Goal: Transaction & Acquisition: Purchase product/service

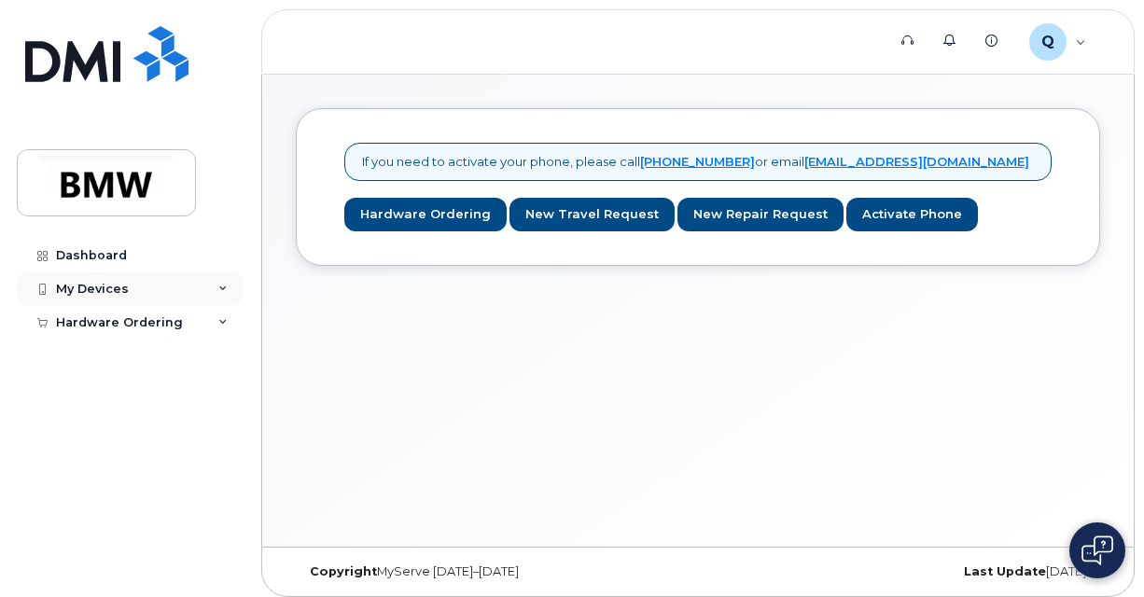
click at [147, 291] on div "My Devices" at bounding box center [130, 289] width 226 height 34
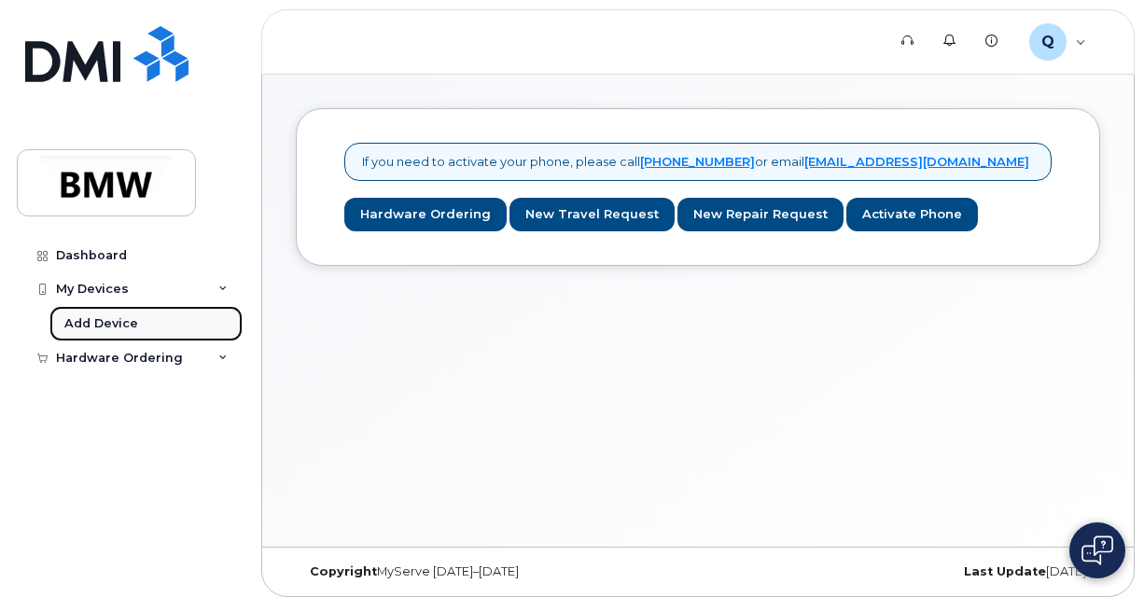
click at [136, 319] on link "Add Device" at bounding box center [145, 323] width 193 height 35
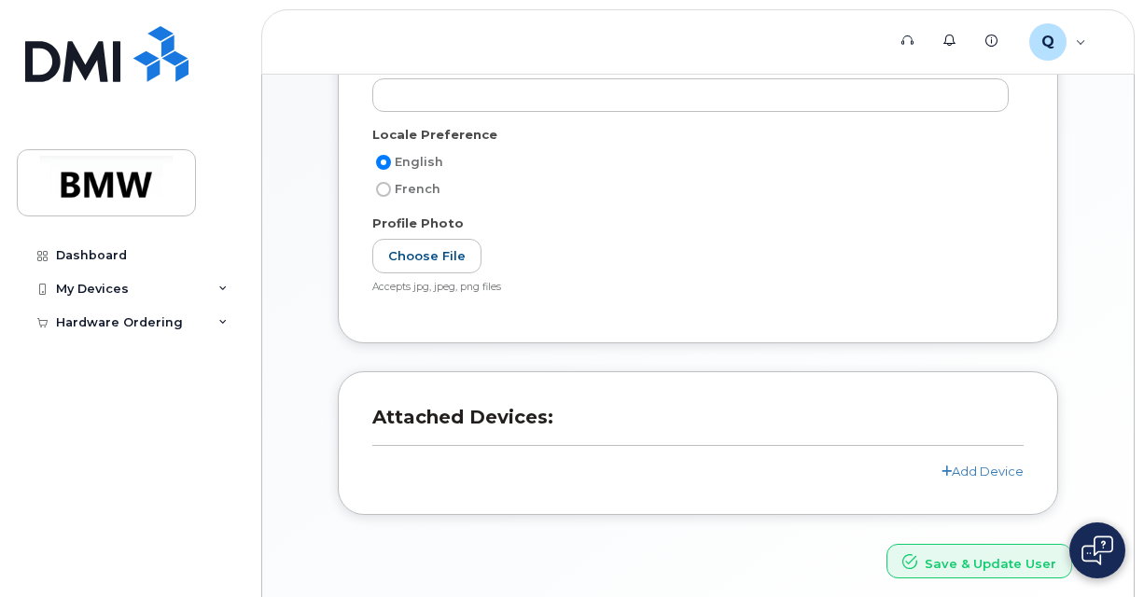
scroll to position [373, 0]
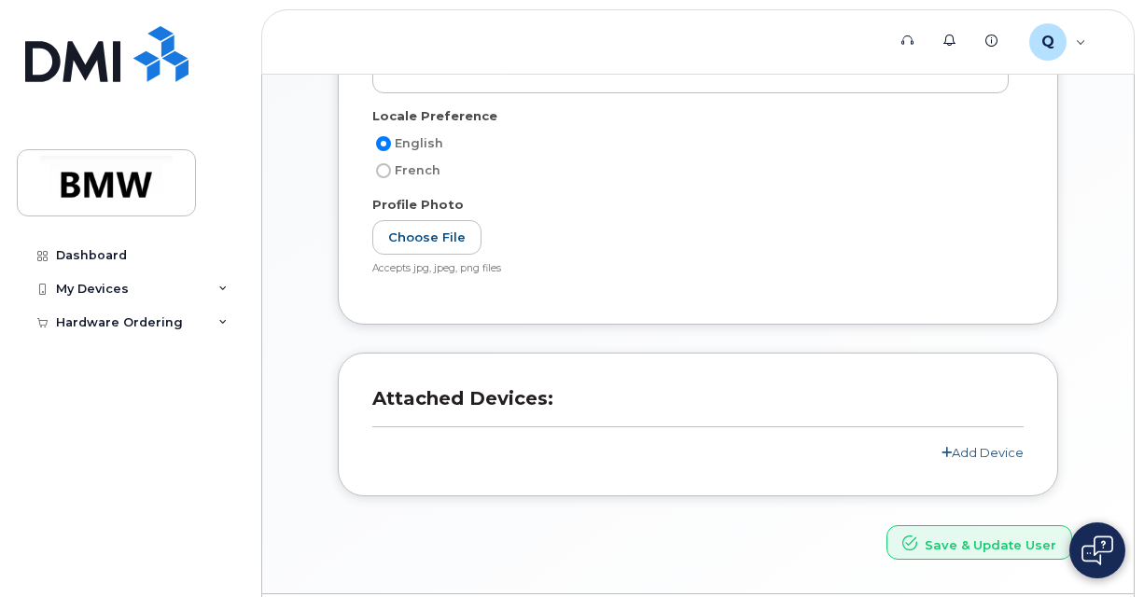
click at [969, 449] on link "Add Device" at bounding box center [983, 452] width 82 height 15
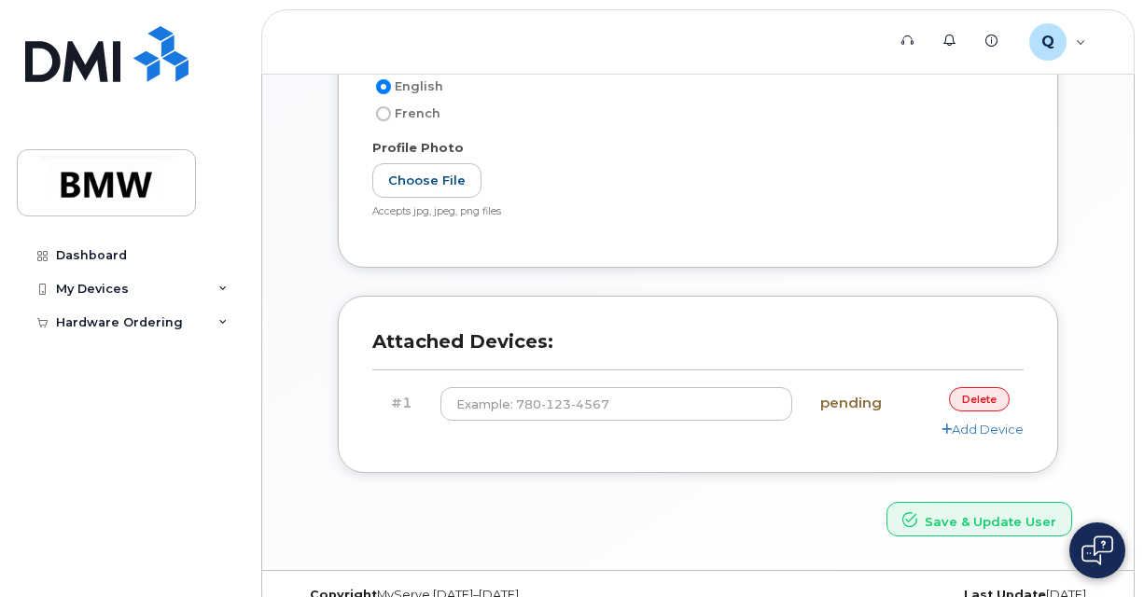
scroll to position [459, 0]
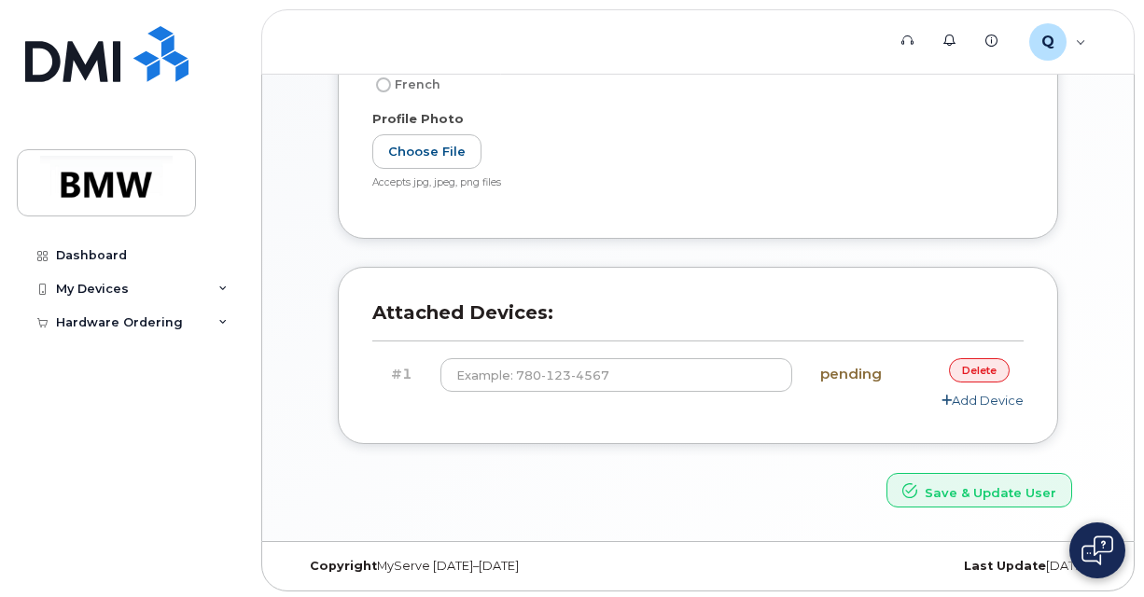
click at [961, 394] on link "Add Device" at bounding box center [983, 400] width 82 height 15
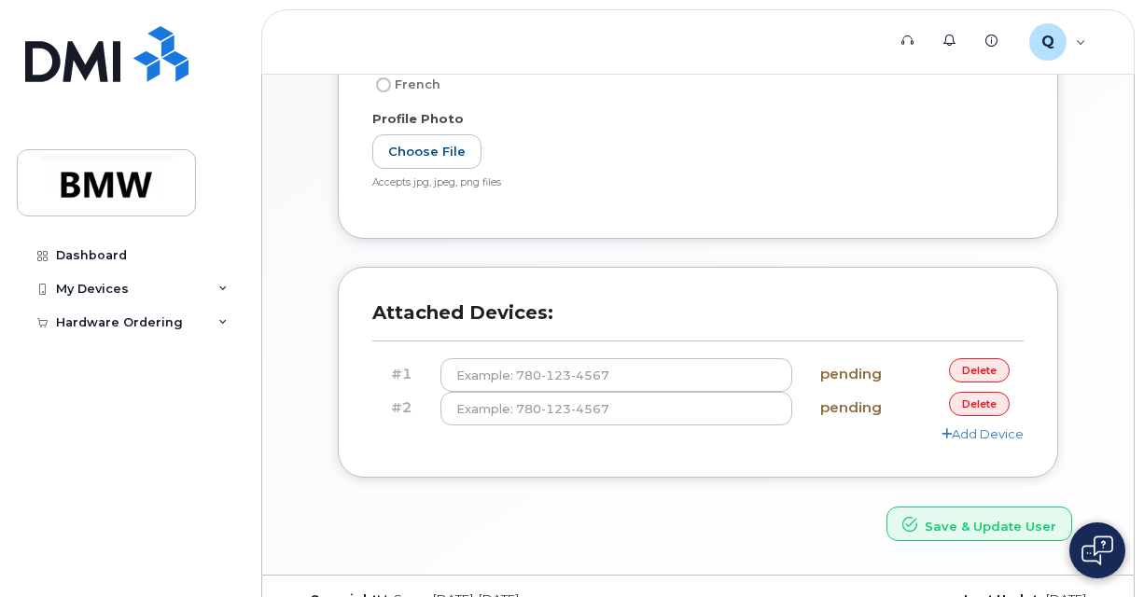
click at [960, 400] on link "delete" at bounding box center [979, 403] width 61 height 23
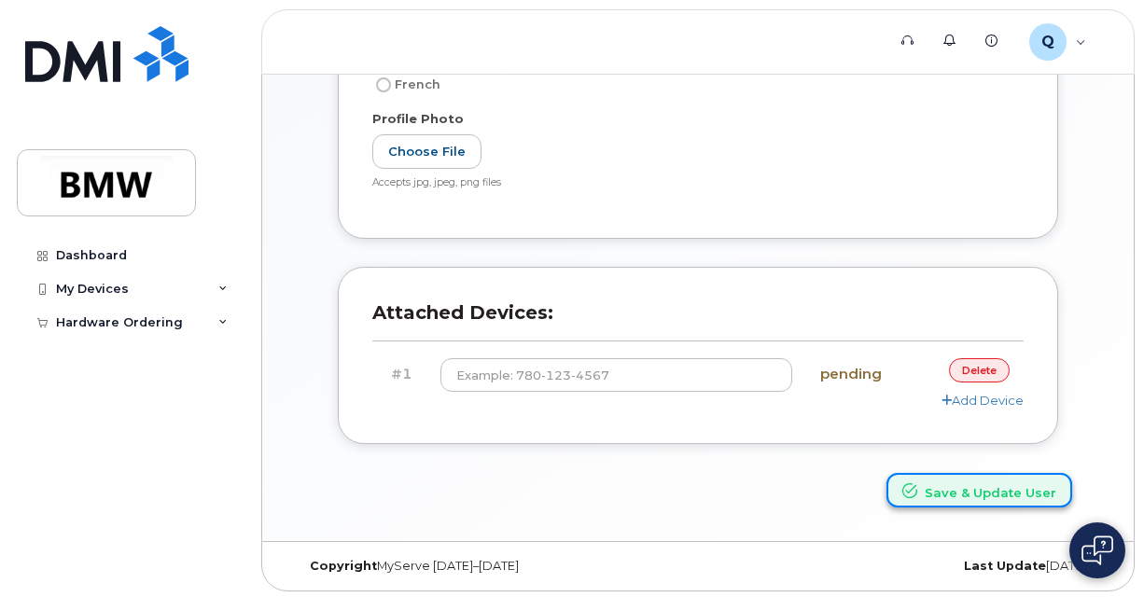
click at [917, 491] on icon "submit" at bounding box center [909, 490] width 15 height 15
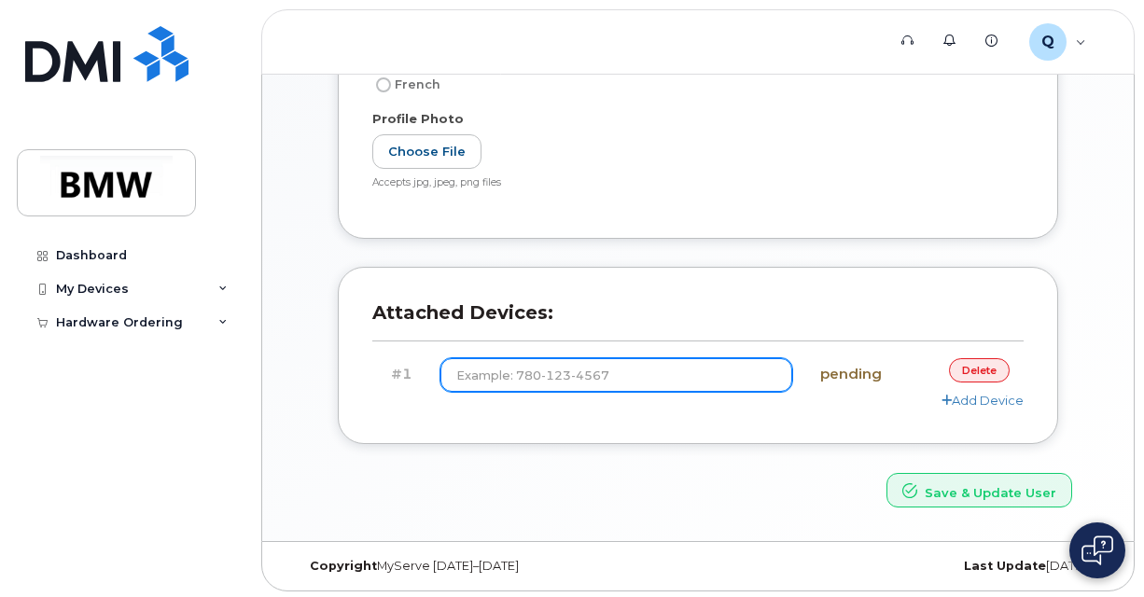
scroll to position [0, 0]
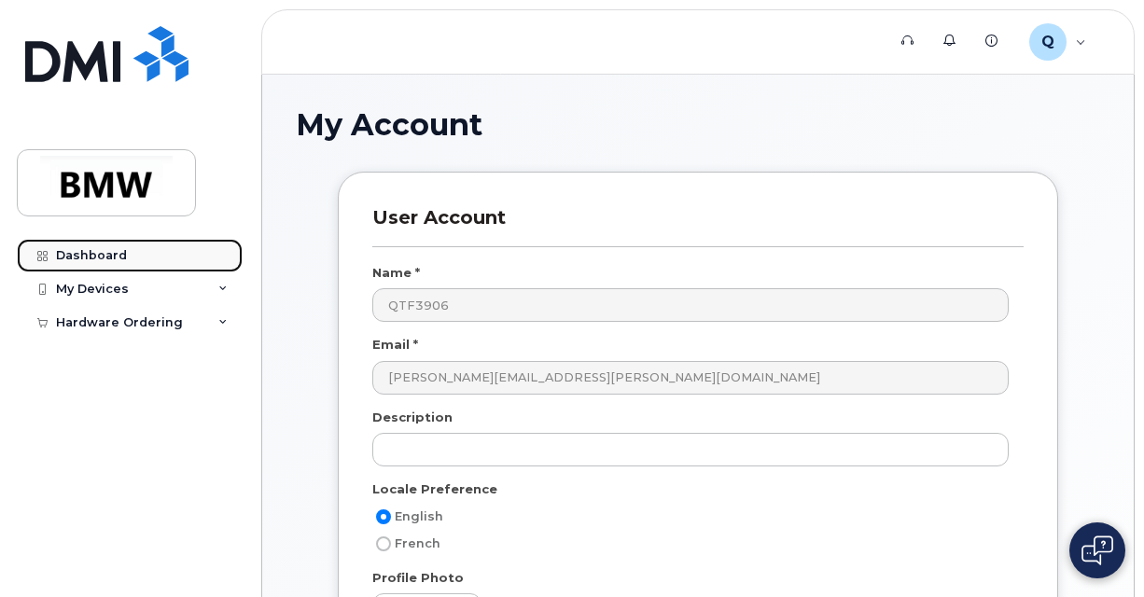
click at [105, 254] on div "Dashboard" at bounding box center [91, 255] width 71 height 15
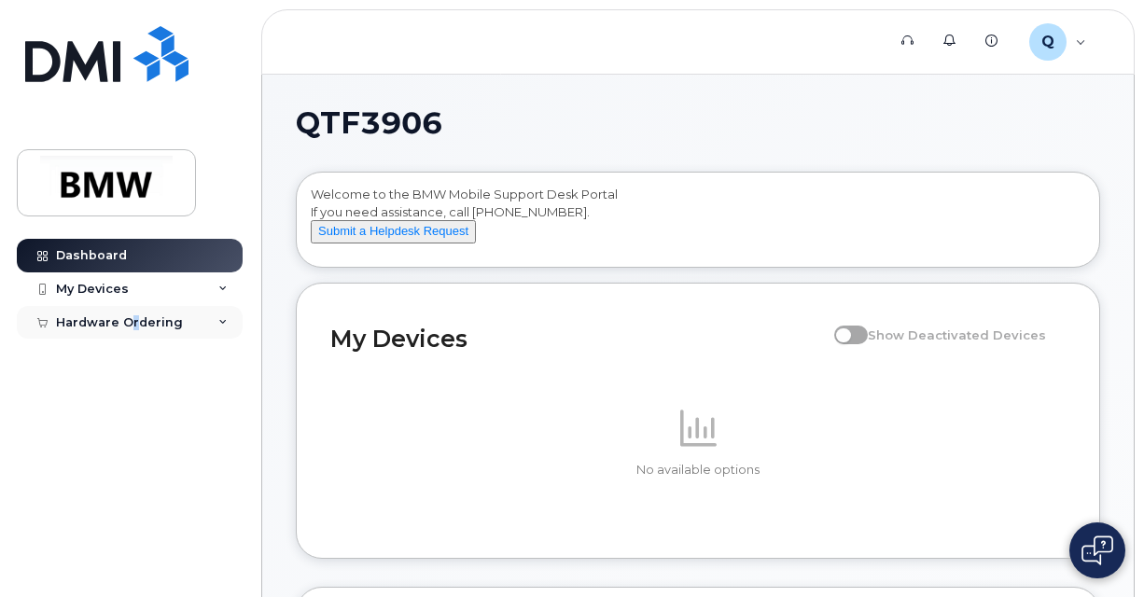
click at [134, 328] on div "Hardware Ordering" at bounding box center [119, 322] width 127 height 15
drag, startPoint x: 134, startPoint y: 328, endPoint x: 271, endPoint y: 91, distance: 272.6
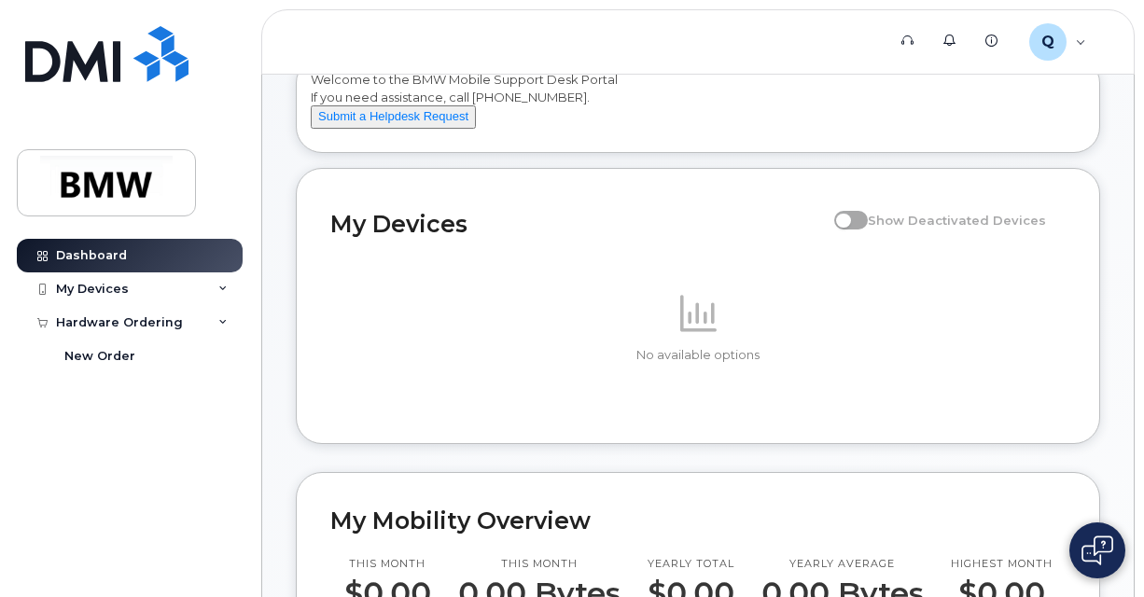
scroll to position [467, 0]
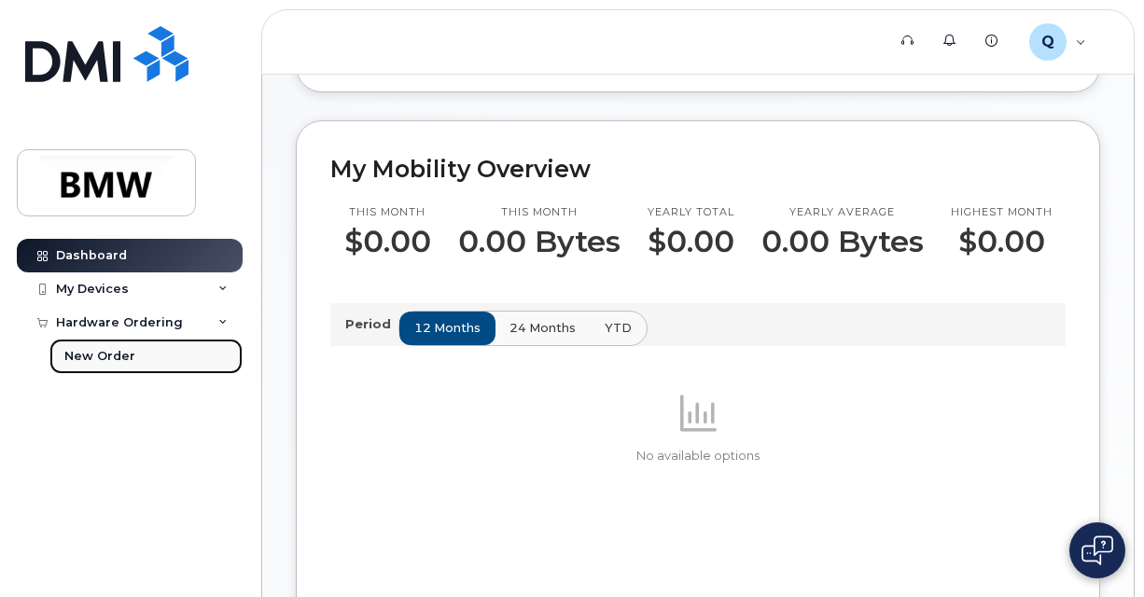
click at [168, 357] on link "New Order" at bounding box center [145, 356] width 193 height 35
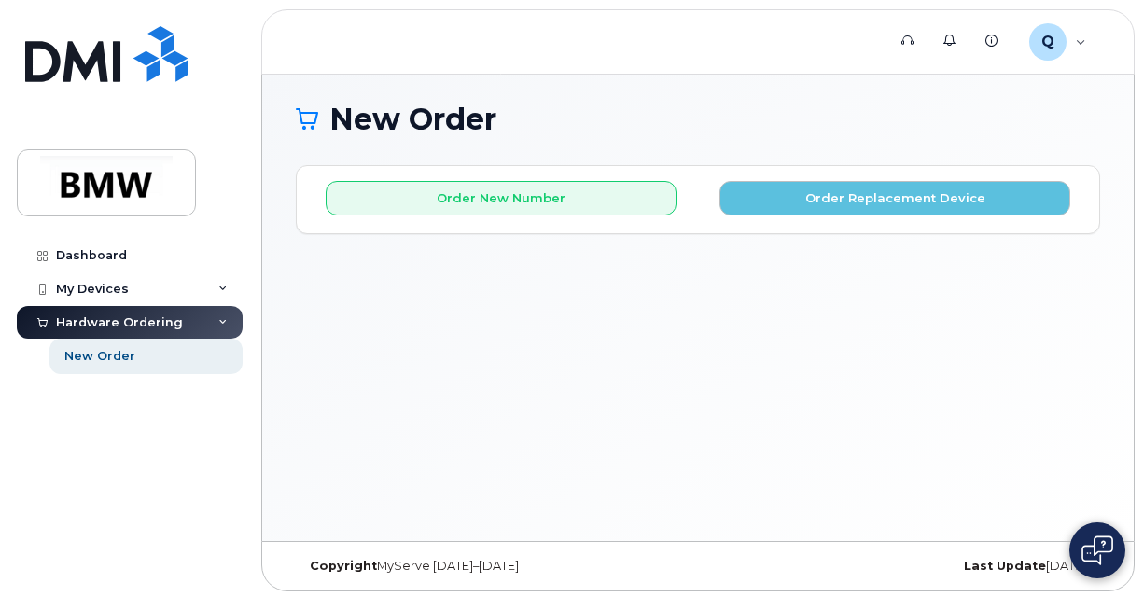
scroll to position [8, 0]
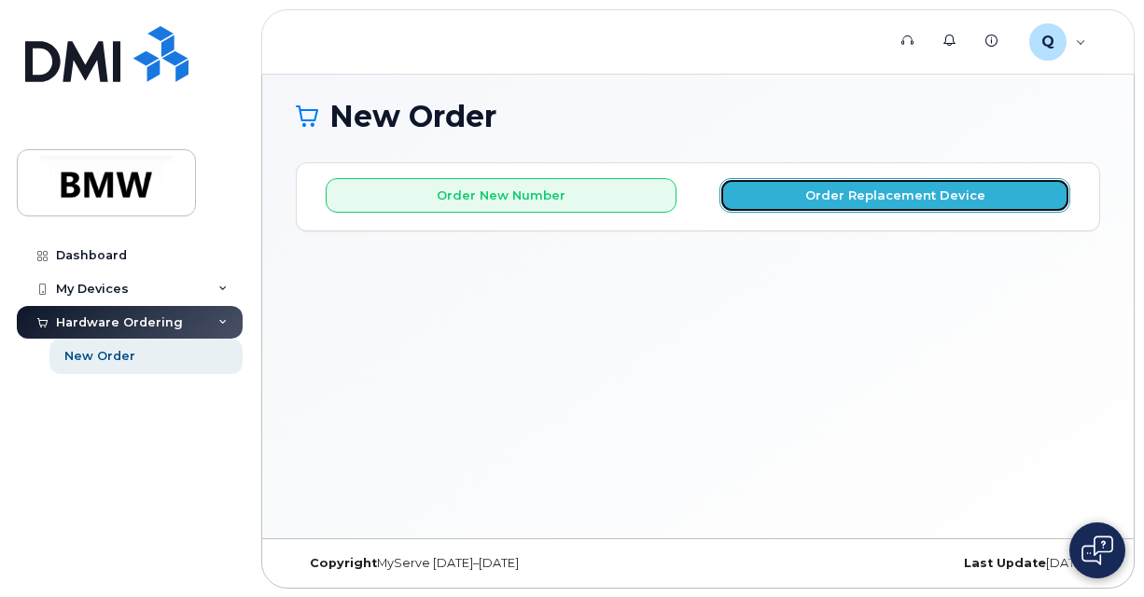
click at [780, 192] on button "Order Replacement Device" at bounding box center [894, 195] width 351 height 35
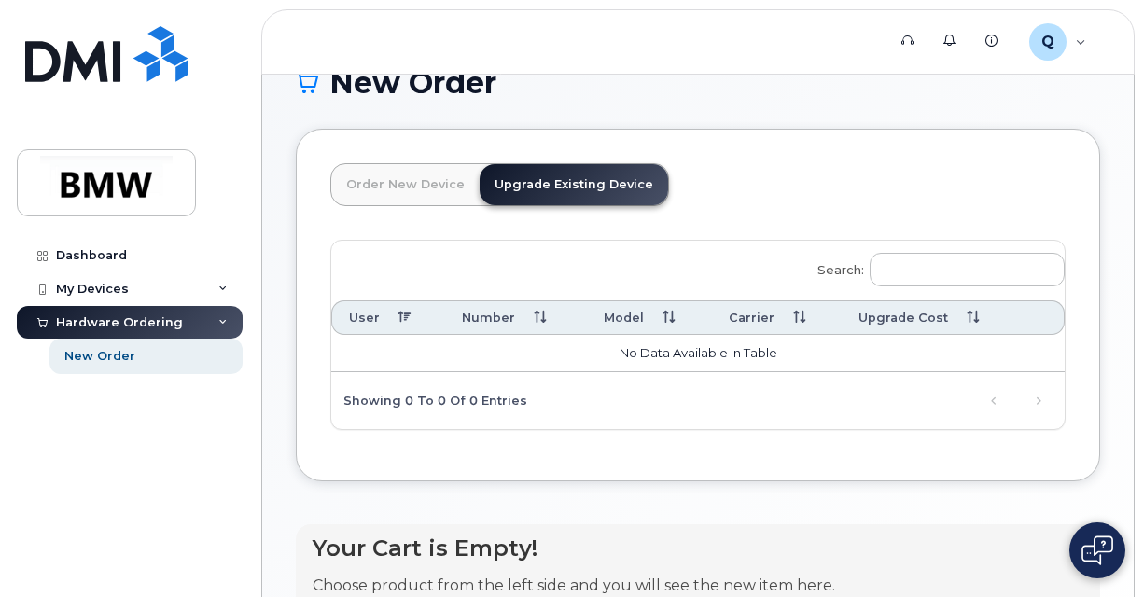
scroll to position [16, 0]
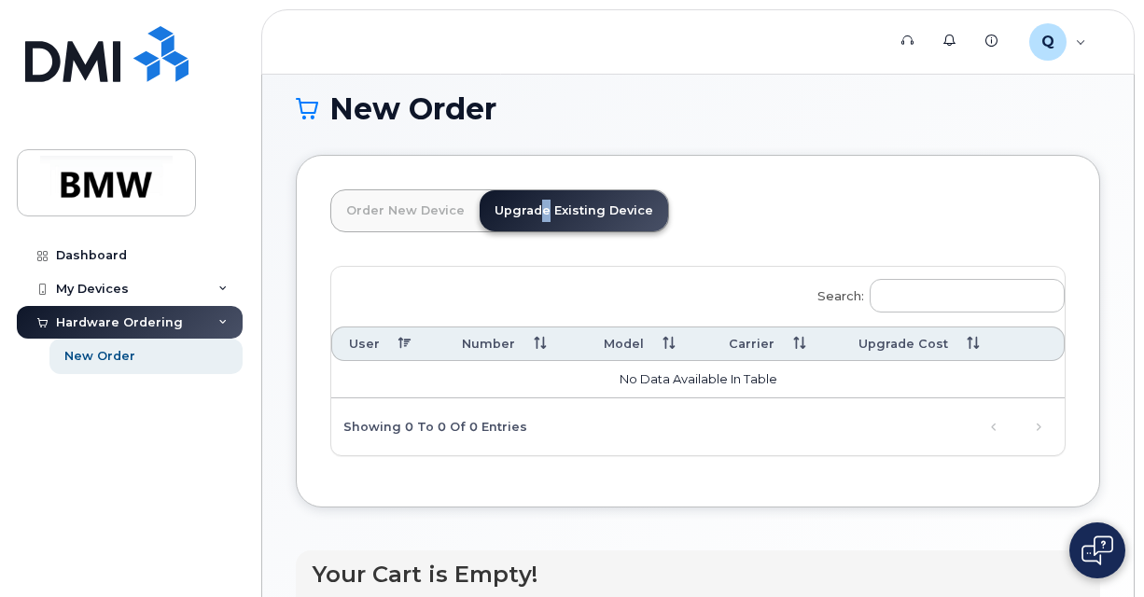
click at [531, 204] on link "Upgrade Existing Device" at bounding box center [574, 210] width 188 height 41
drag, startPoint x: 531, startPoint y: 204, endPoint x: 543, endPoint y: 214, distance: 15.3
click at [543, 214] on link "Upgrade Existing Device" at bounding box center [574, 210] width 188 height 41
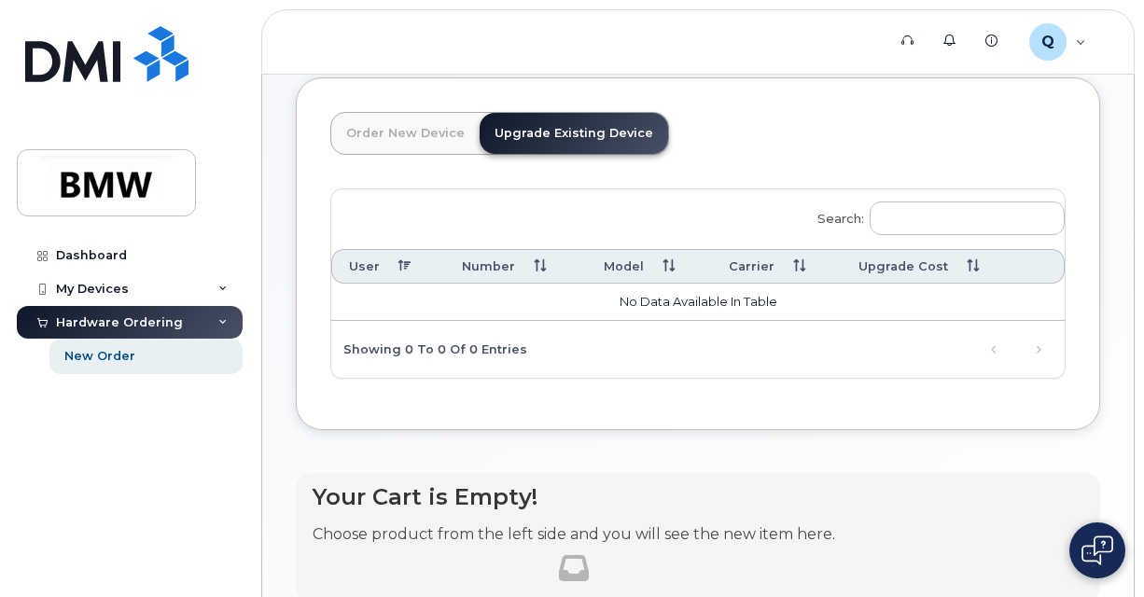
scroll to position [0, 0]
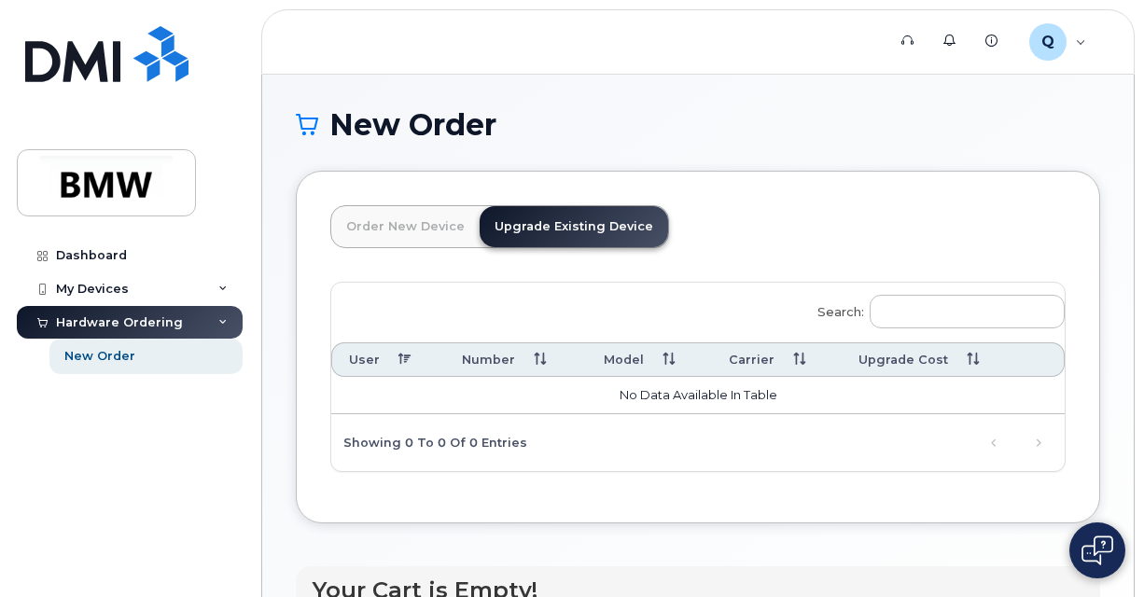
click at [410, 235] on link "Order New Device" at bounding box center [405, 226] width 148 height 41
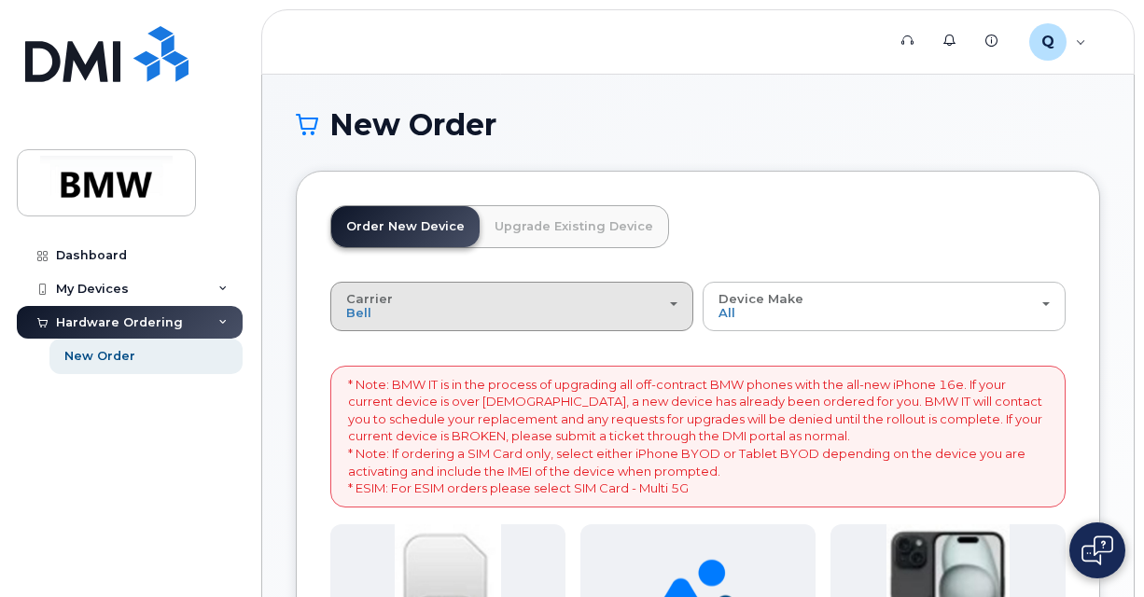
click at [607, 300] on div "Carrier Bell T-Mobile" at bounding box center [511, 306] width 331 height 29
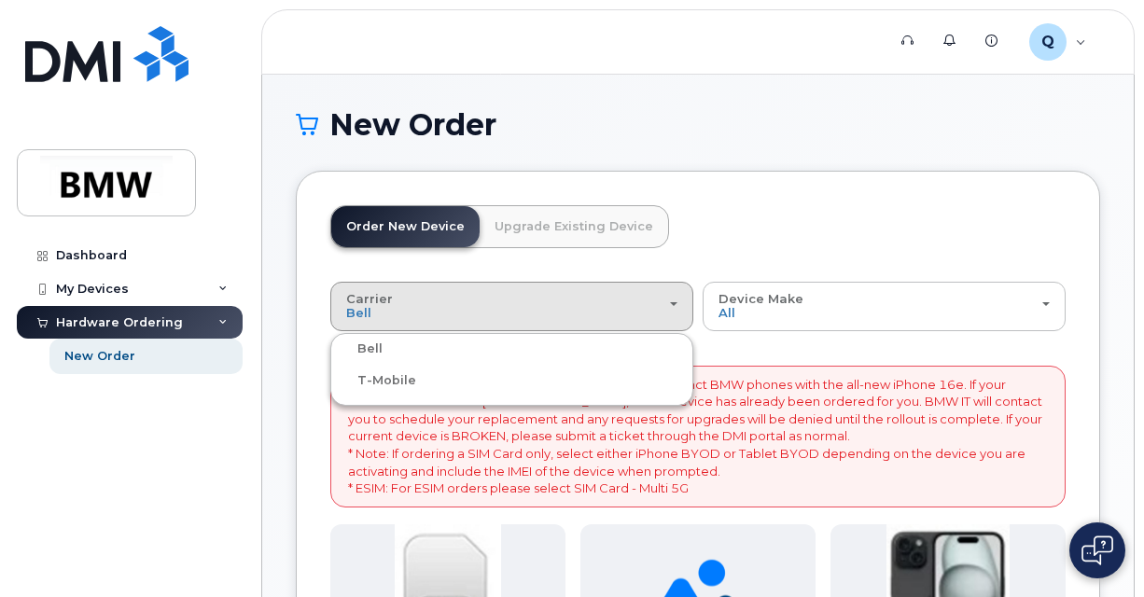
click at [532, 388] on div "T-Mobile" at bounding box center [512, 381] width 354 height 22
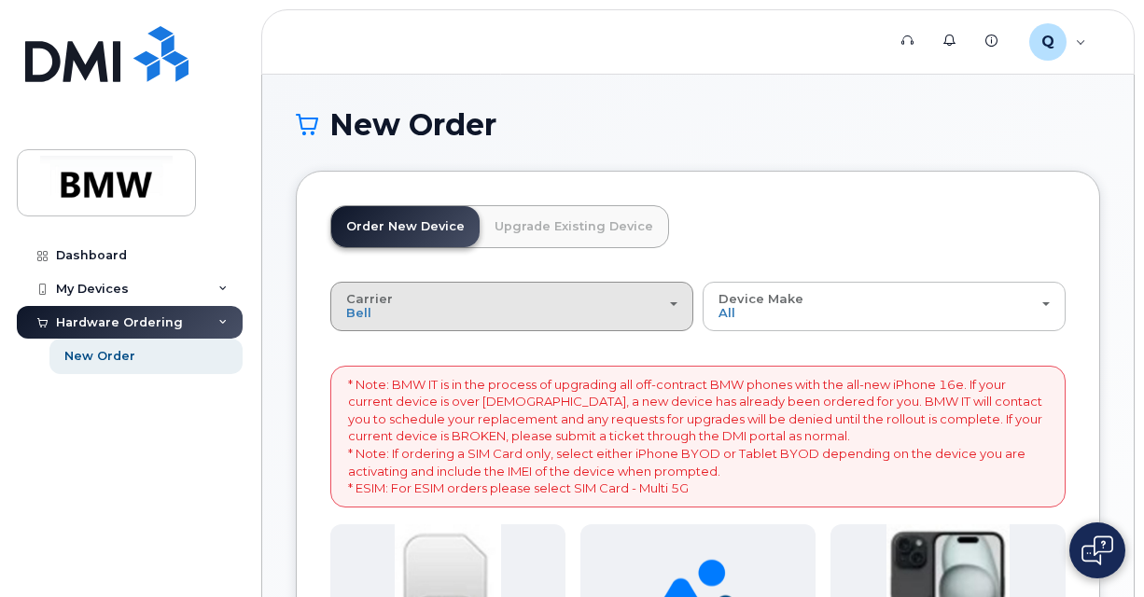
drag, startPoint x: 463, startPoint y: 332, endPoint x: 465, endPoint y: 320, distance: 12.3
click at [463, 330] on div "Carrier Bell T-Mobile Bell T-Mobile Device Make All iPhone Unknown All iPhone U…" at bounding box center [697, 564] width 735 height 564
click at [474, 305] on div "Carrier Bell T-Mobile" at bounding box center [511, 306] width 331 height 29
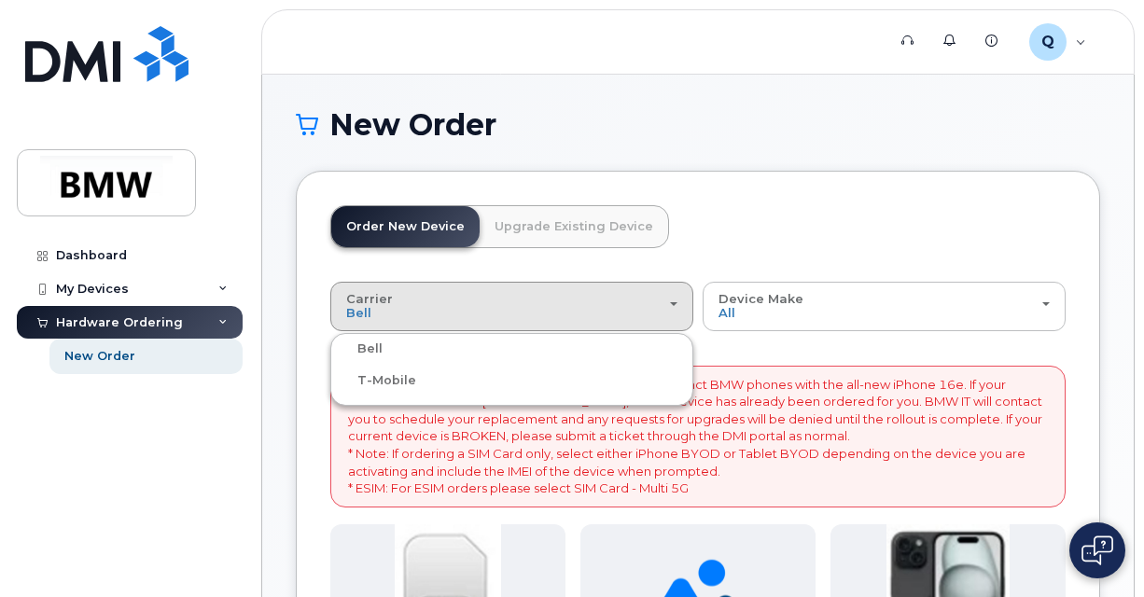
click at [384, 372] on label "T-Mobile" at bounding box center [375, 381] width 81 height 22
click at [0, 0] on input "T-Mobile" at bounding box center [0, 0] width 0 height 0
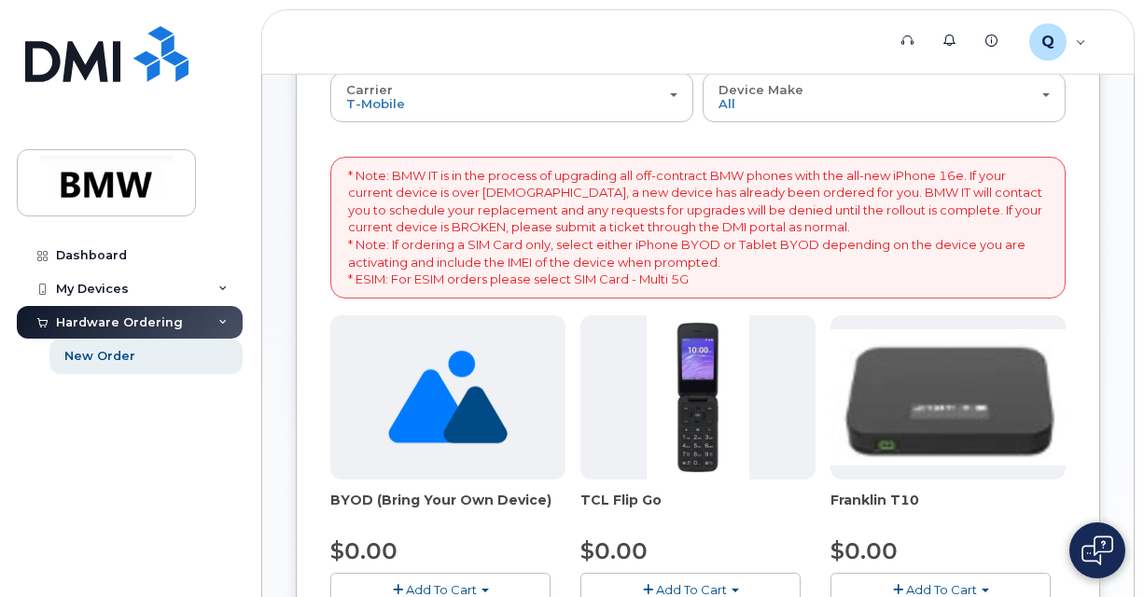
scroll to position [207, 0]
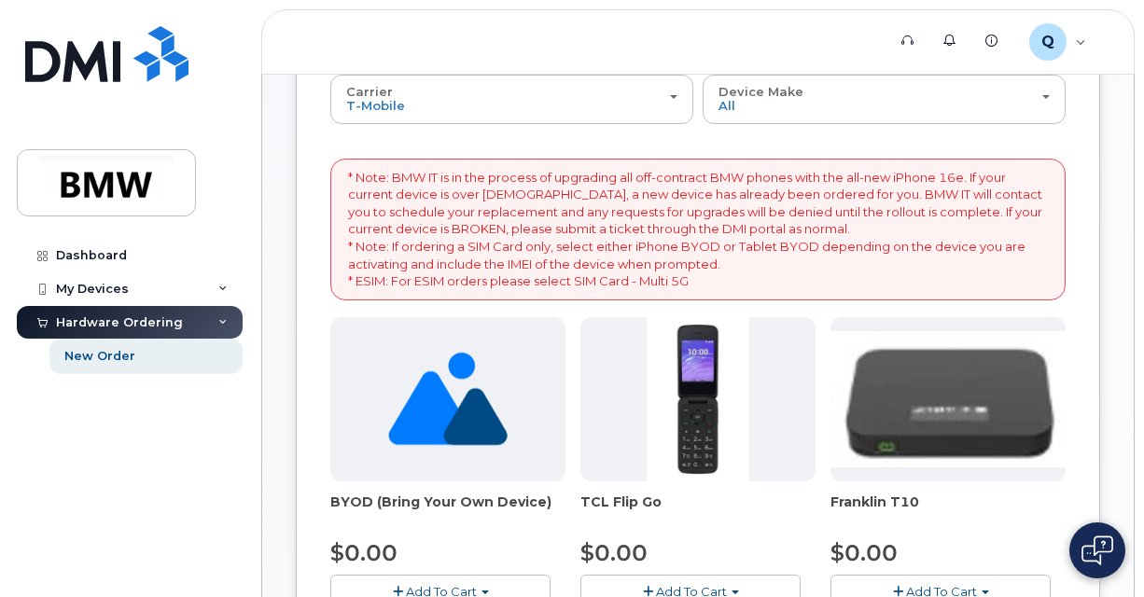
click at [416, 386] on img at bounding box center [447, 399] width 119 height 164
click at [446, 420] on img at bounding box center [447, 399] width 119 height 164
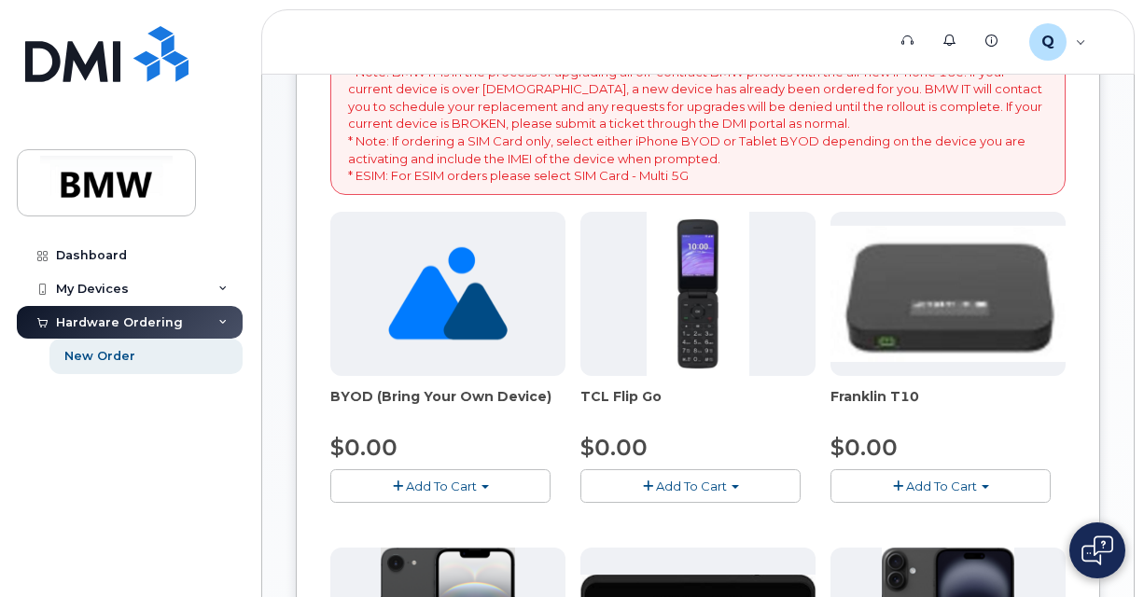
scroll to position [487, 0]
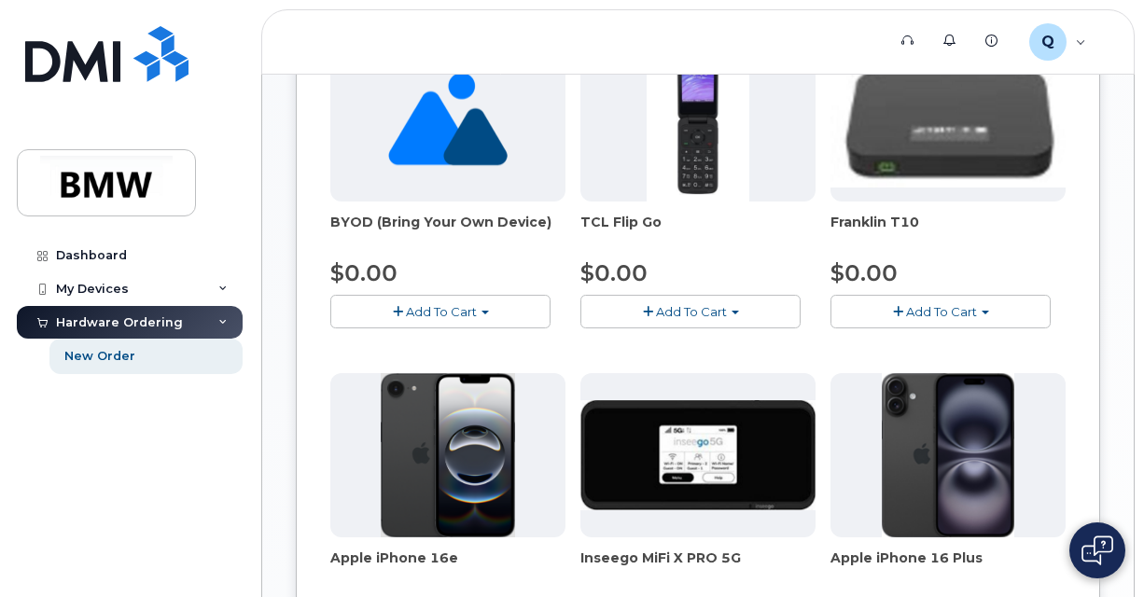
click at [414, 311] on span "Add To Cart" at bounding box center [441, 311] width 71 height 15
click at [405, 342] on link "$0.00 - Activation" at bounding box center [423, 346] width 177 height 23
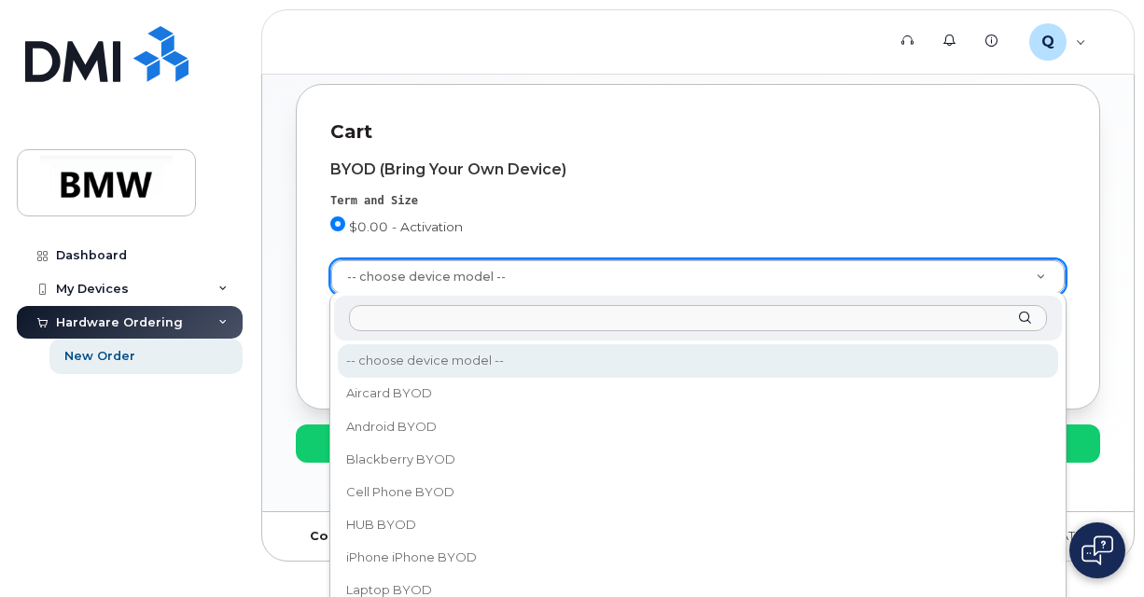
scroll to position [570, 0]
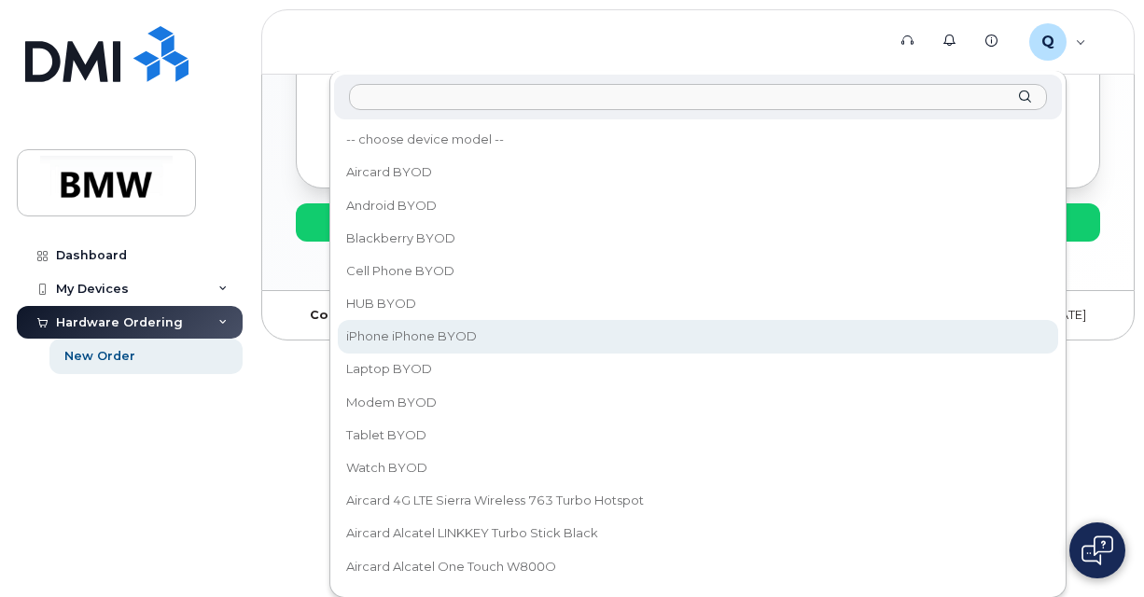
select select "2421"
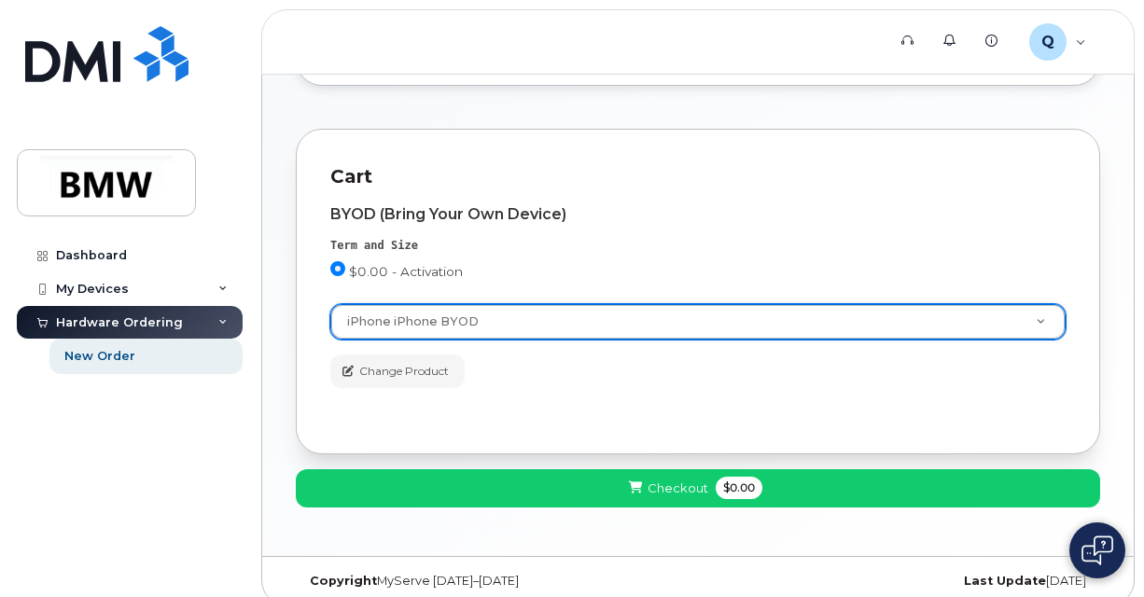
scroll to position [317, 0]
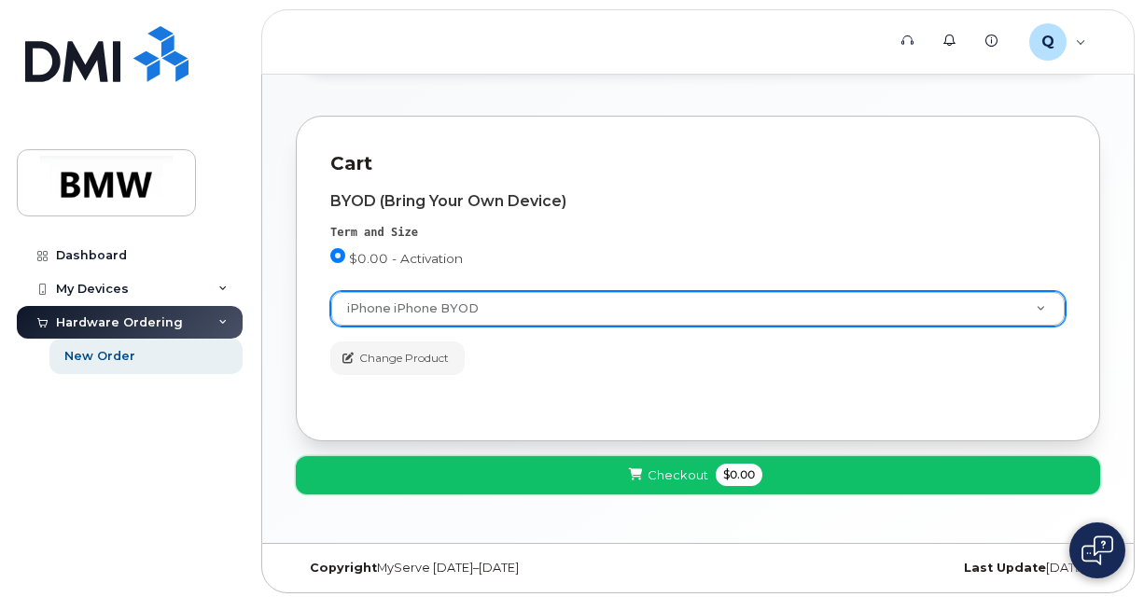
click at [559, 472] on button "Checkout $0.00" at bounding box center [698, 475] width 804 height 38
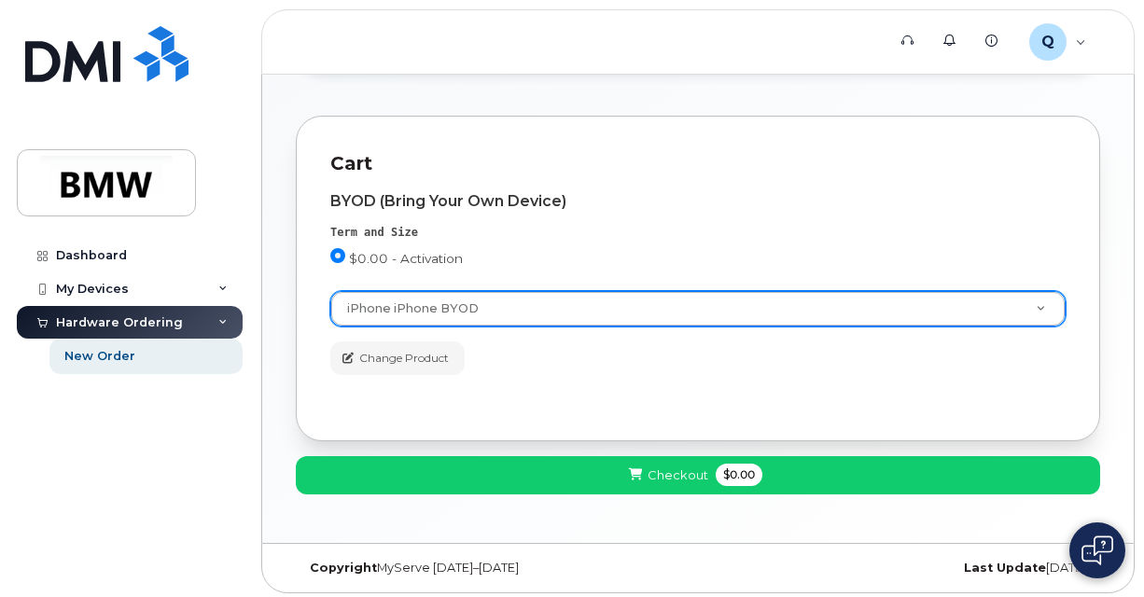
scroll to position [8, 0]
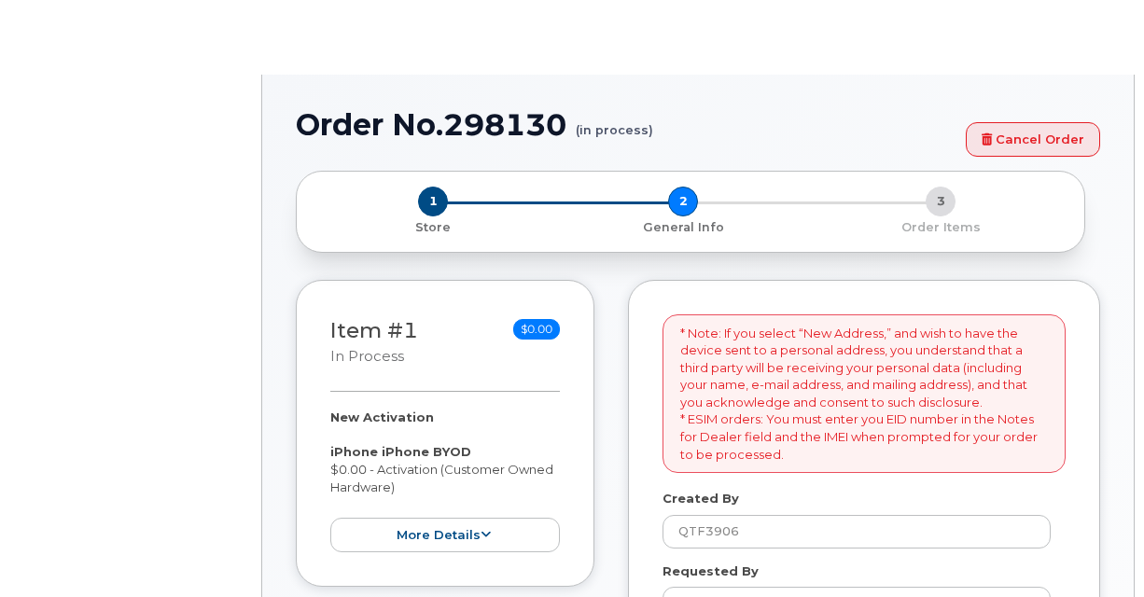
select select
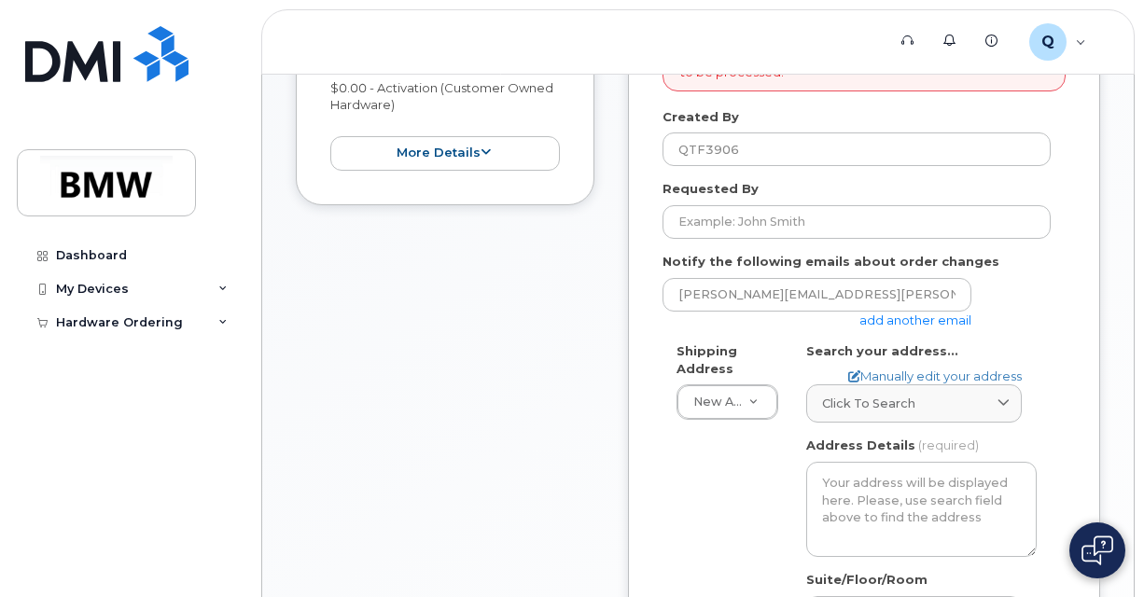
scroll to position [467, 0]
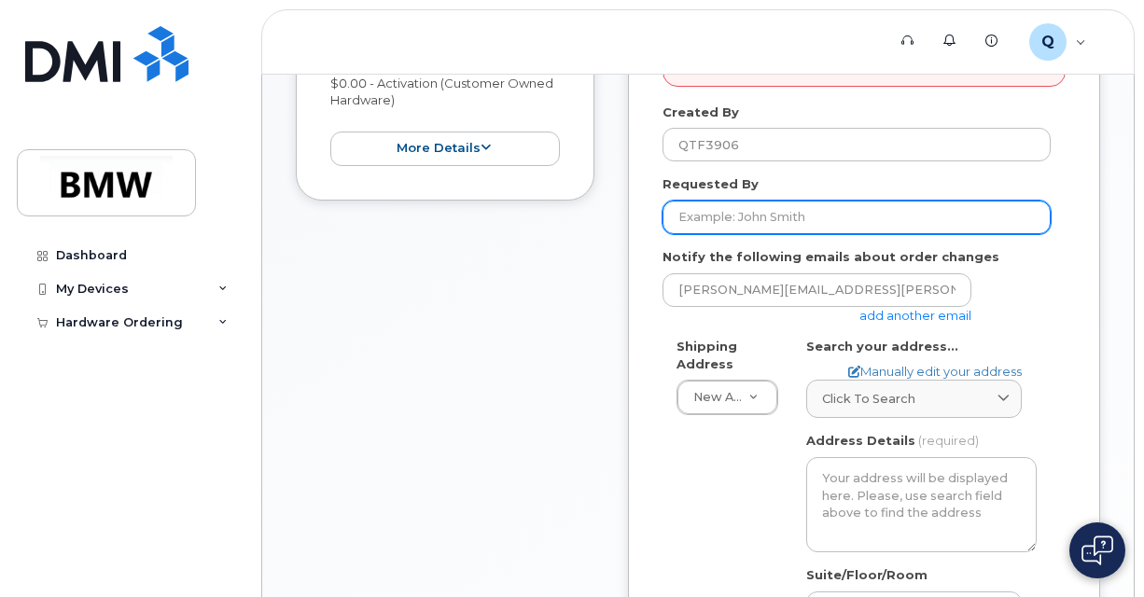
click at [706, 218] on input "Requested By" at bounding box center [857, 218] width 388 height 34
type input "kelvin ozier"
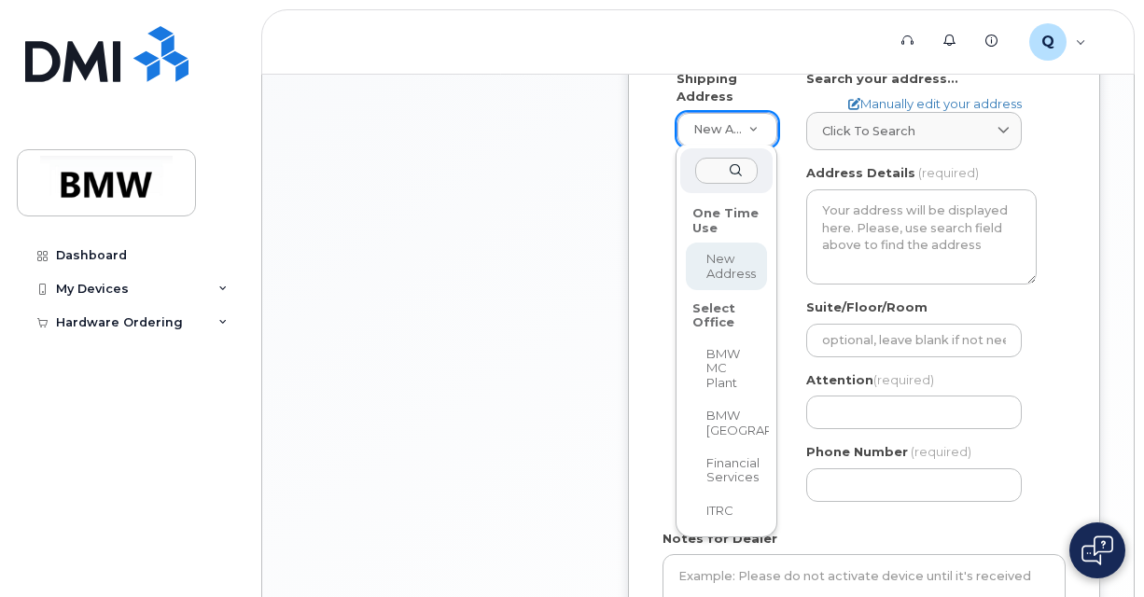
scroll to position [733, 0]
select select
type textarea "1400 Highway 101 S GREER SC 29651-6731 UNITED STATES Greer South Carolina 29651…"
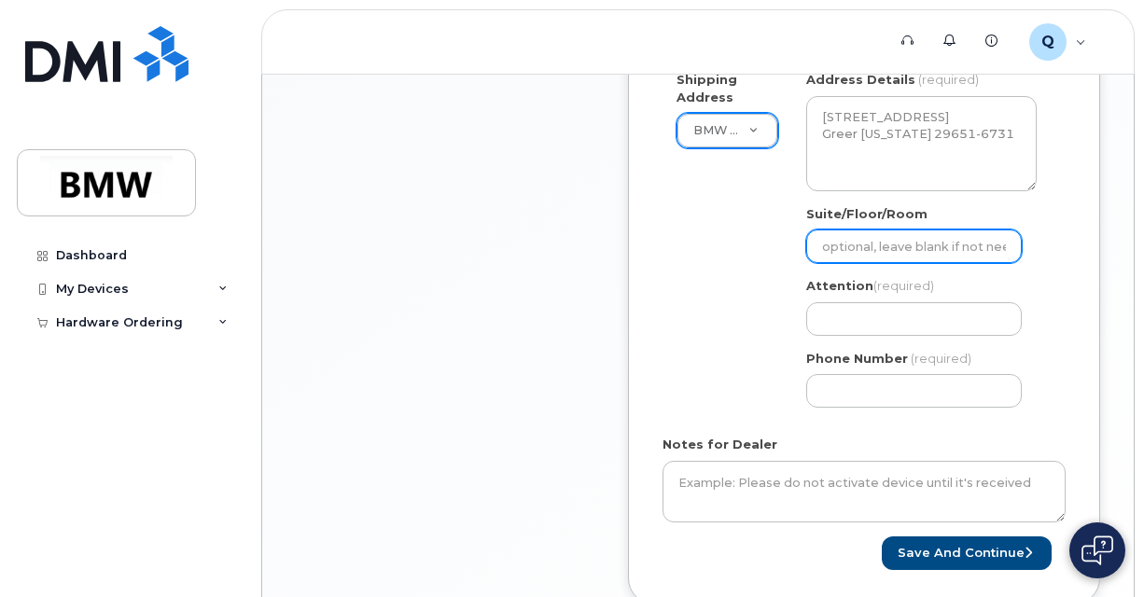
click at [903, 253] on input "Suite/Floor/Room" at bounding box center [914, 247] width 216 height 34
select select
type input "o"
select select
type input "of"
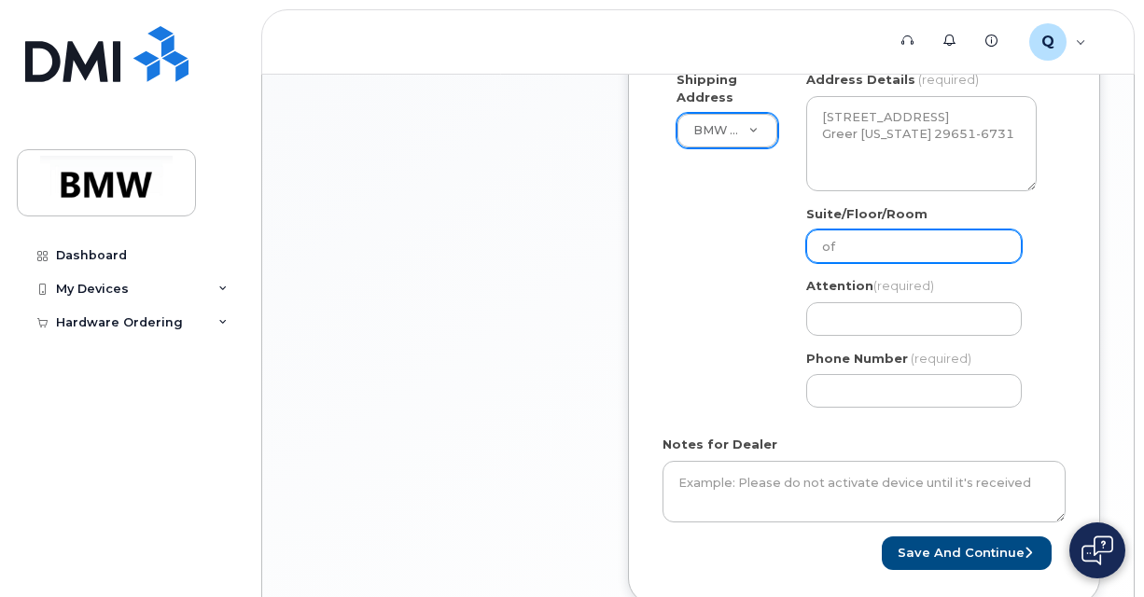
select select
type input "off"
select select
type input "offi"
select select
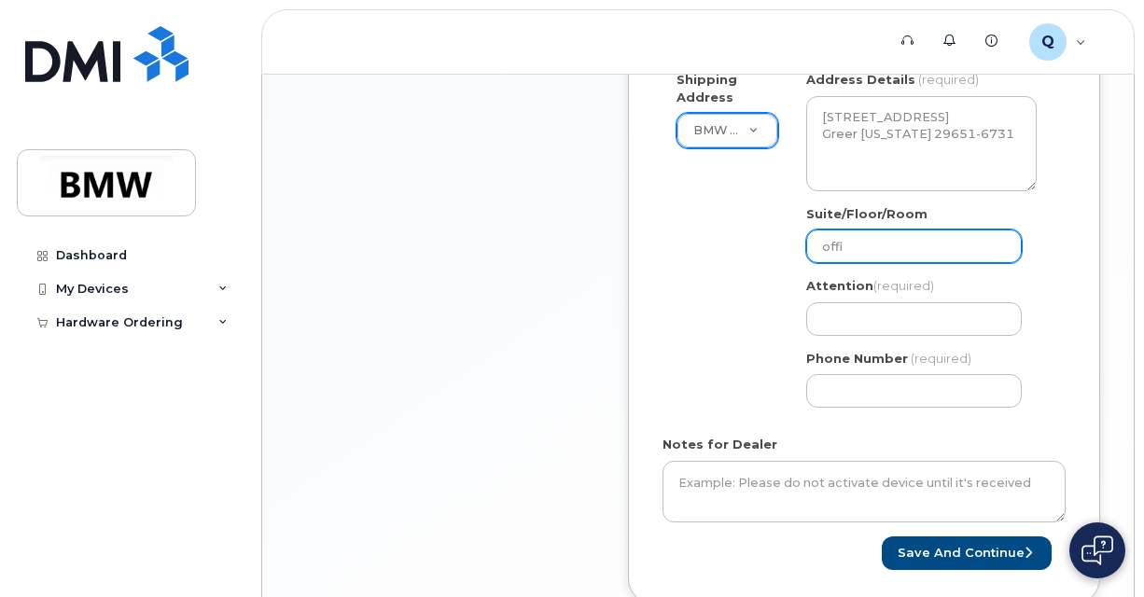
type input "offic"
select select
type input "office"
select select
type input "office a"
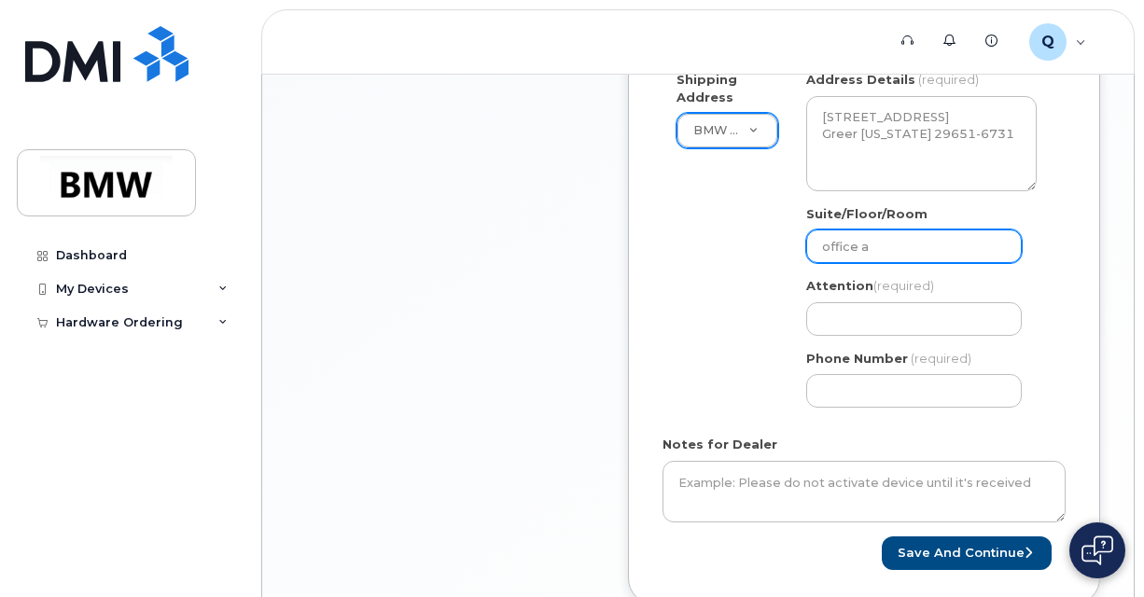
select select
type input "office ar"
select select
type input "office are"
select select
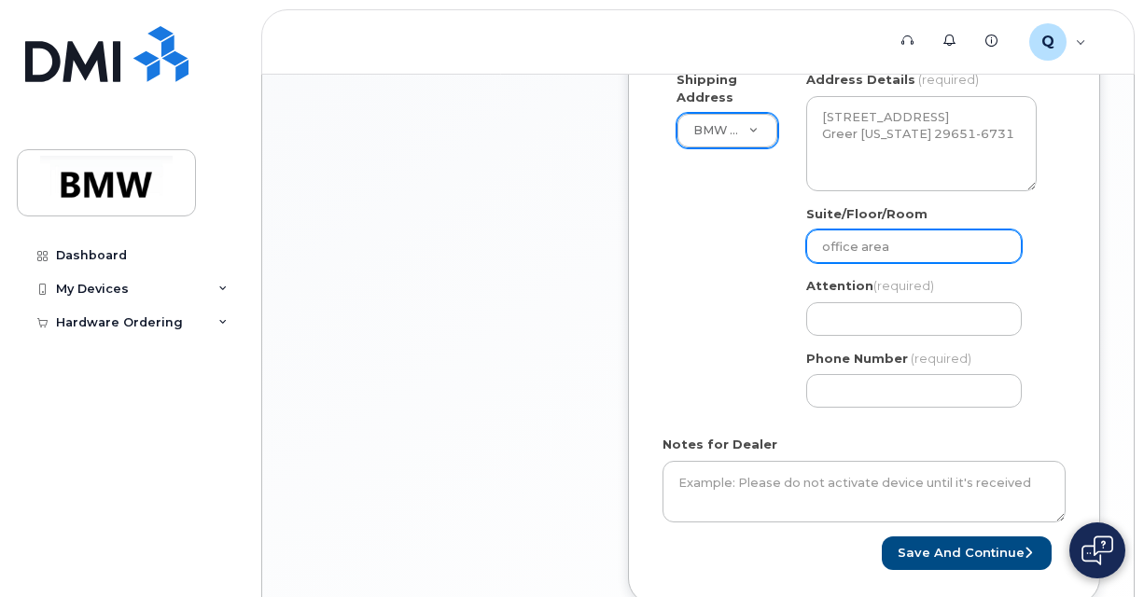
type input "office area"
select select
type input "office area a"
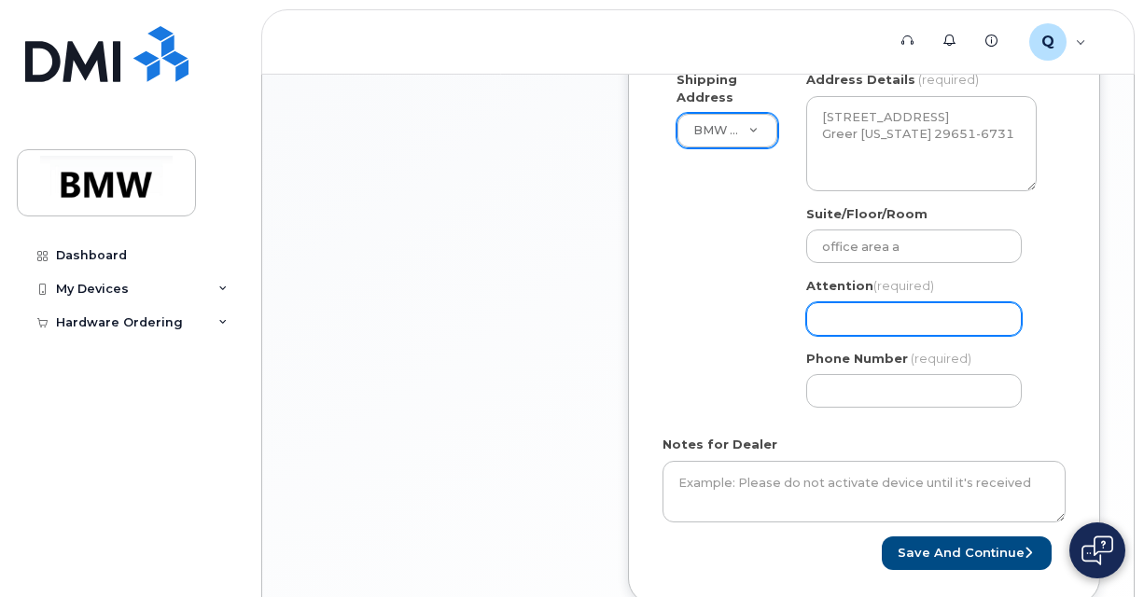
click at [843, 317] on input "Attention (required)" at bounding box center [914, 319] width 216 height 34
select select
type input "K"
select select
type input "Ke"
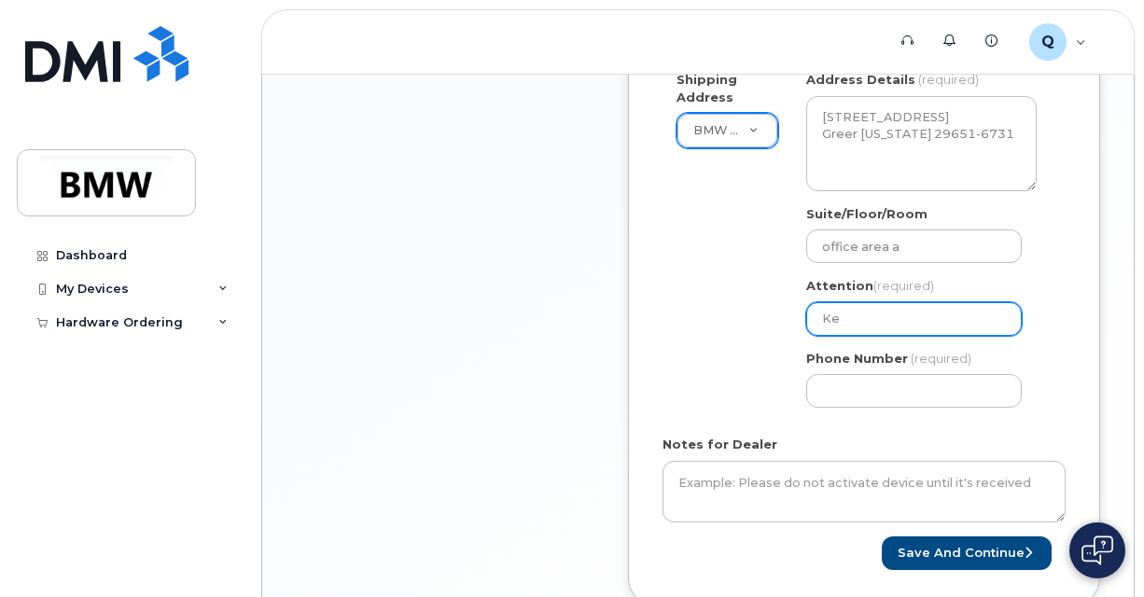
select select
type input "Kel"
select select
type input "Kelv"
select select
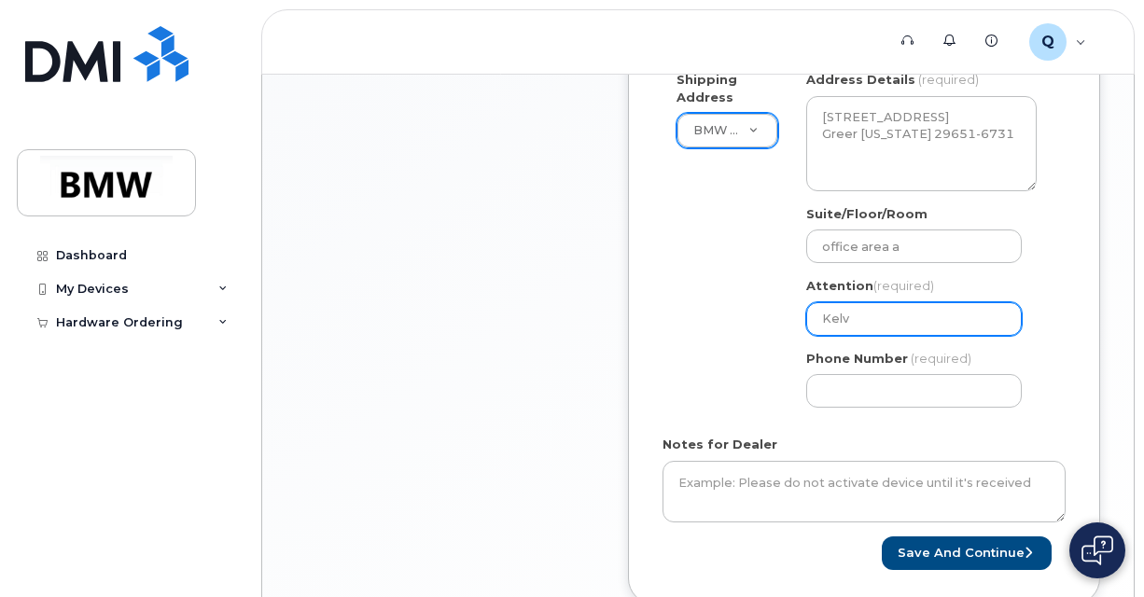
type input "Kelvi"
select select
type input "Kelvin"
select select
type input "Kelvin O"
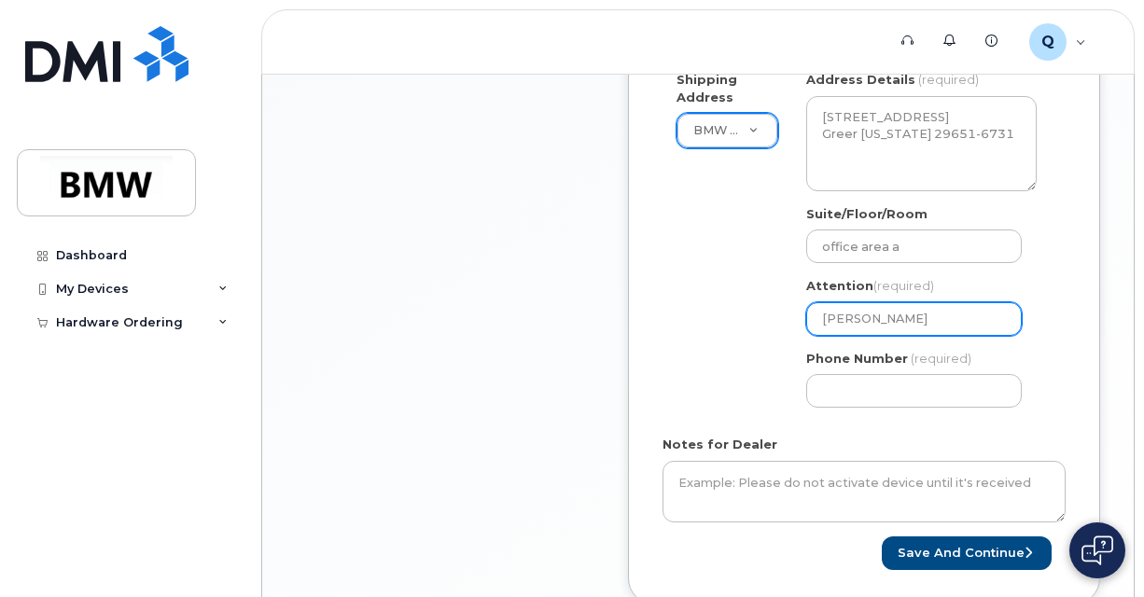
select select
type input "Kelvin Oz"
select select
type input "Kelvin Ozi"
select select
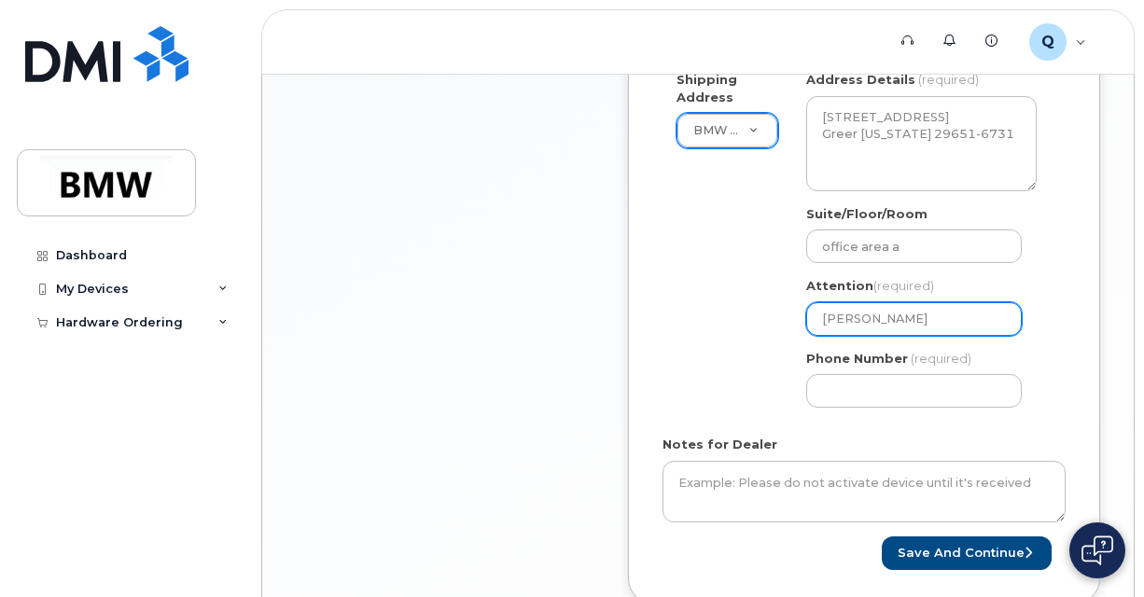
type input "Kelvin Ozie"
select select
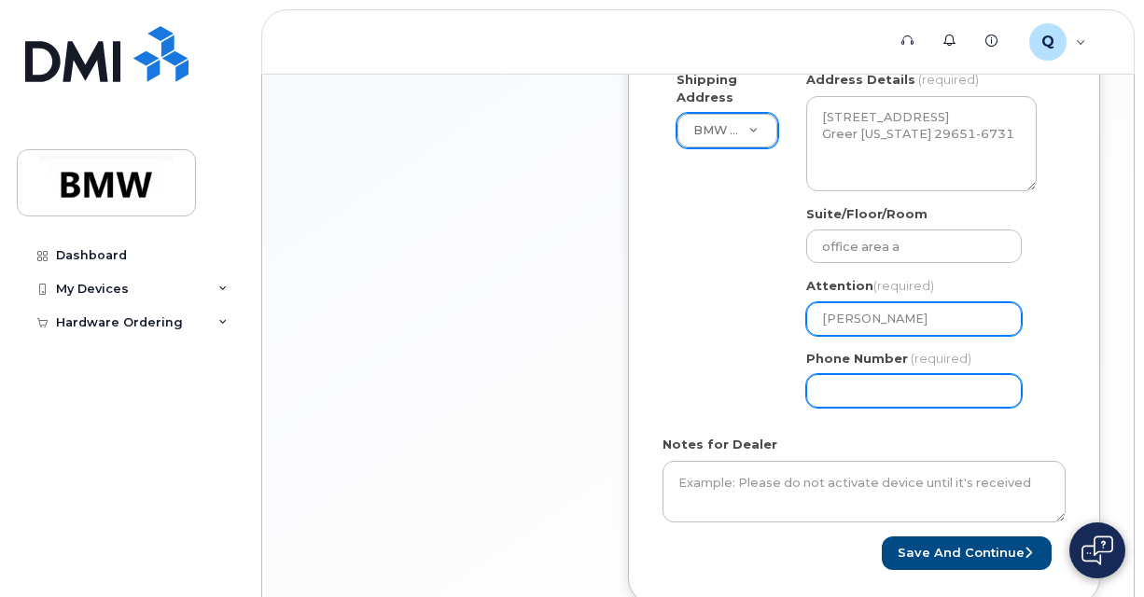
type input "Kelvin Ozier"
click at [941, 384] on input "Phone Number" at bounding box center [914, 391] width 216 height 34
select select
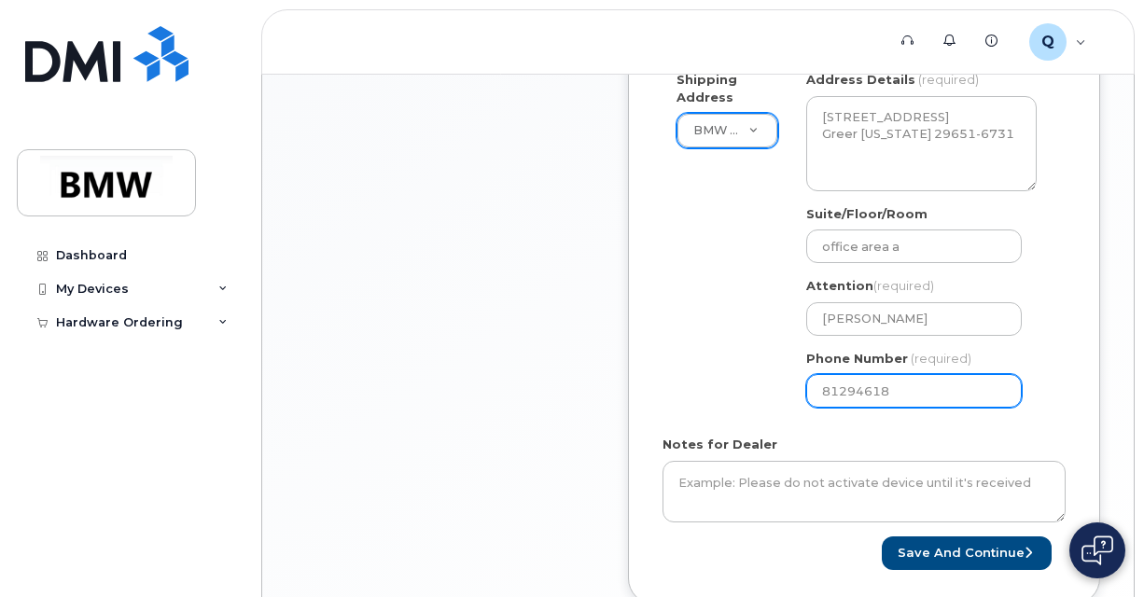
type input "812946180"
select select
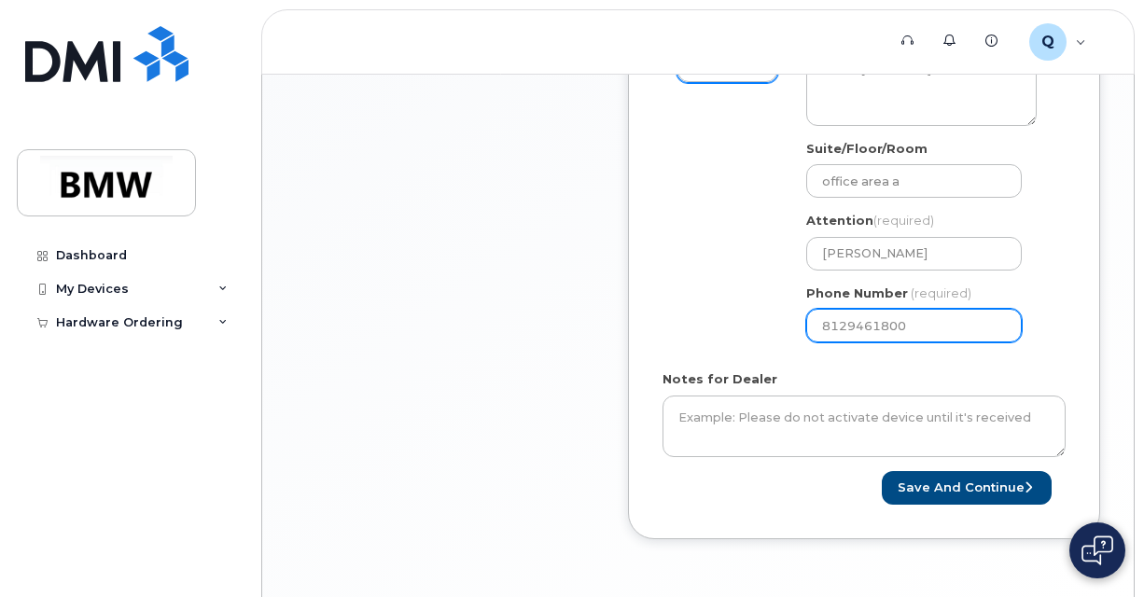
scroll to position [859, 0]
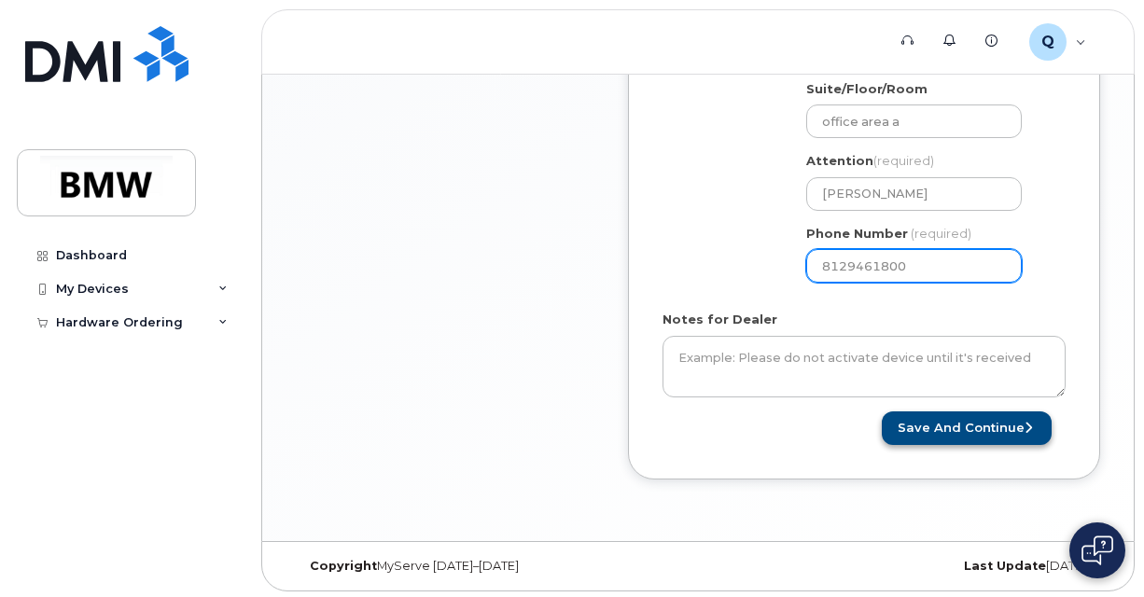
type input "8129461800"
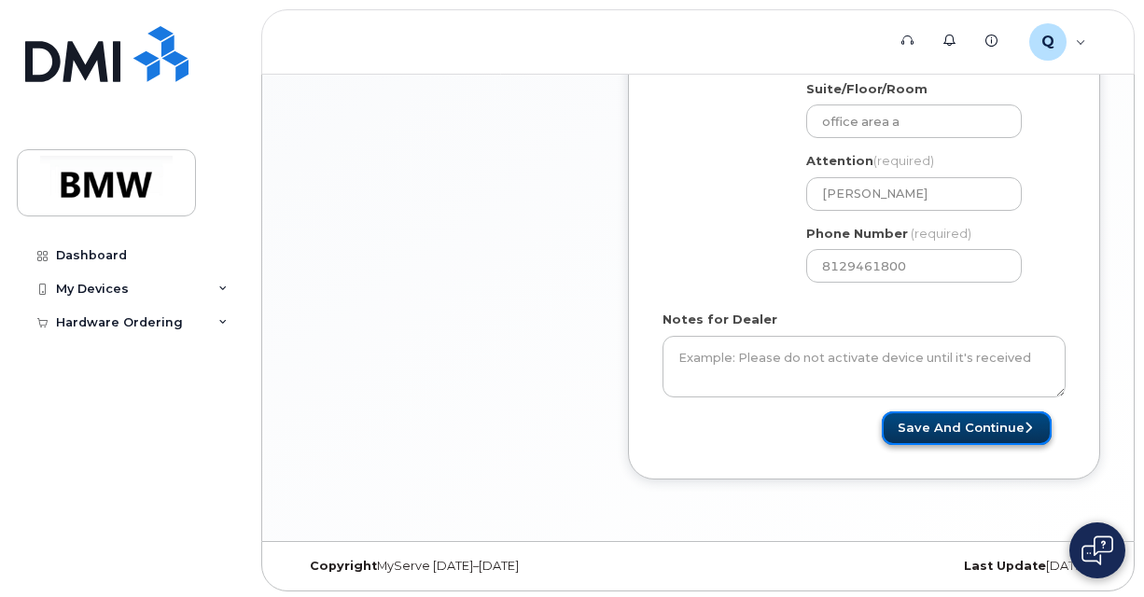
click at [989, 426] on button "Save and Continue" at bounding box center [967, 429] width 170 height 35
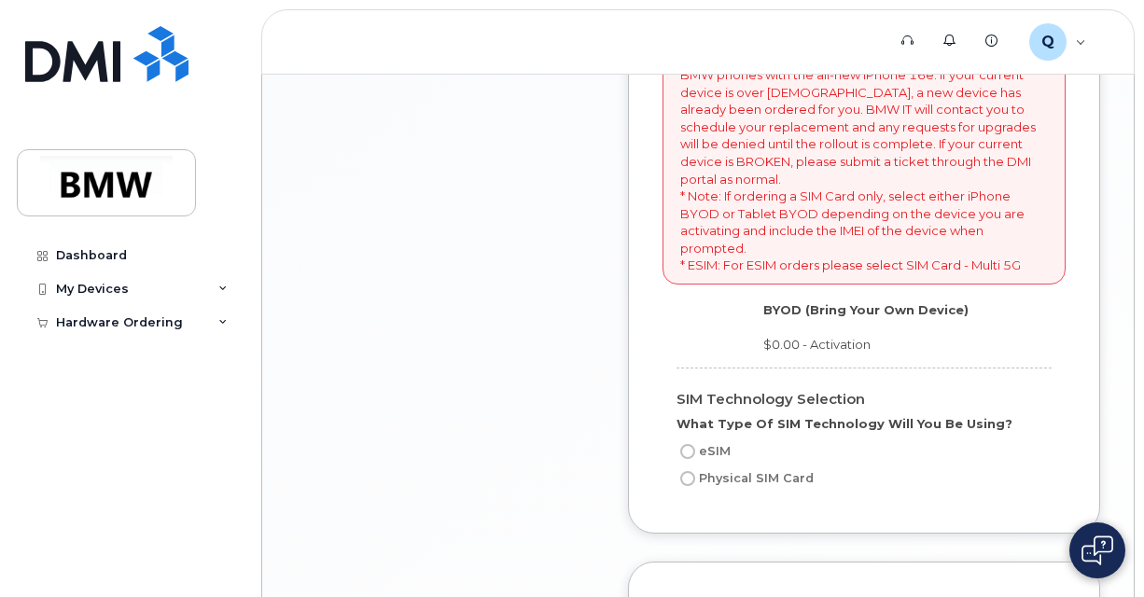
scroll to position [1493, 0]
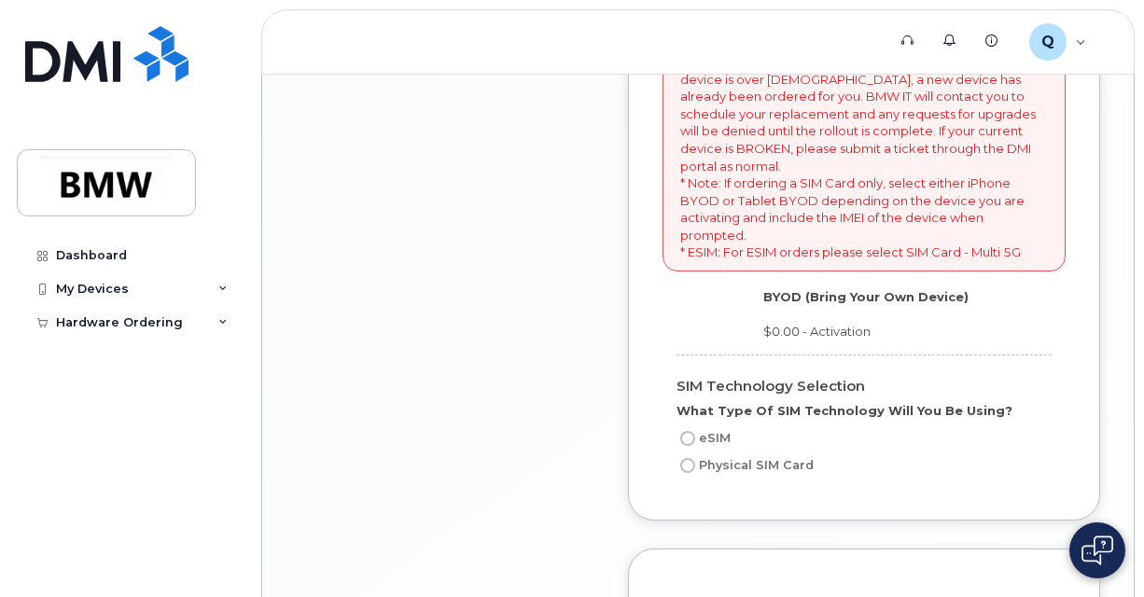
click at [685, 473] on input "Physical SIM Card" at bounding box center [687, 465] width 15 height 15
radio input "true"
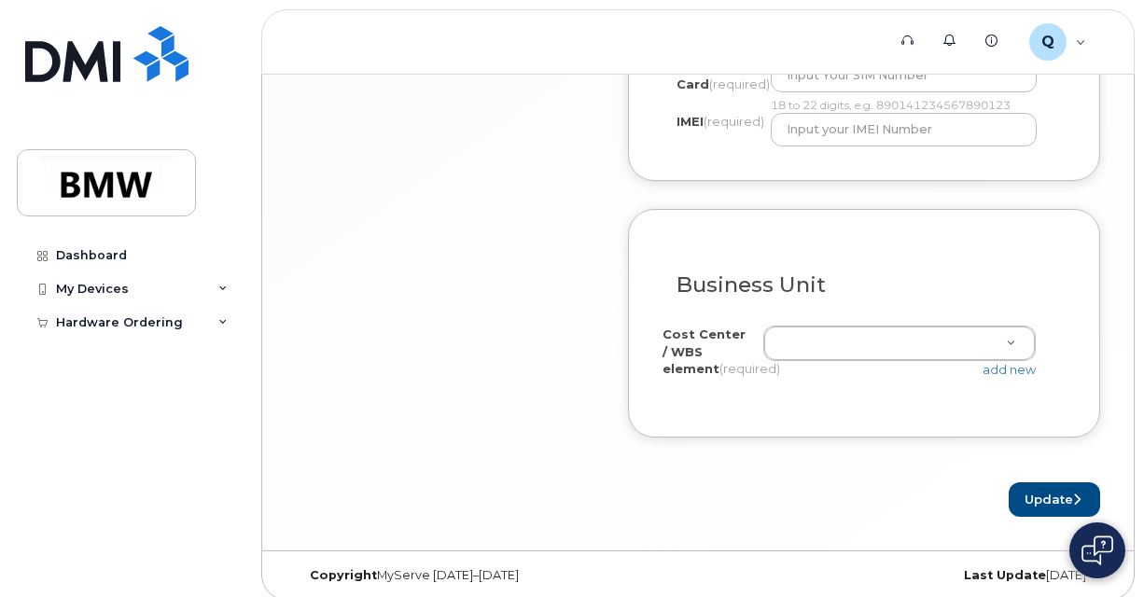
scroll to position [1960, 0]
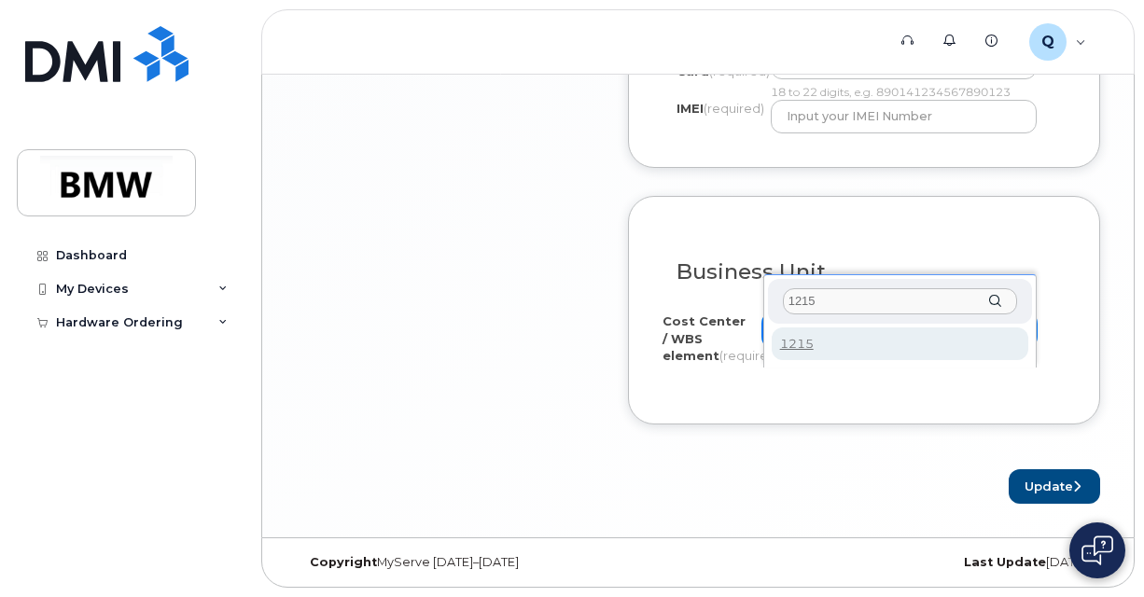
type input "1215"
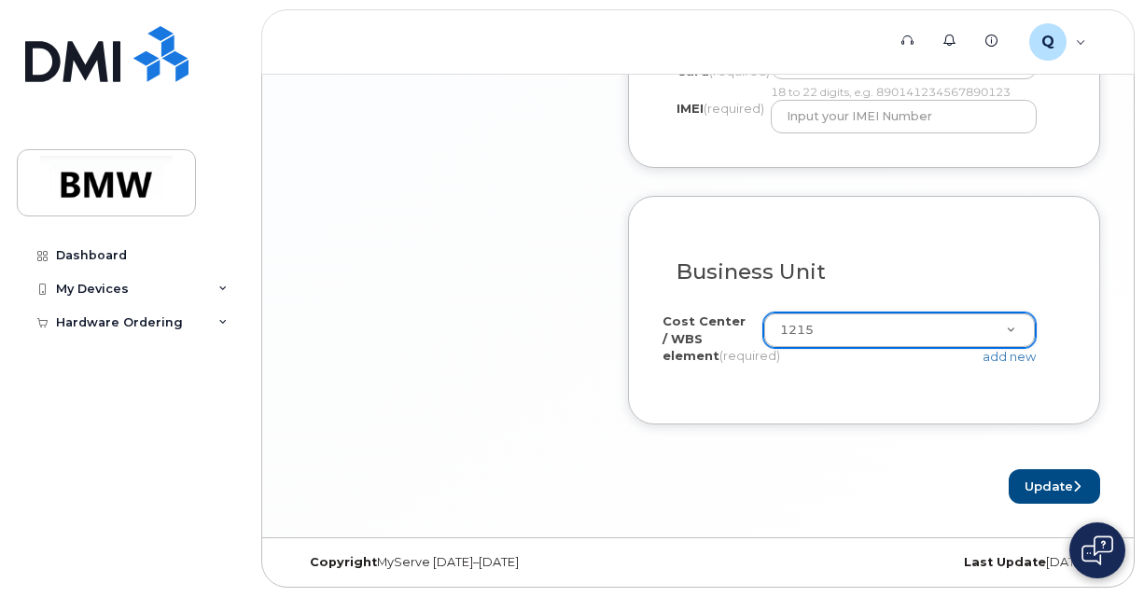
scroll to position [2003, 0]
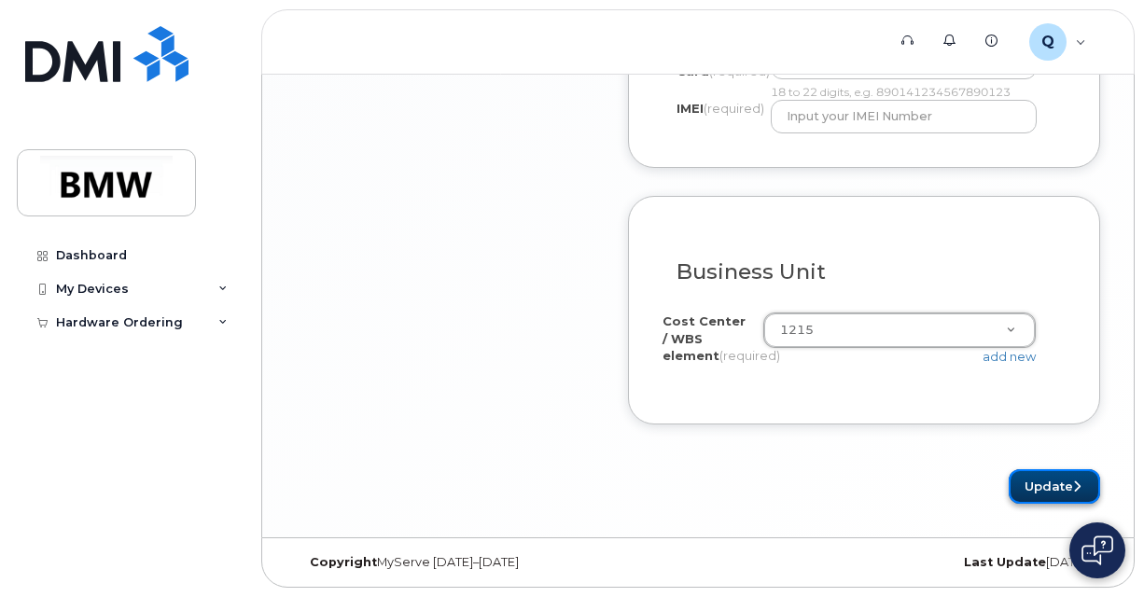
click at [1033, 484] on button "Update" at bounding box center [1054, 486] width 91 height 35
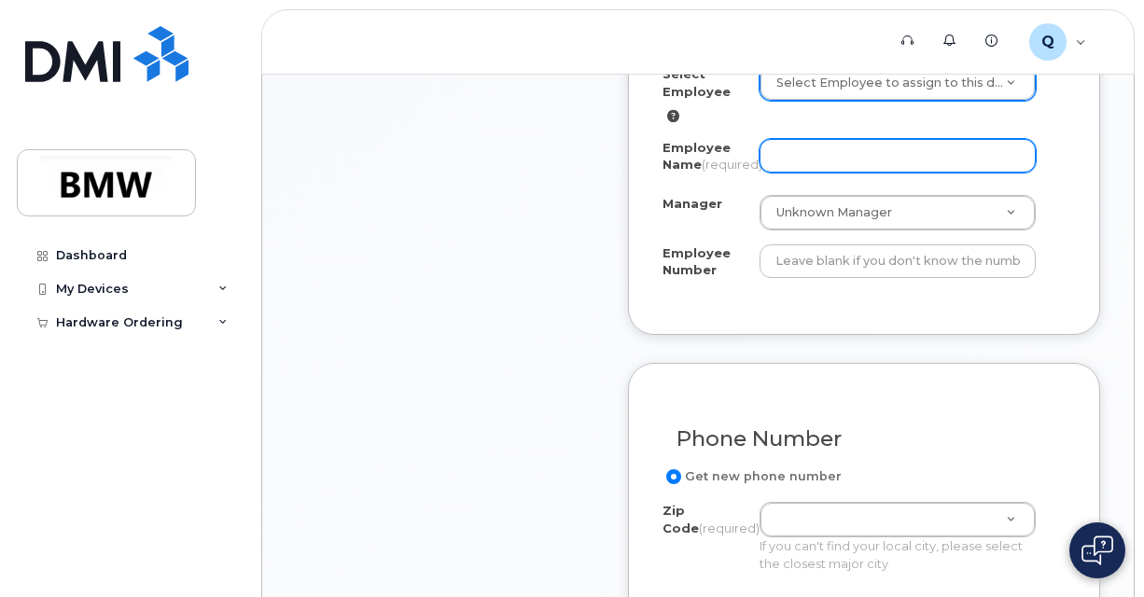
scroll to position [750, 0]
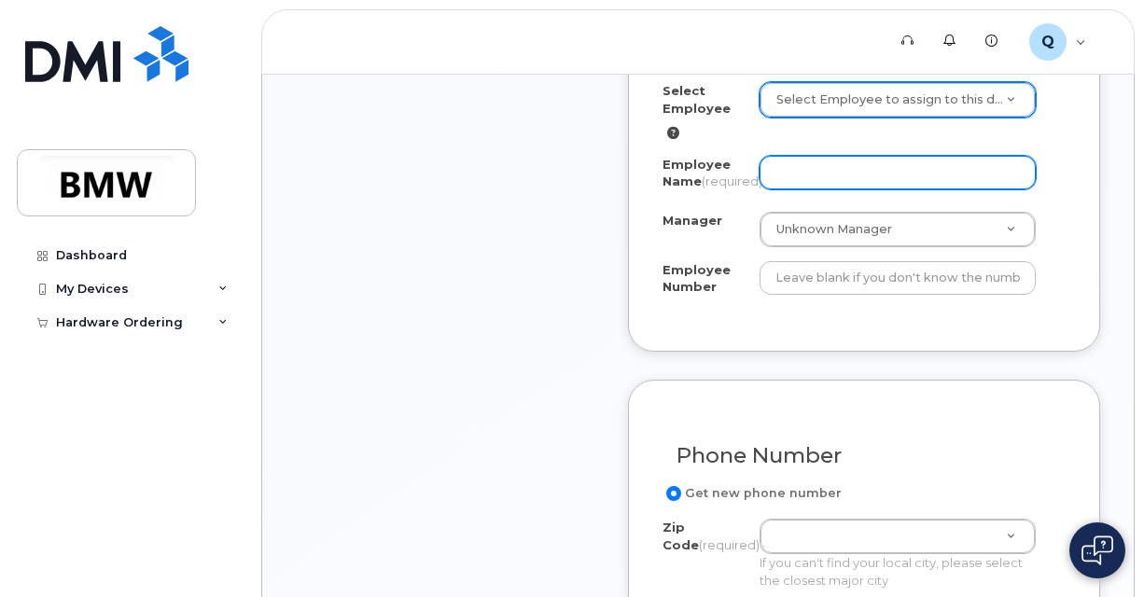
click at [860, 189] on input "Employee Name (required)" at bounding box center [898, 173] width 276 height 34
type input "[PERSON_NAME]"
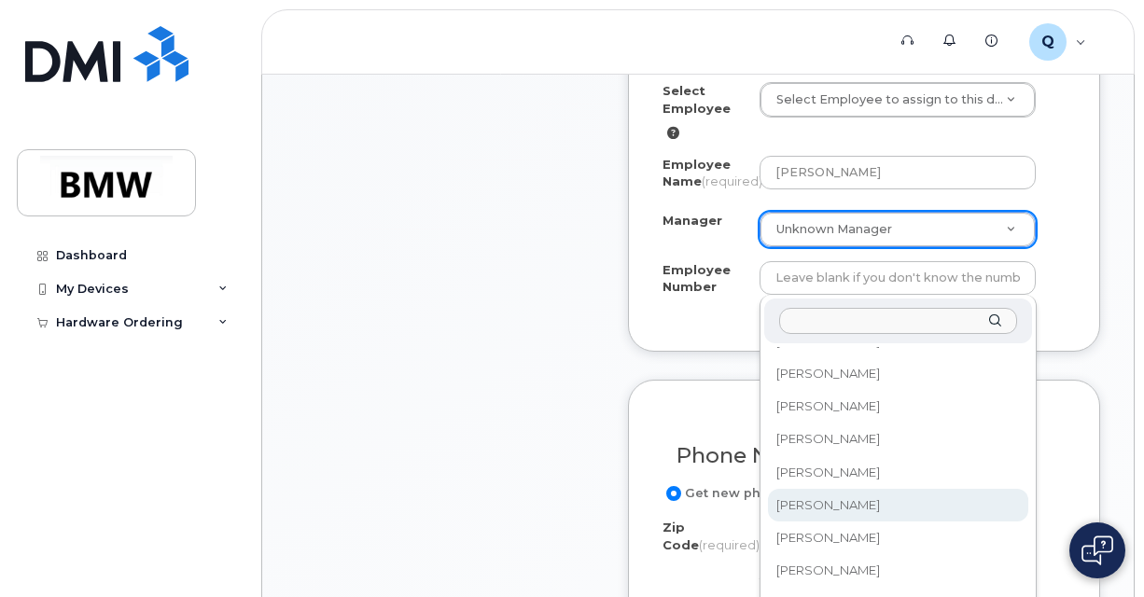
scroll to position [22232, 0]
select select "1899089"
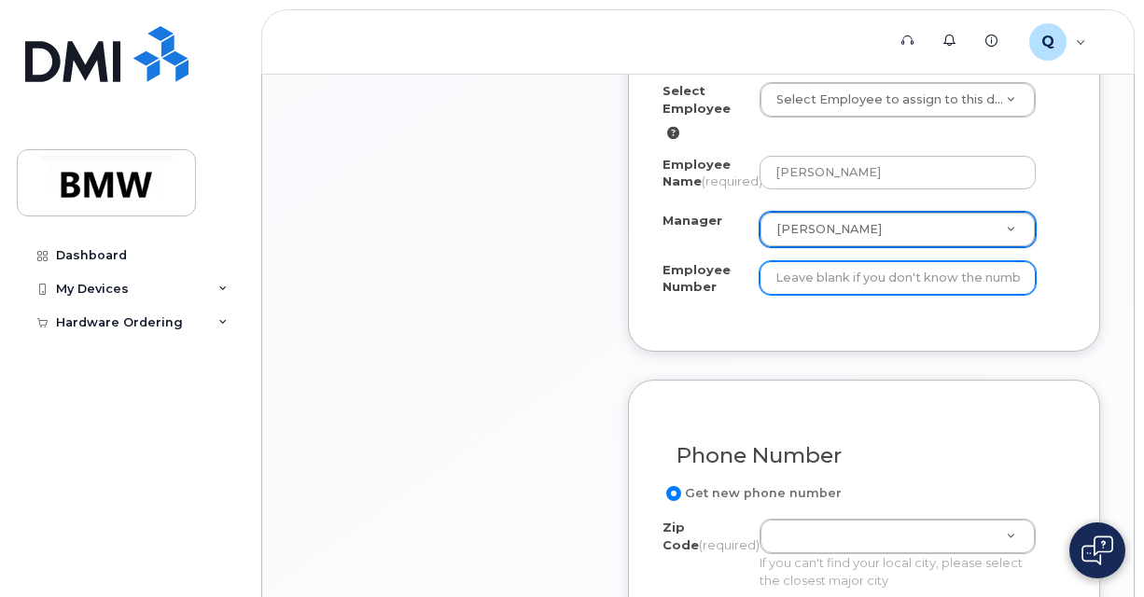
click at [877, 295] on input "Employee Number" at bounding box center [898, 278] width 276 height 34
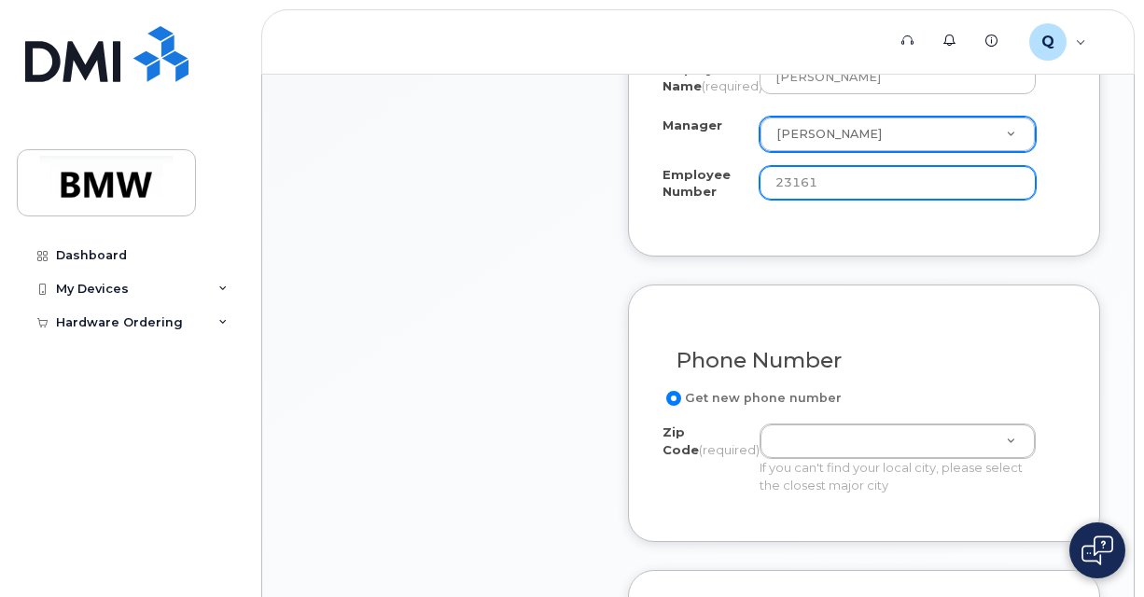
scroll to position [844, 0]
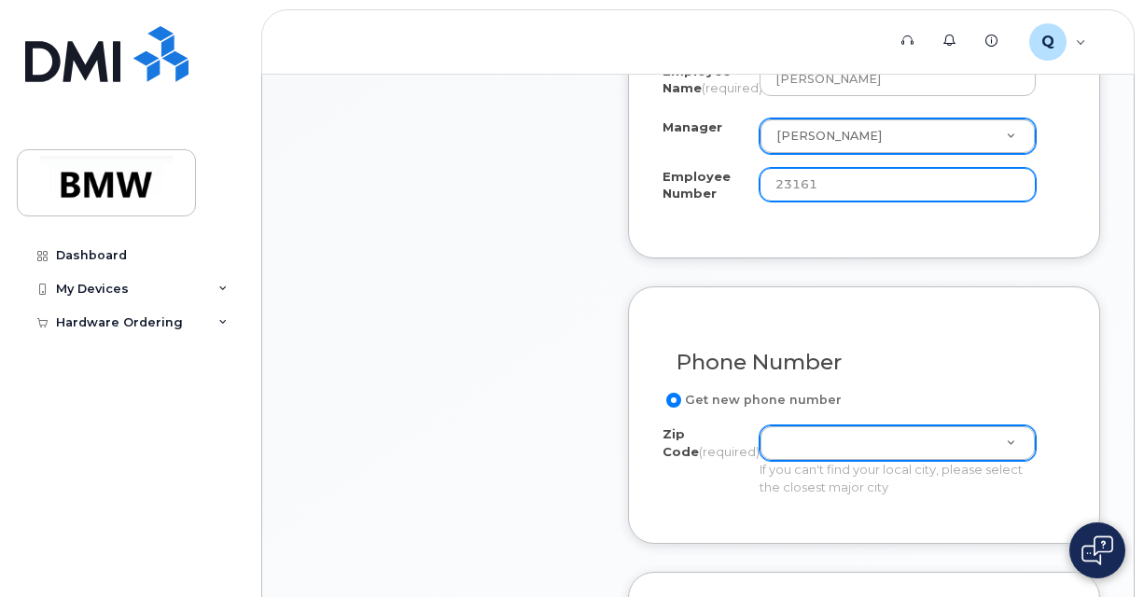
type input "23161"
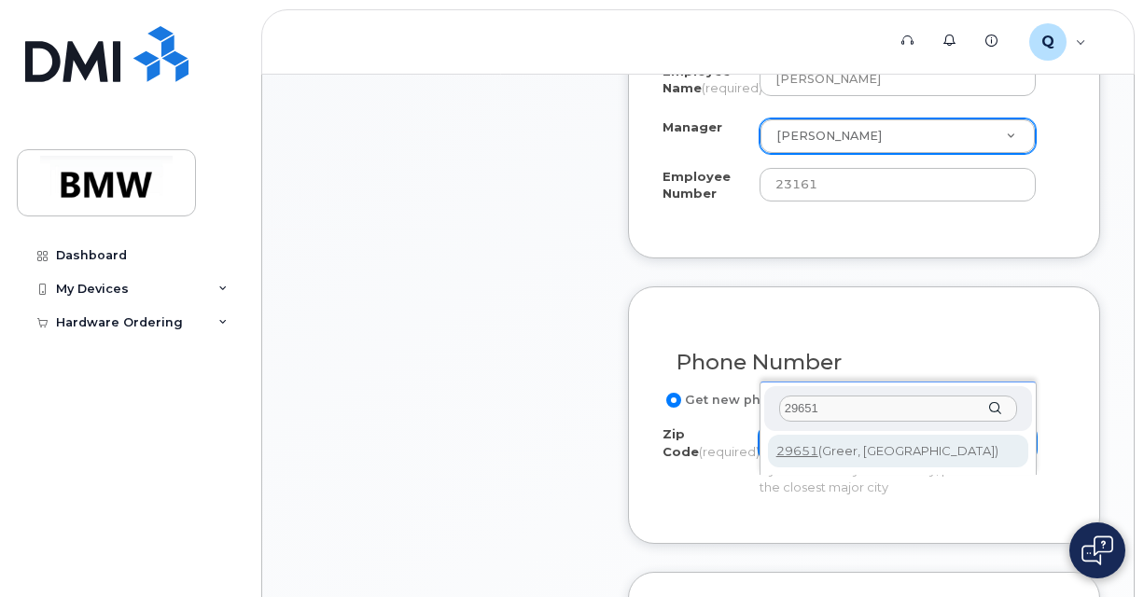
type input "29651"
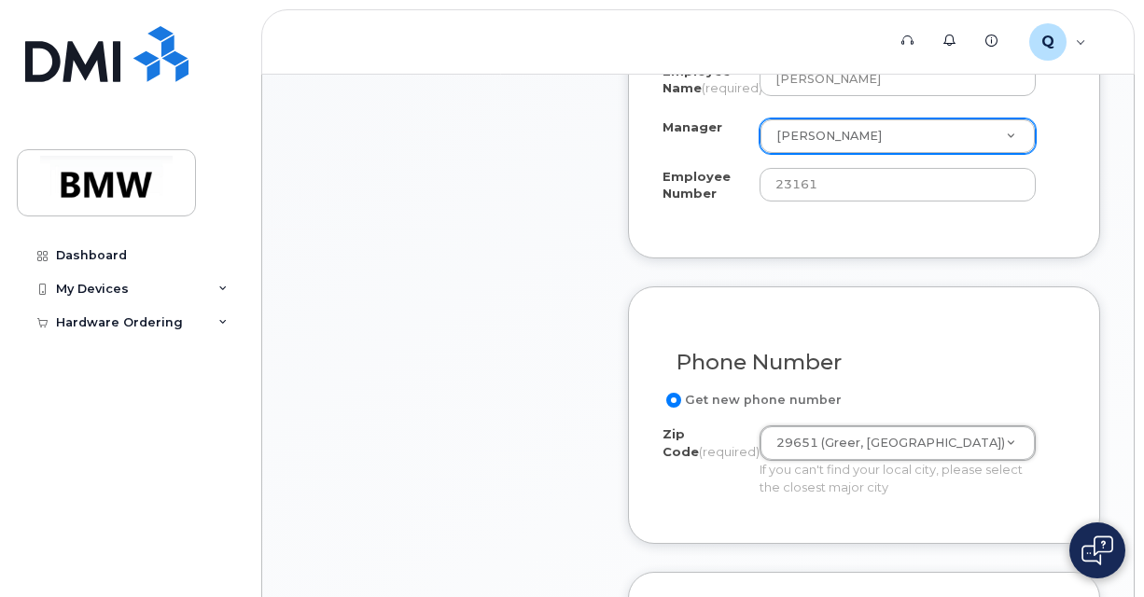
type input "29651 (Greer, [GEOGRAPHIC_DATA])"
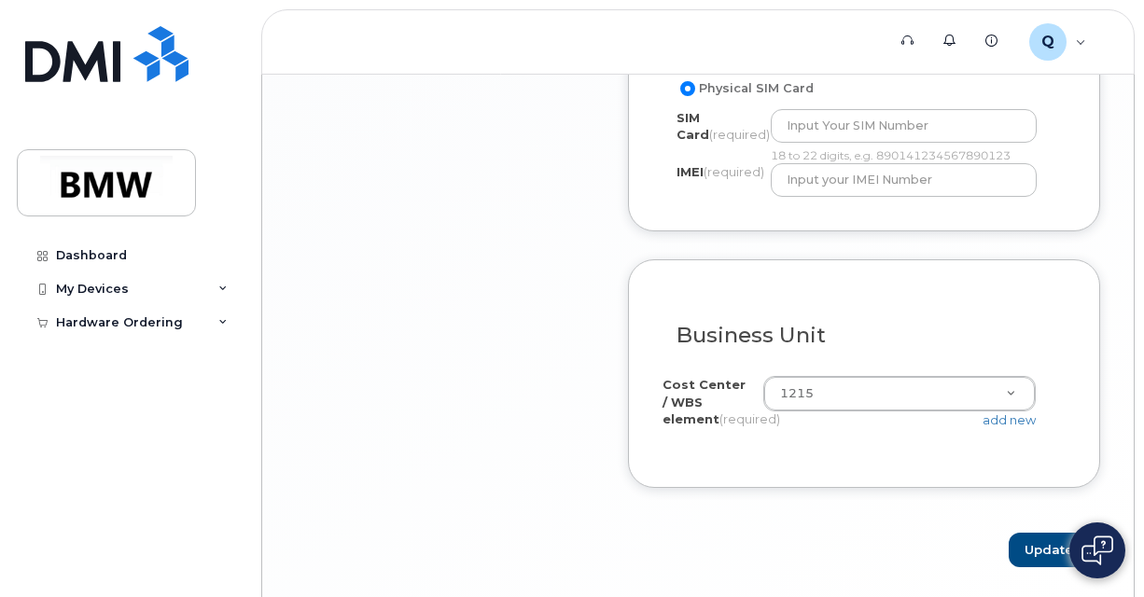
scroll to position [2003, 0]
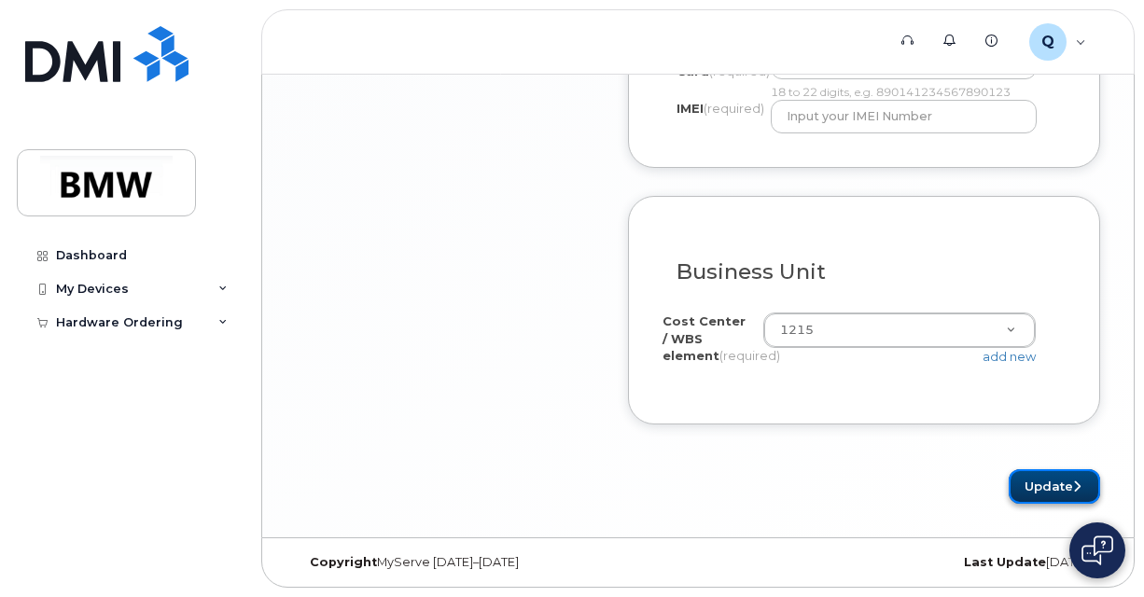
click at [1040, 484] on button "Update" at bounding box center [1054, 486] width 91 height 35
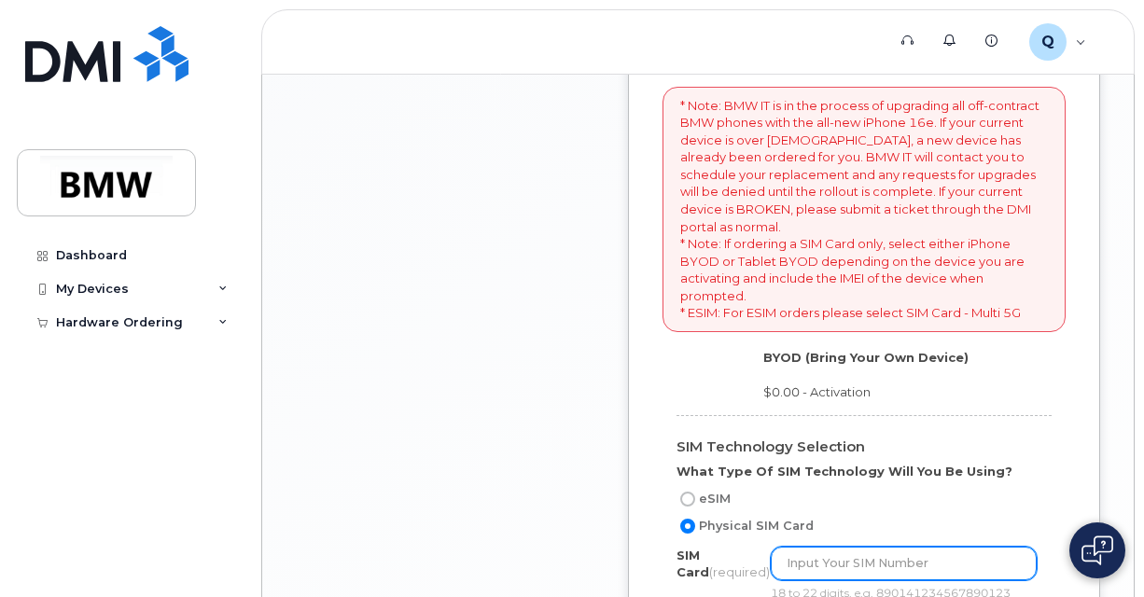
scroll to position [1536, 0]
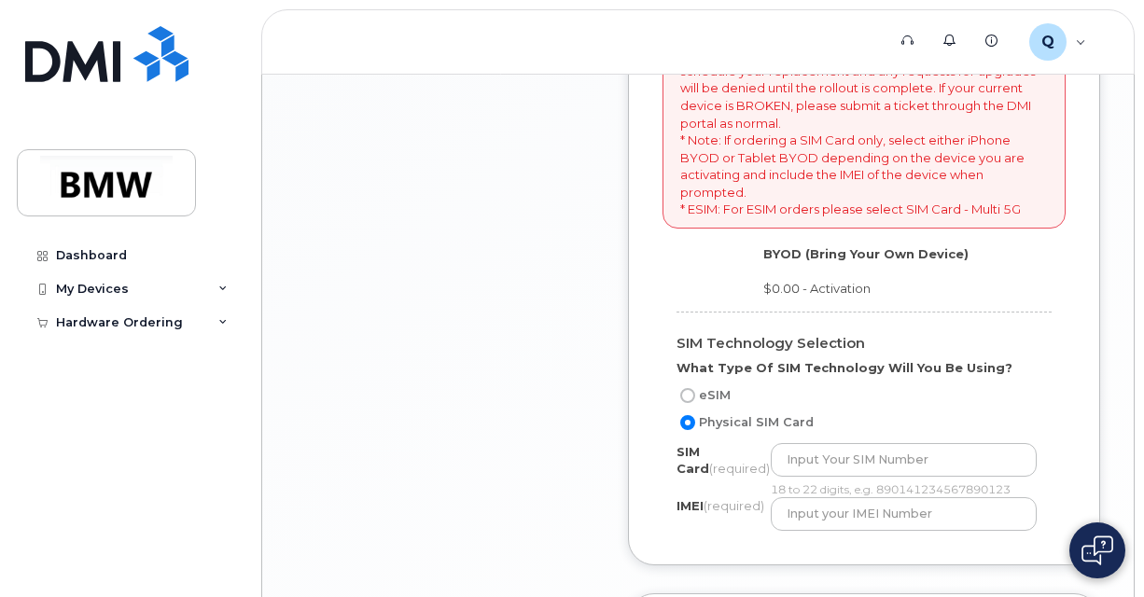
click at [692, 403] on input "eSIM" at bounding box center [687, 395] width 15 height 15
radio input "true"
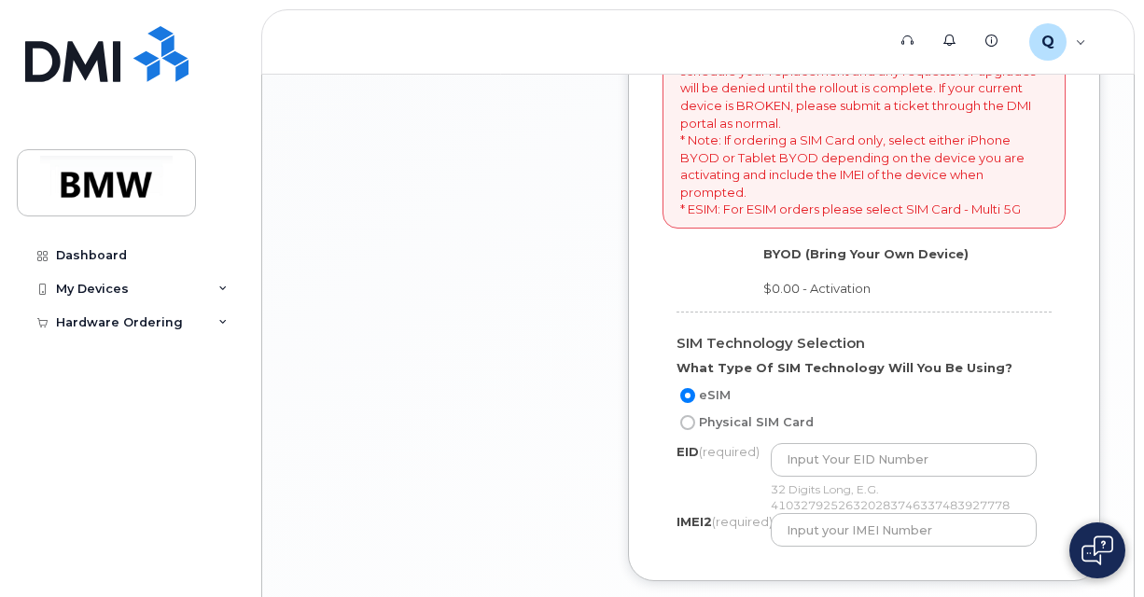
click at [689, 430] on input "Physical SIM Card" at bounding box center [687, 422] width 15 height 15
radio input "true"
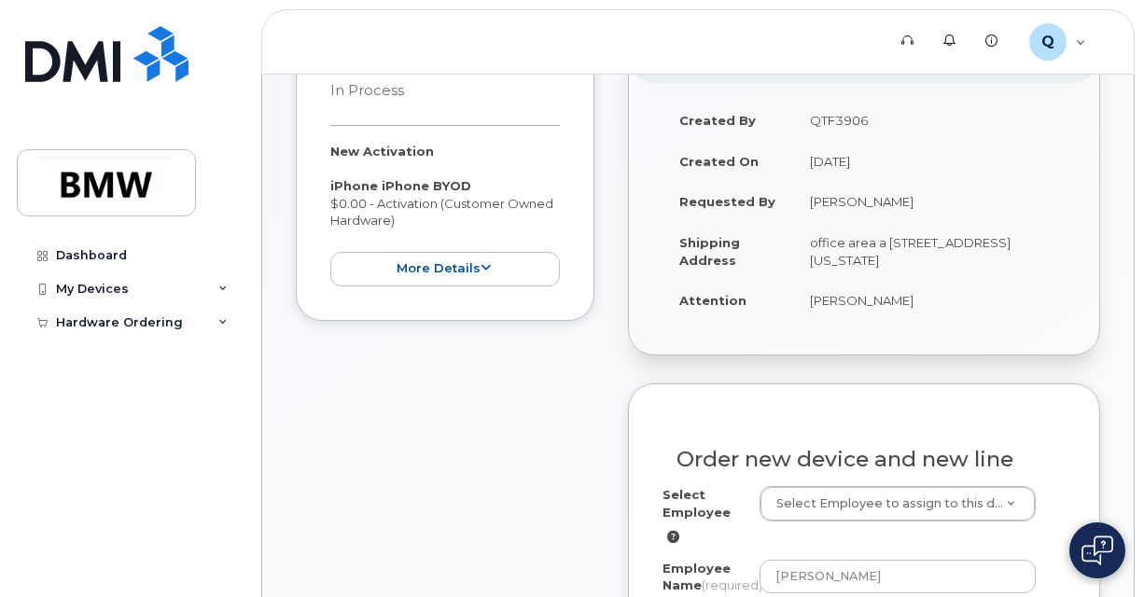
scroll to position [280, 0]
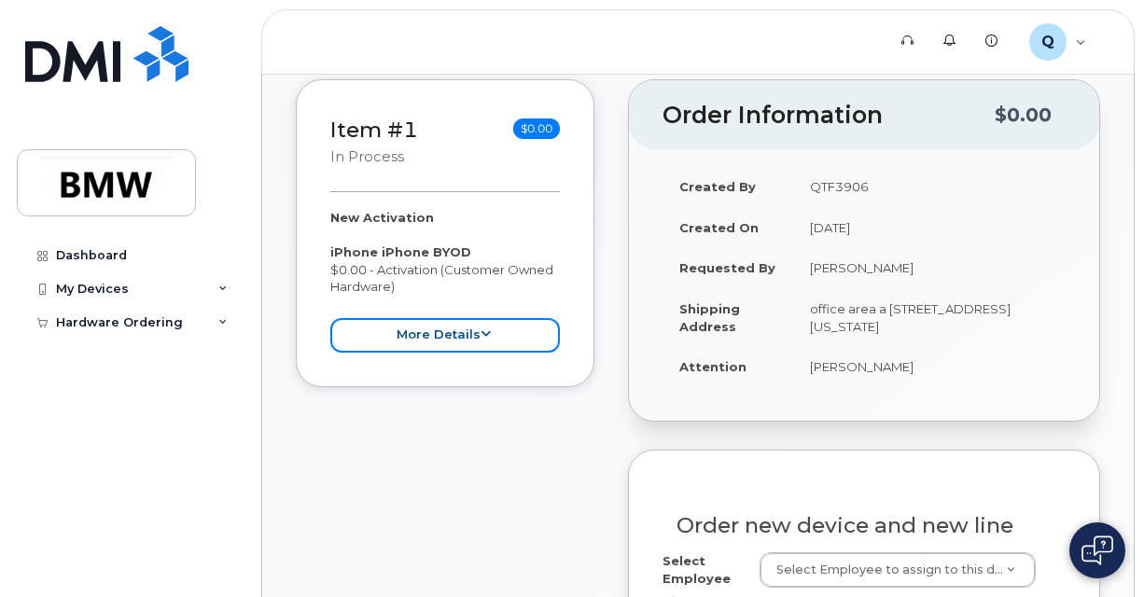
click at [479, 342] on button "more details" at bounding box center [445, 335] width 230 height 35
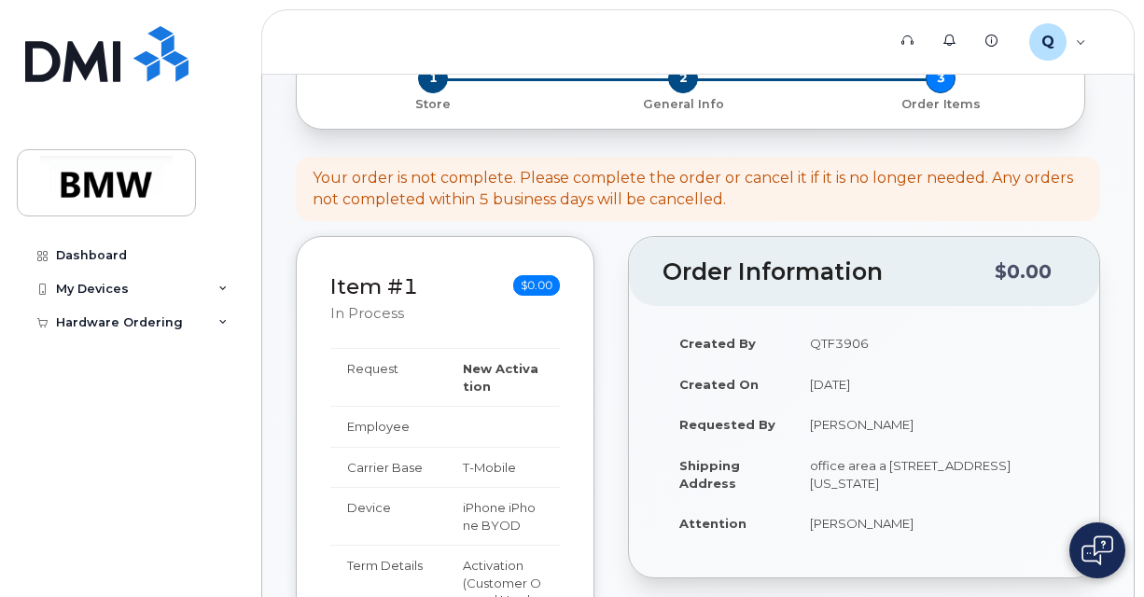
scroll to position [93, 0]
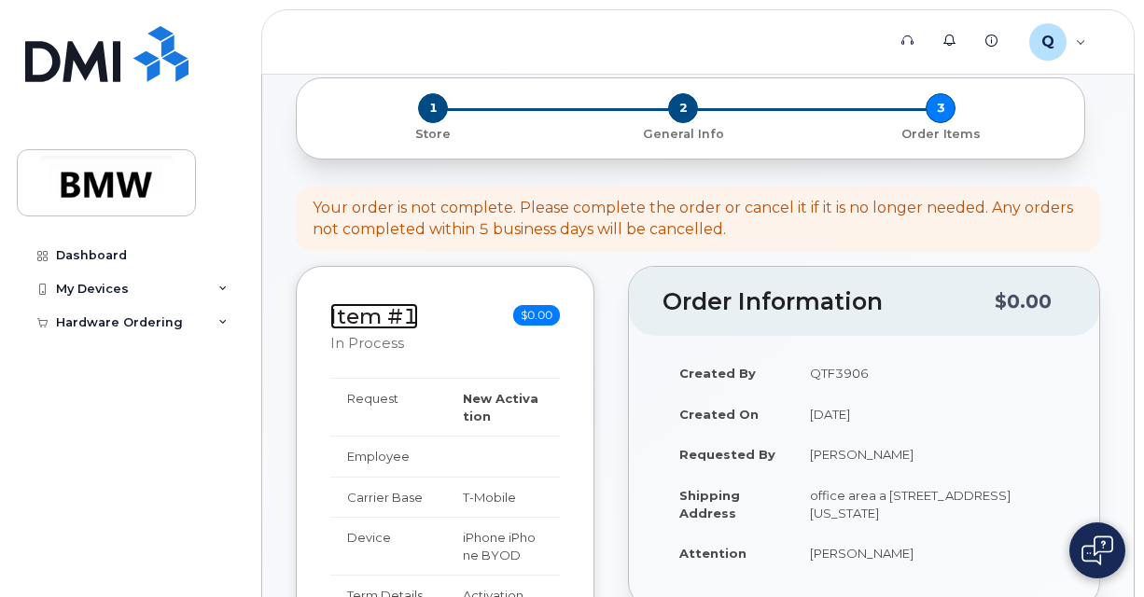
click at [375, 318] on link "Item #1" at bounding box center [374, 316] width 88 height 26
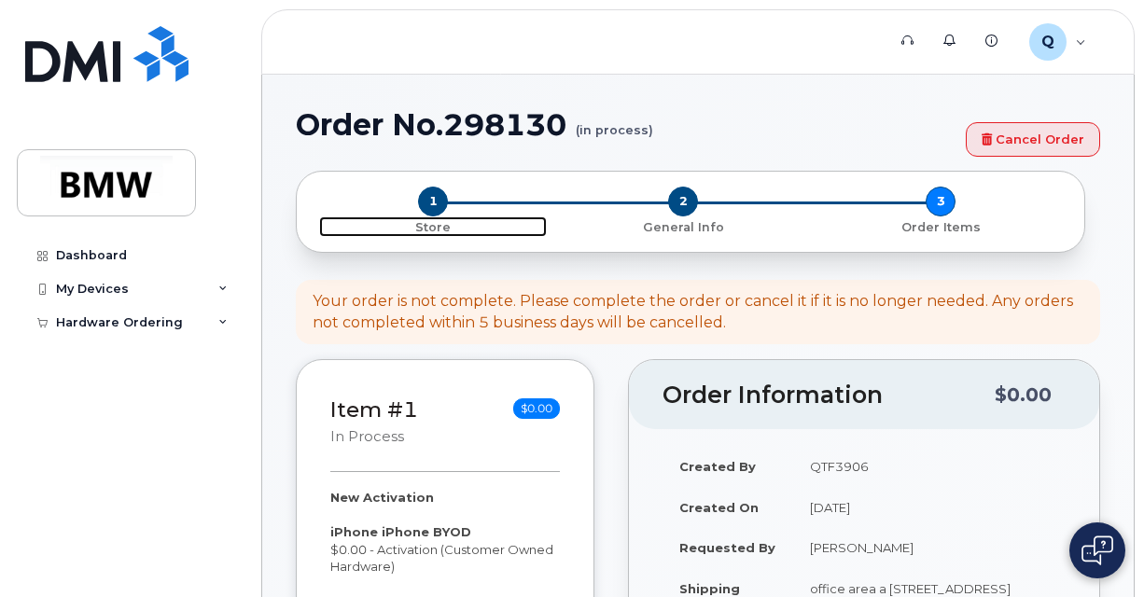
click at [428, 198] on span "1" at bounding box center [433, 202] width 30 height 30
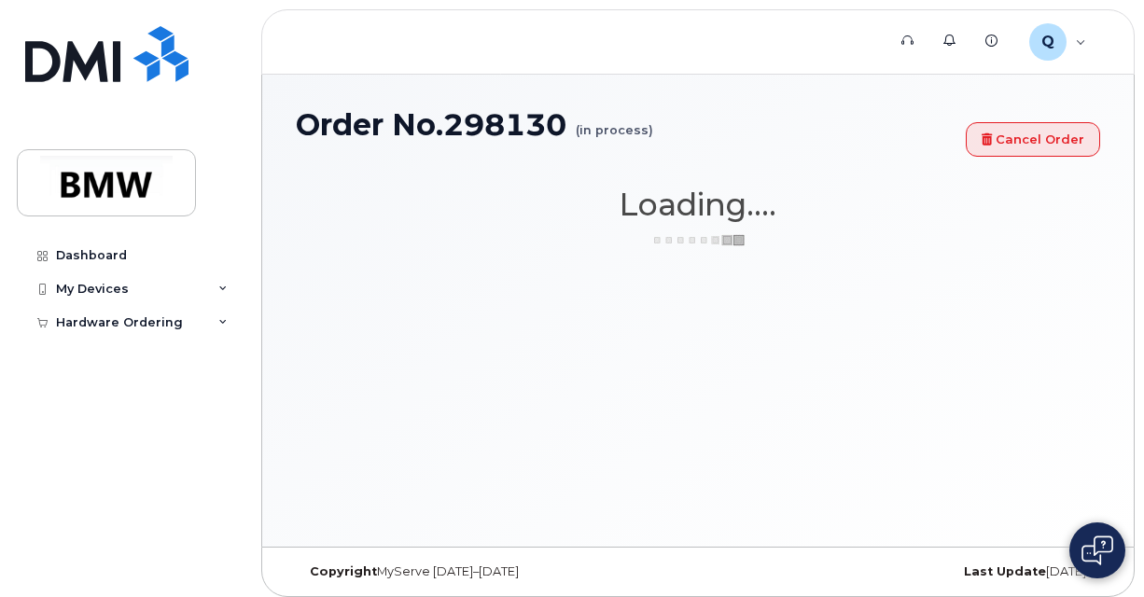
select select "2421"
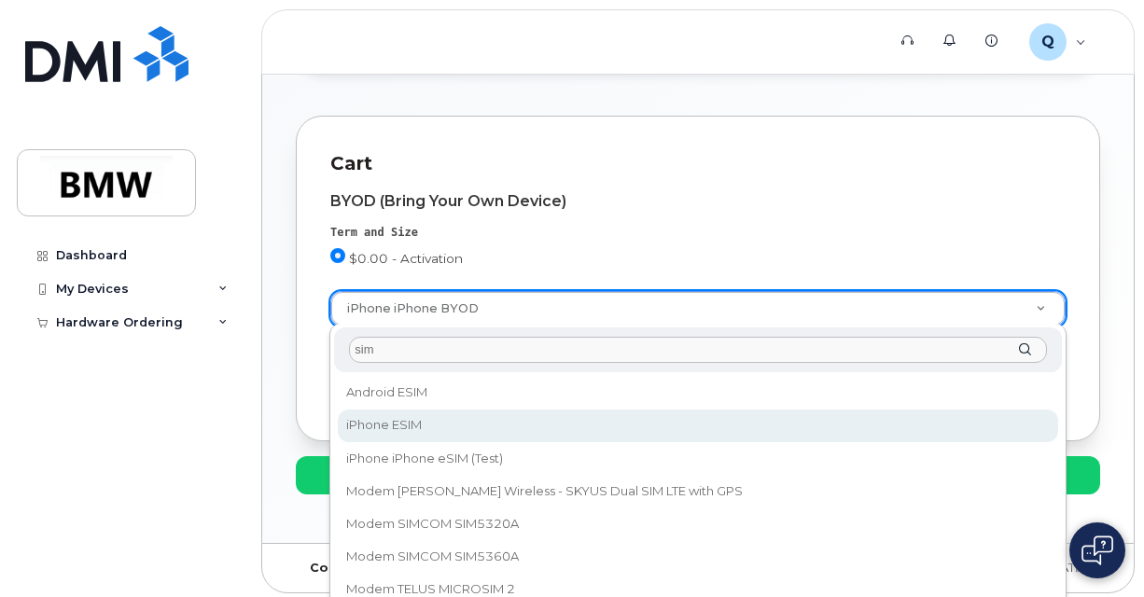
type input "sim"
select select "3299"
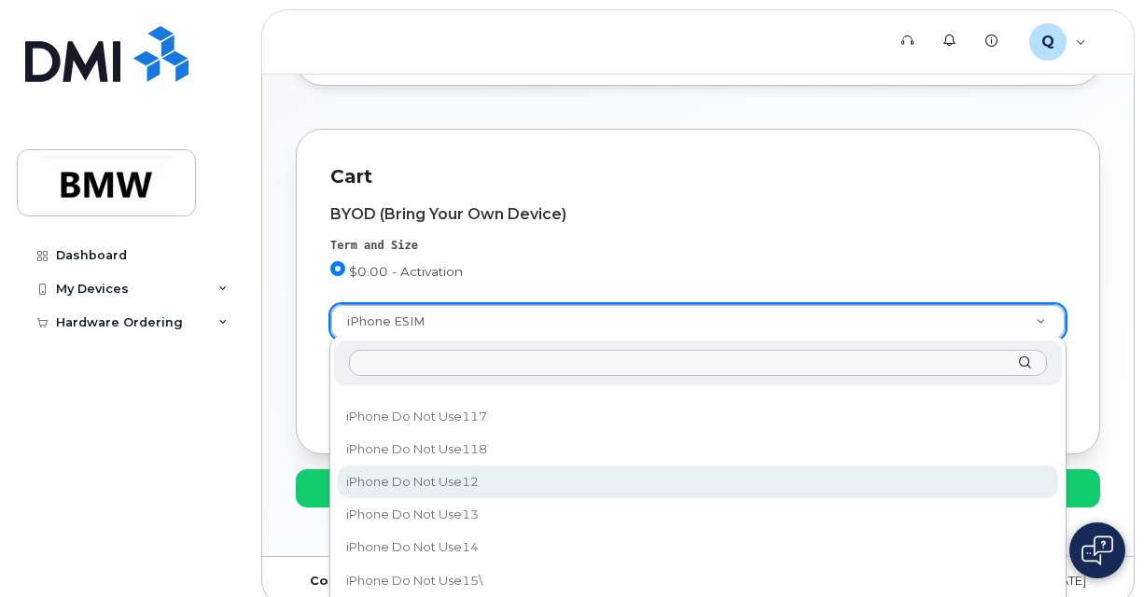
scroll to position [63038, 0]
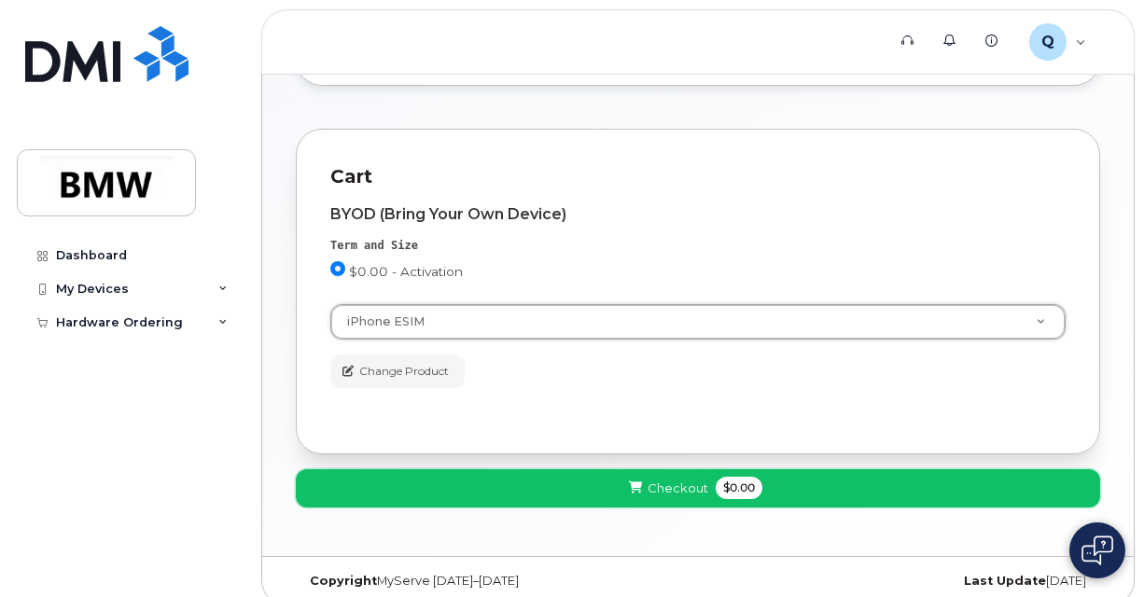
click at [644, 480] on span at bounding box center [636, 489] width 18 height 18
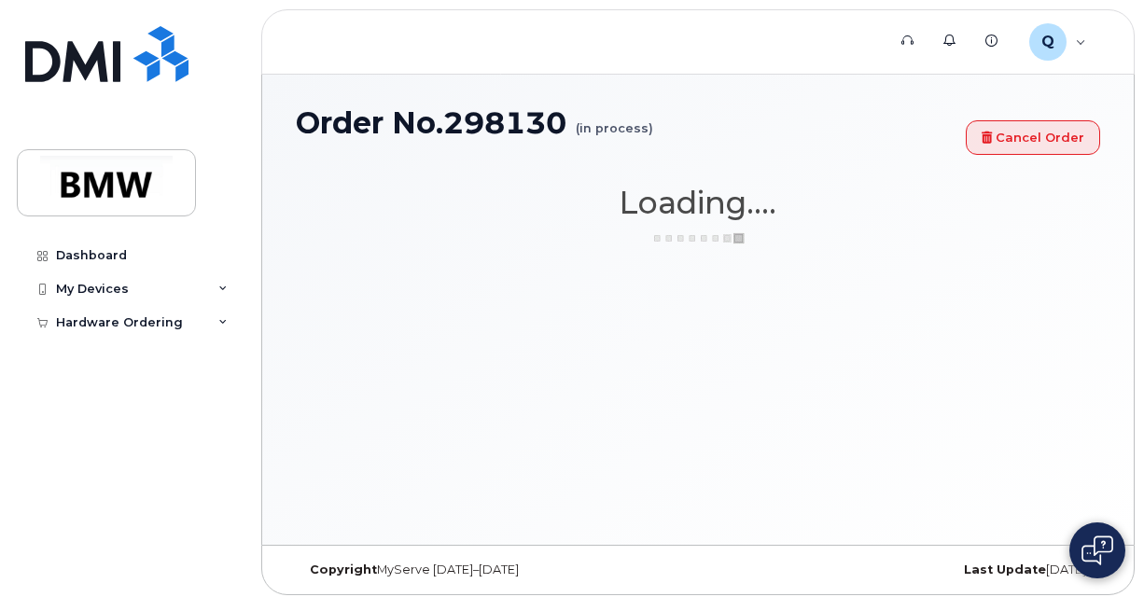
scroll to position [0, 0]
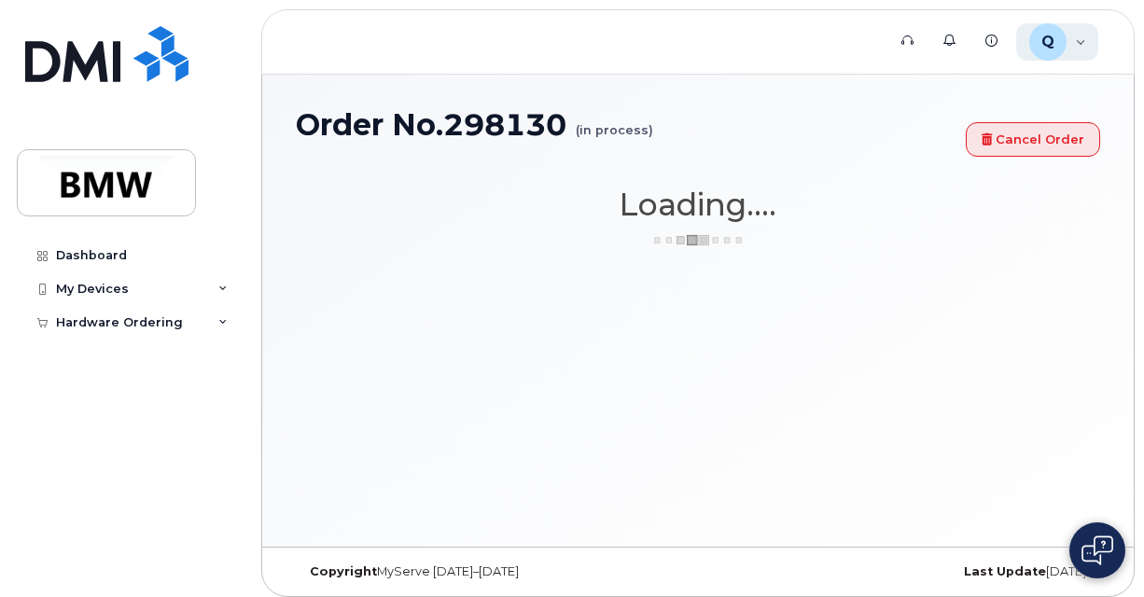
select select "3299"
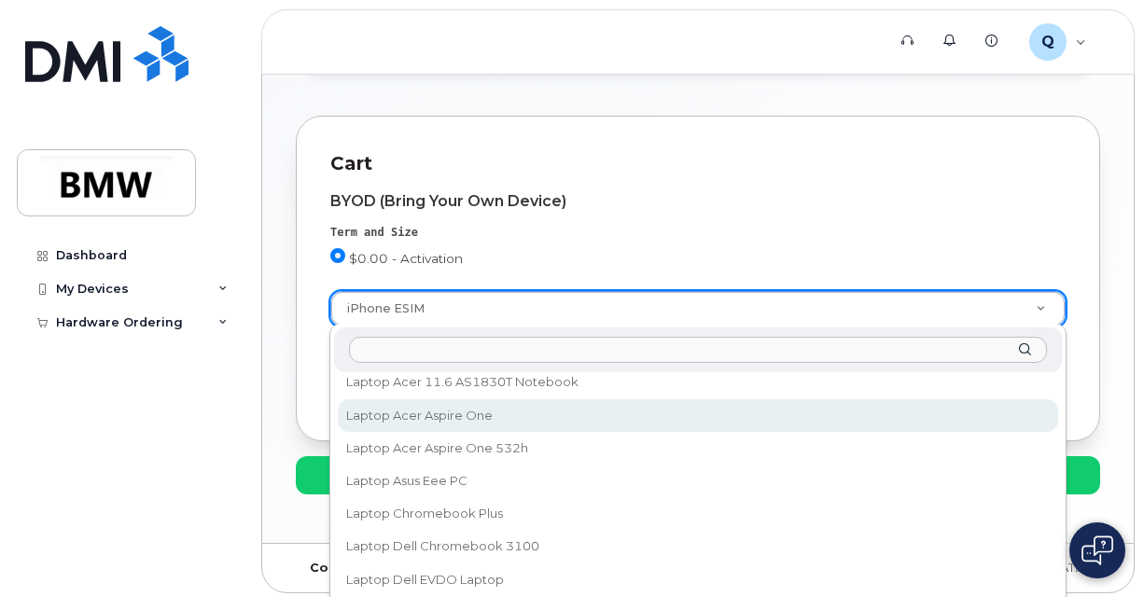
scroll to position [64246, 0]
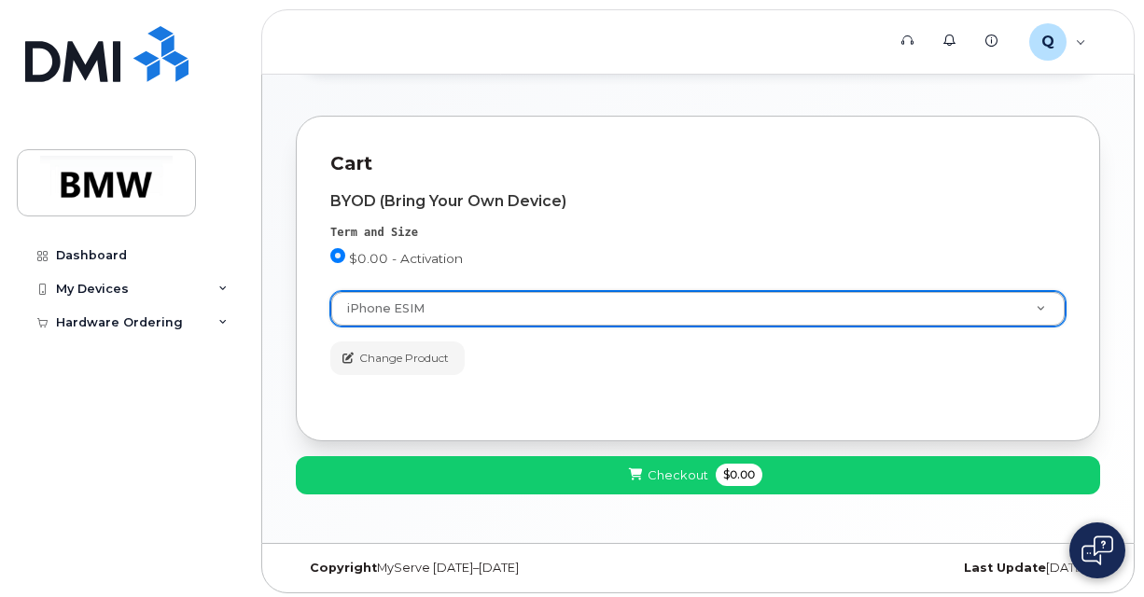
drag, startPoint x: 470, startPoint y: 304, endPoint x: 350, endPoint y: 293, distance: 120.9
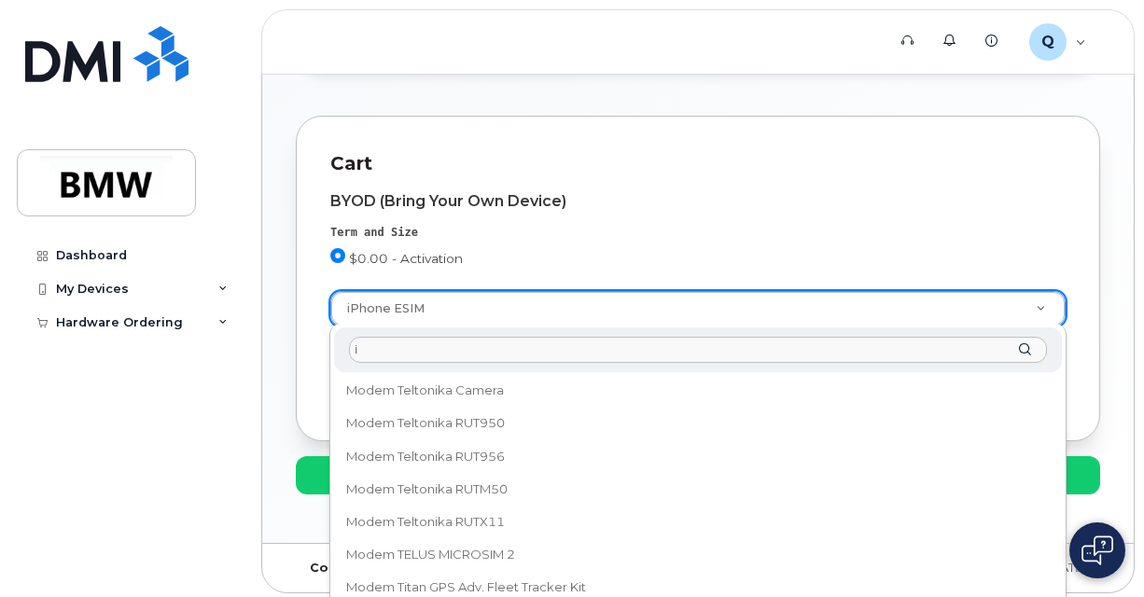
scroll to position [0, 0]
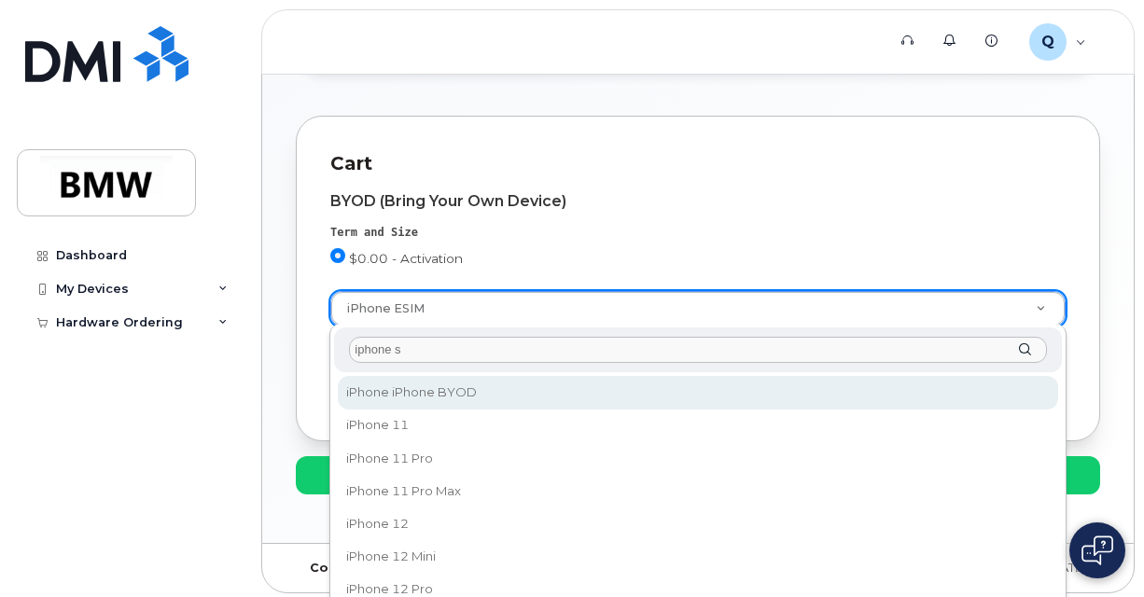
type input "iphone"
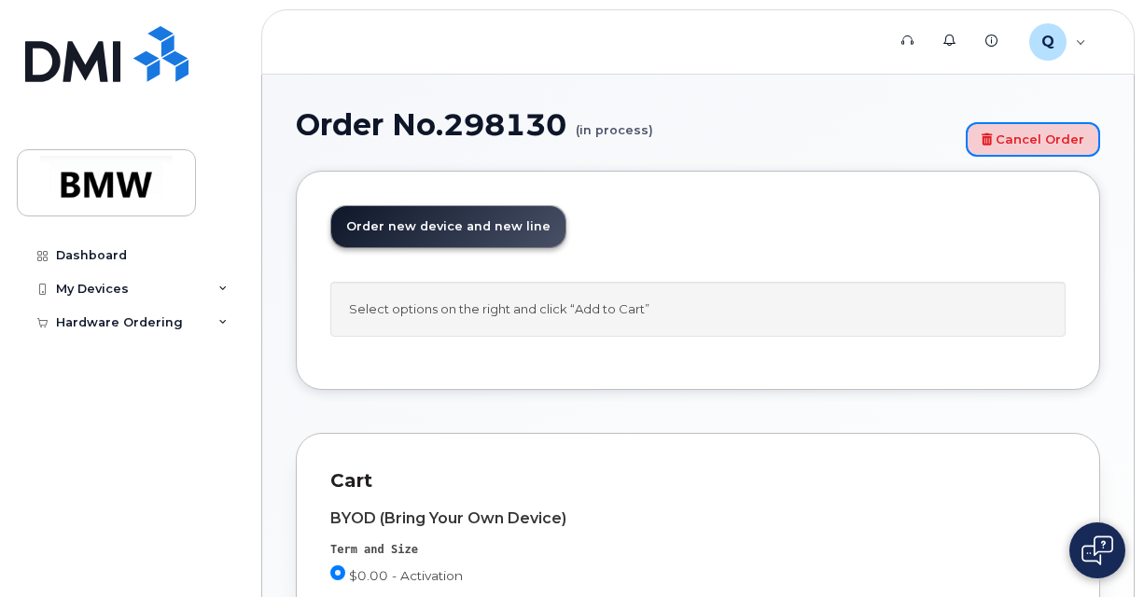
drag, startPoint x: 1008, startPoint y: 143, endPoint x: 653, endPoint y: 88, distance: 358.8
click at [1008, 143] on link "Cancel Order" at bounding box center [1033, 139] width 134 height 35
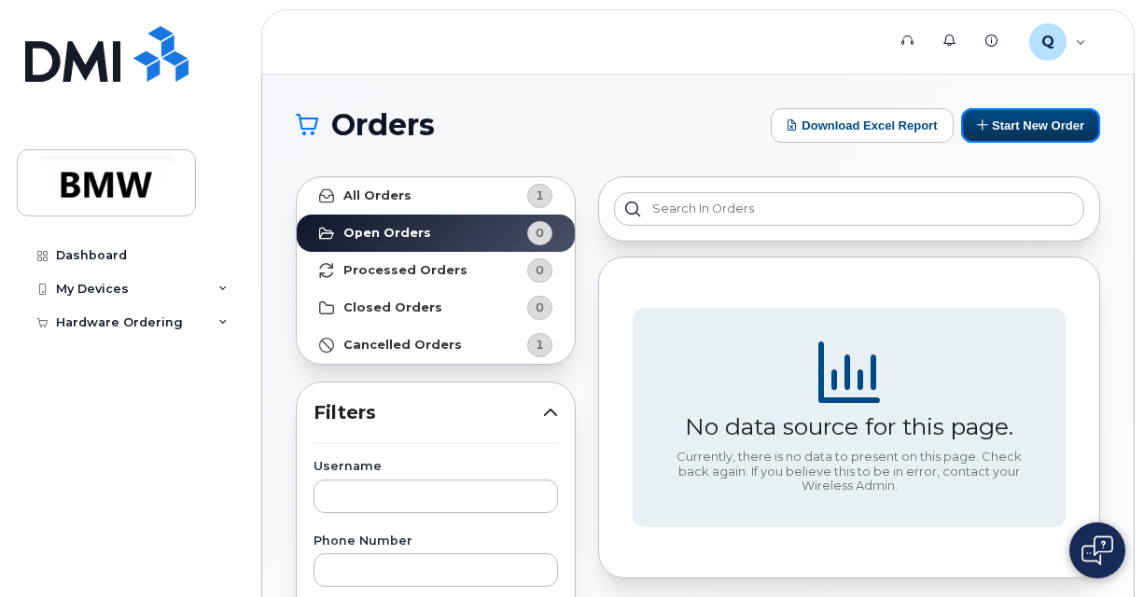
drag, startPoint x: 1002, startPoint y: 132, endPoint x: 948, endPoint y: 168, distance: 65.2
click at [1002, 132] on button "Start New Order" at bounding box center [1030, 125] width 139 height 35
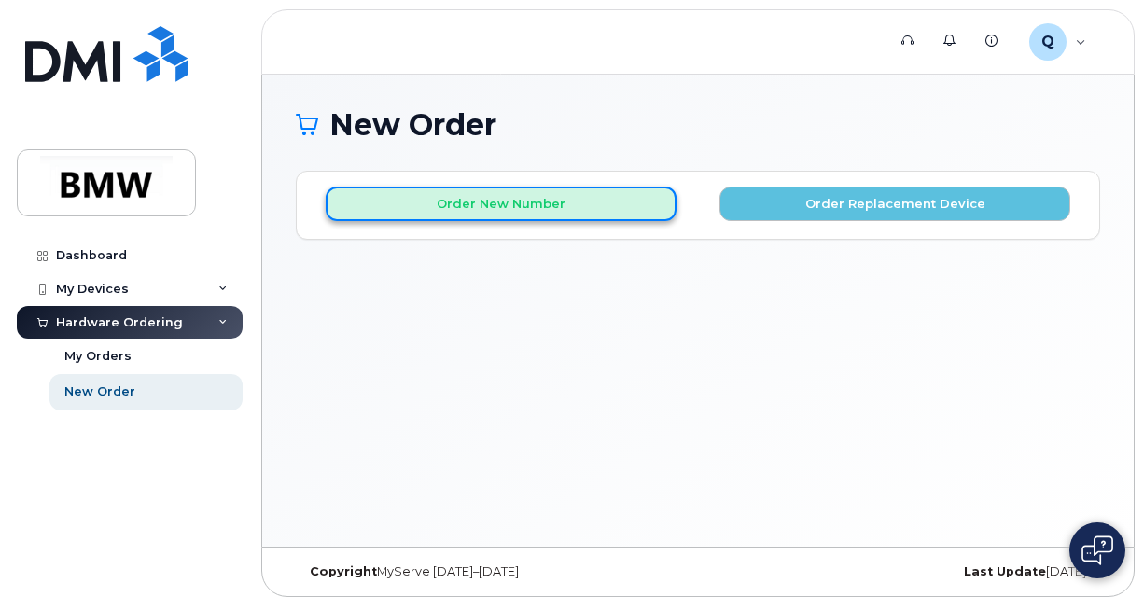
click at [534, 196] on button "Order New Number" at bounding box center [501, 204] width 351 height 35
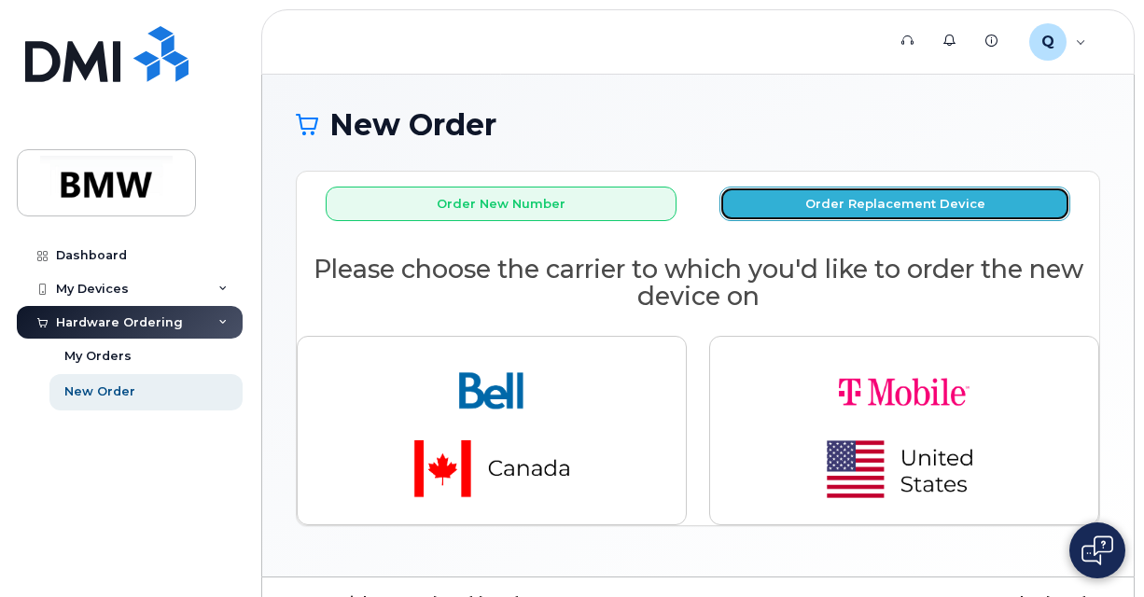
click at [885, 203] on button "Order Replacement Device" at bounding box center [894, 204] width 351 height 35
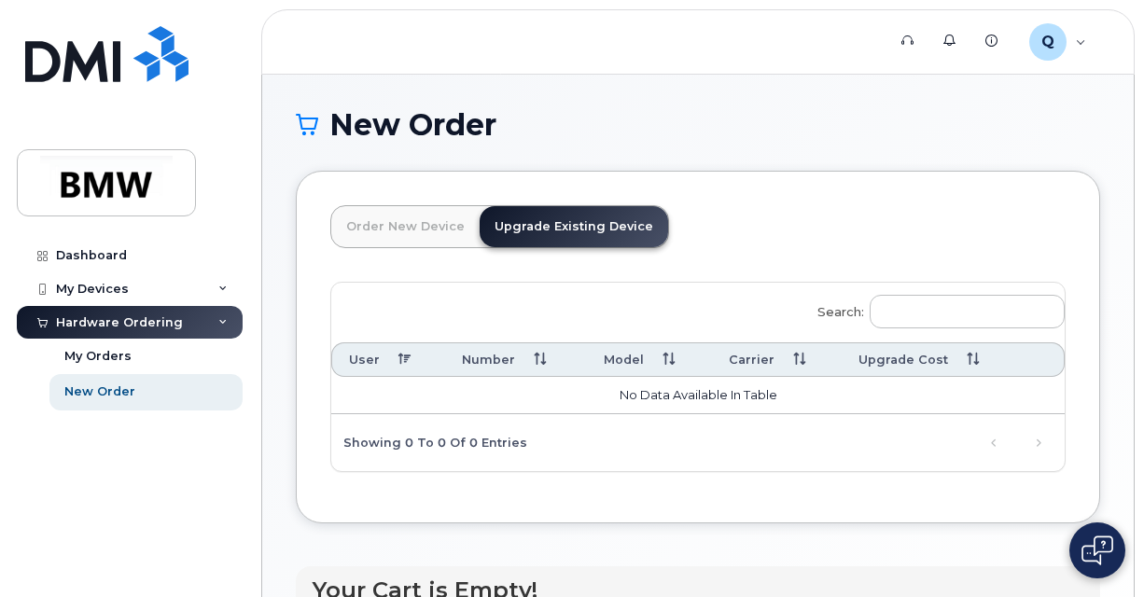
click at [407, 237] on link "Order New Device" at bounding box center [405, 226] width 148 height 41
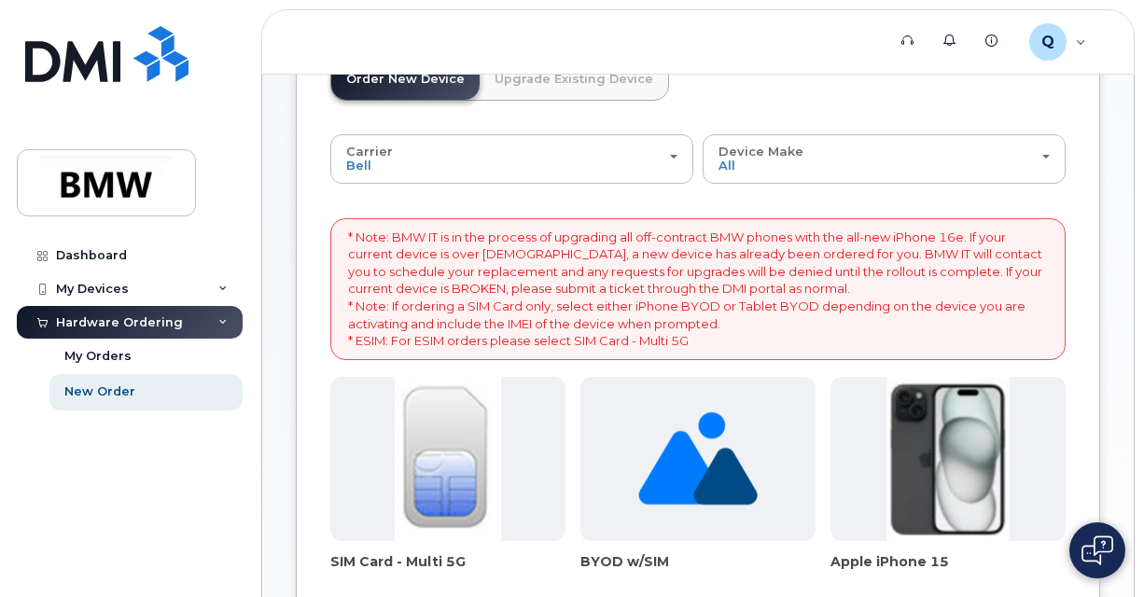
scroll to position [187, 0]
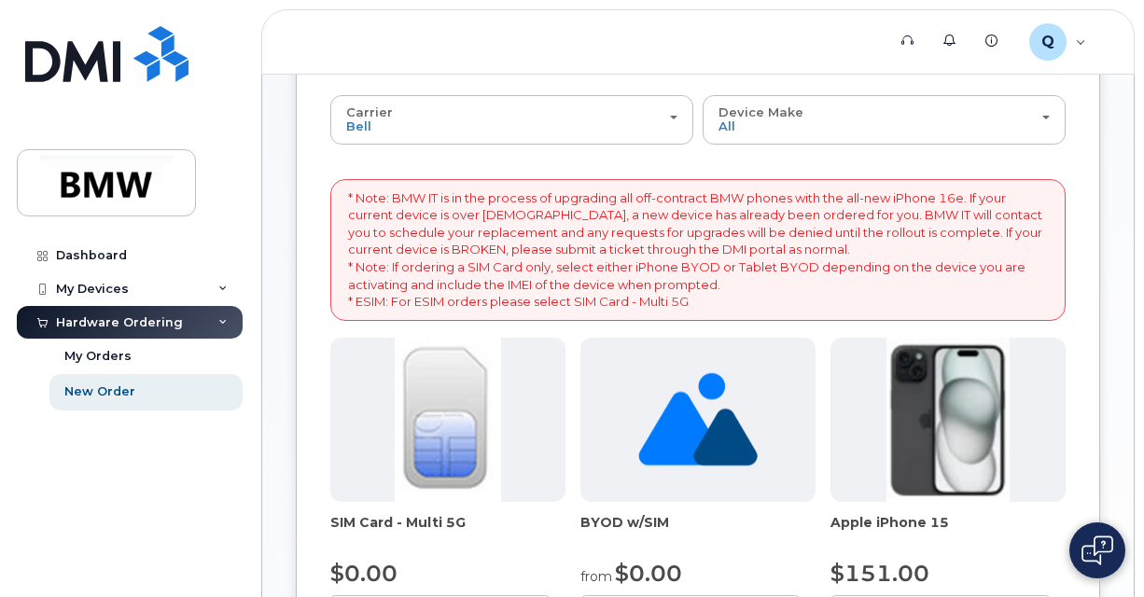
click at [280, 389] on div "New Order × Share This Order If you want to allow others to create or edit orde…" at bounding box center [698, 430] width 872 height 1085
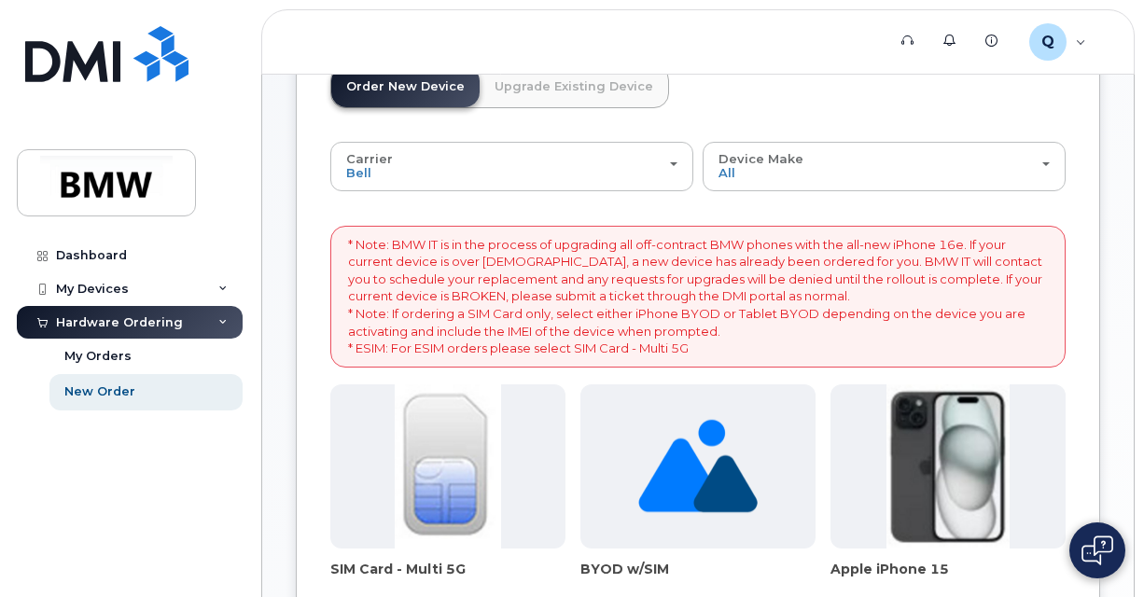
scroll to position [0, 0]
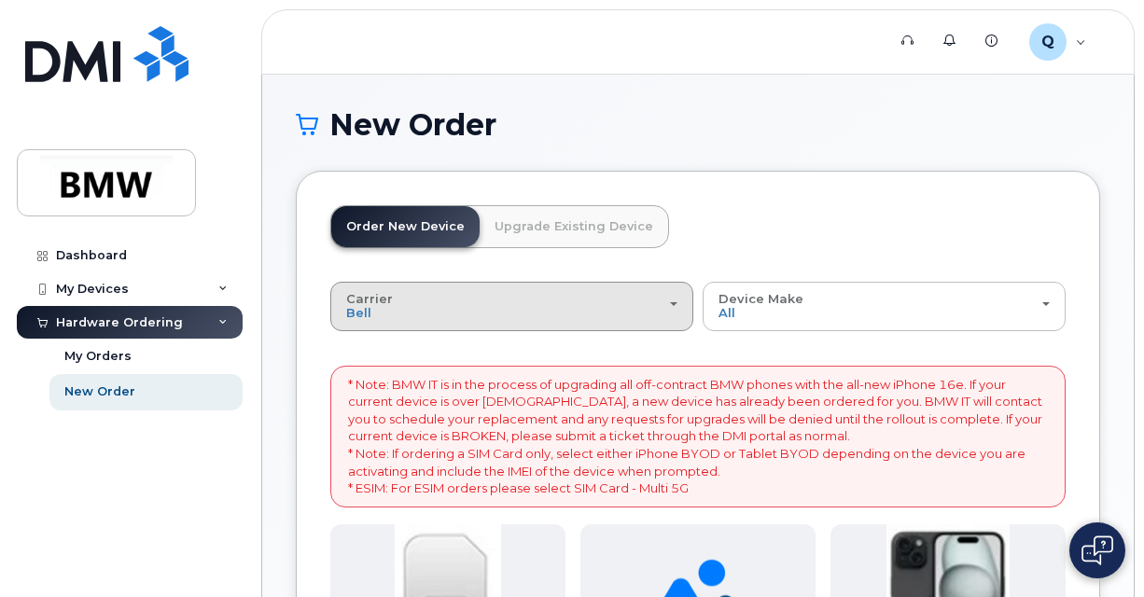
click at [534, 315] on div "Carrier Bell T-Mobile" at bounding box center [511, 306] width 331 height 29
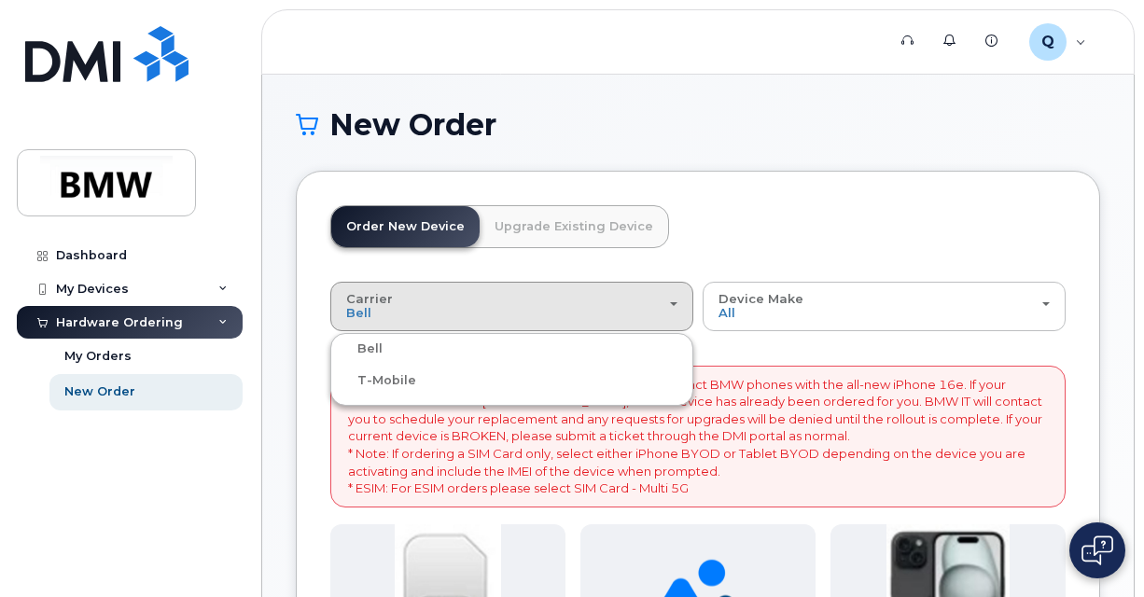
click at [369, 375] on label "T-Mobile" at bounding box center [375, 381] width 81 height 22
click at [0, 0] on input "T-Mobile" at bounding box center [0, 0] width 0 height 0
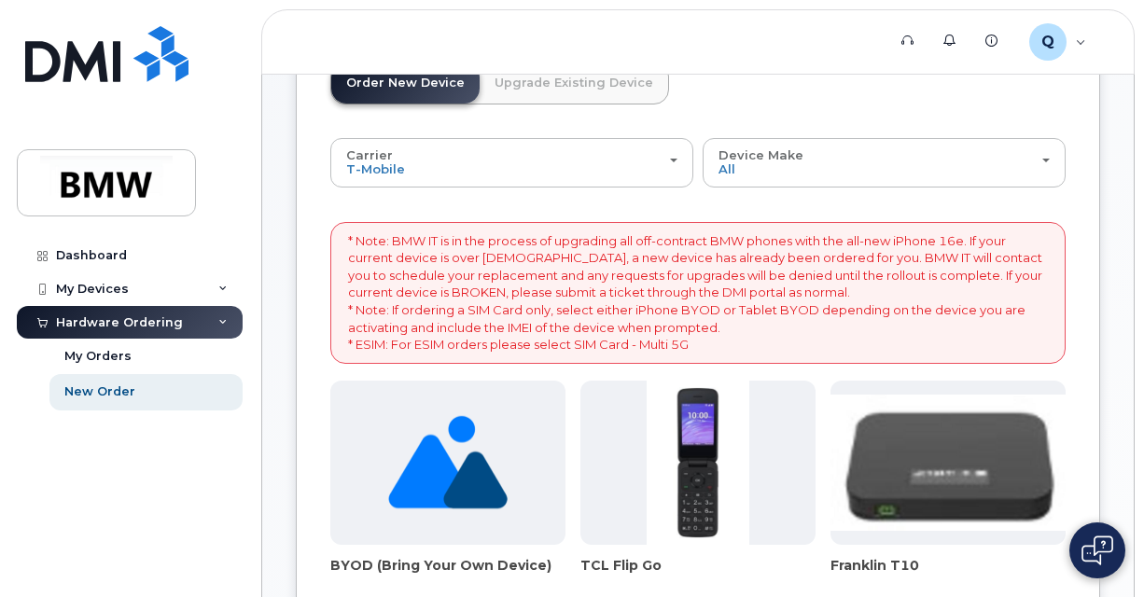
scroll to position [187, 0]
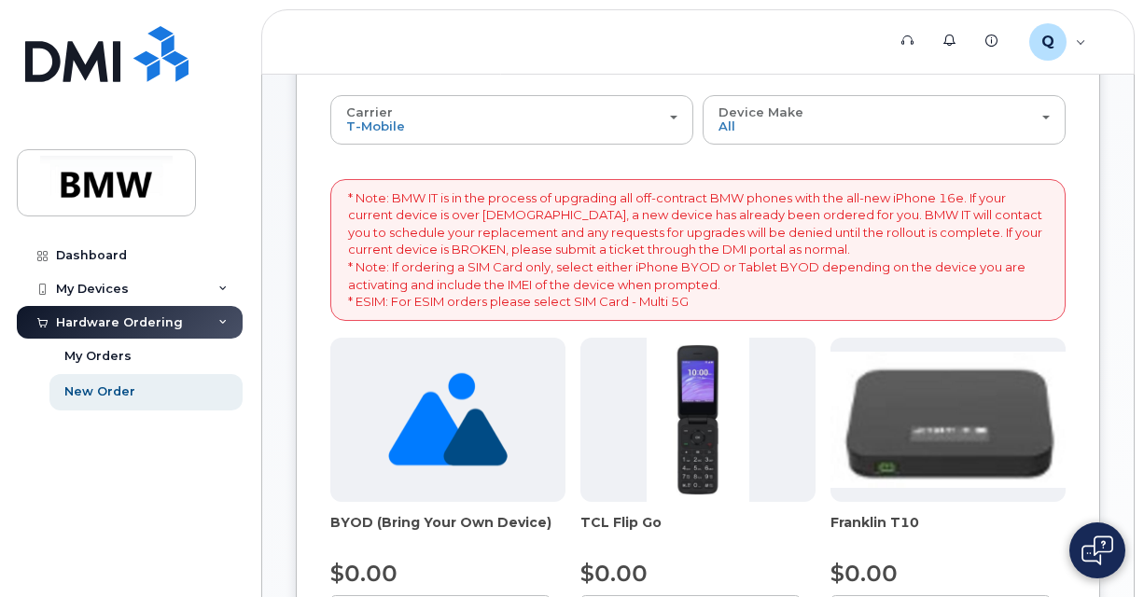
click at [1073, 347] on div "Order New Device Upgrade Existing Device Order new device and new line Order ne…" at bounding box center [698, 536] width 804 height 1105
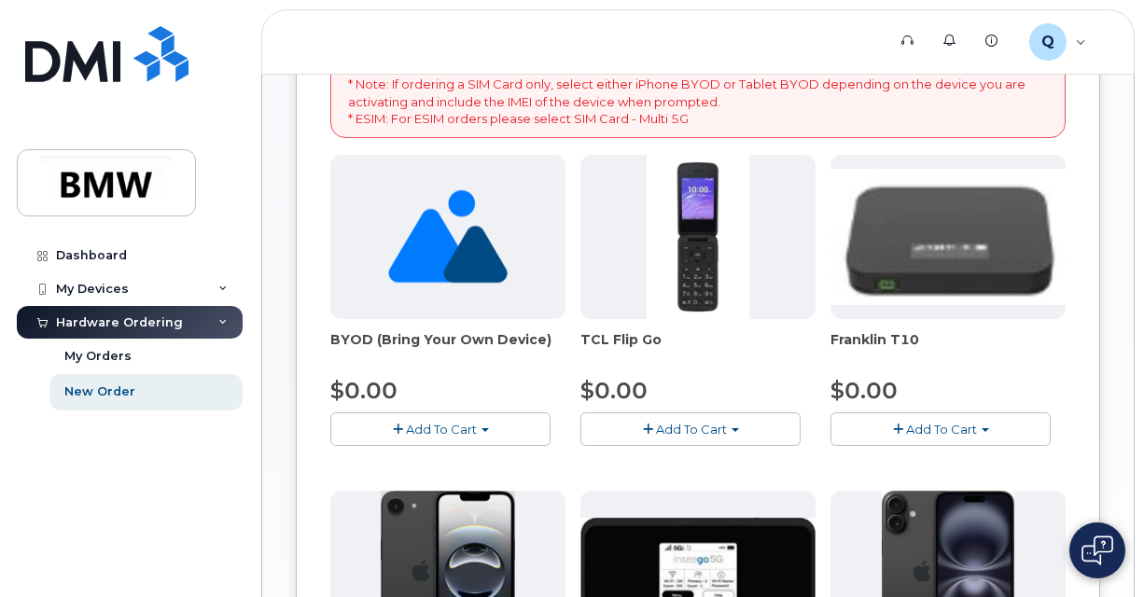
scroll to position [394, 0]
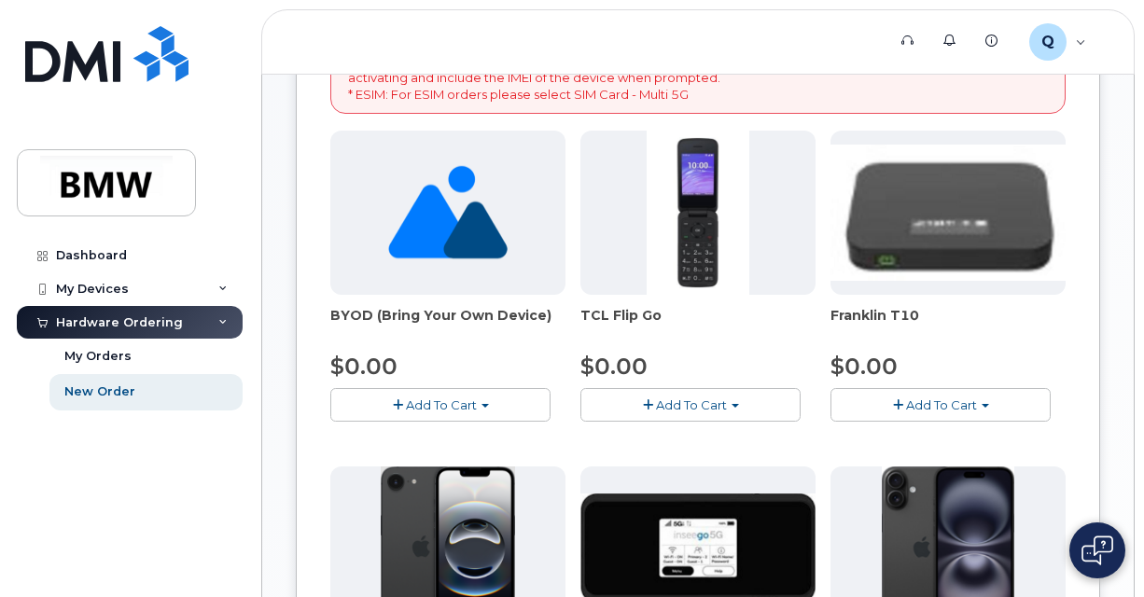
click at [430, 398] on span "Add To Cart" at bounding box center [441, 405] width 71 height 15
click at [431, 431] on link "$0.00 - Activation" at bounding box center [423, 439] width 177 height 23
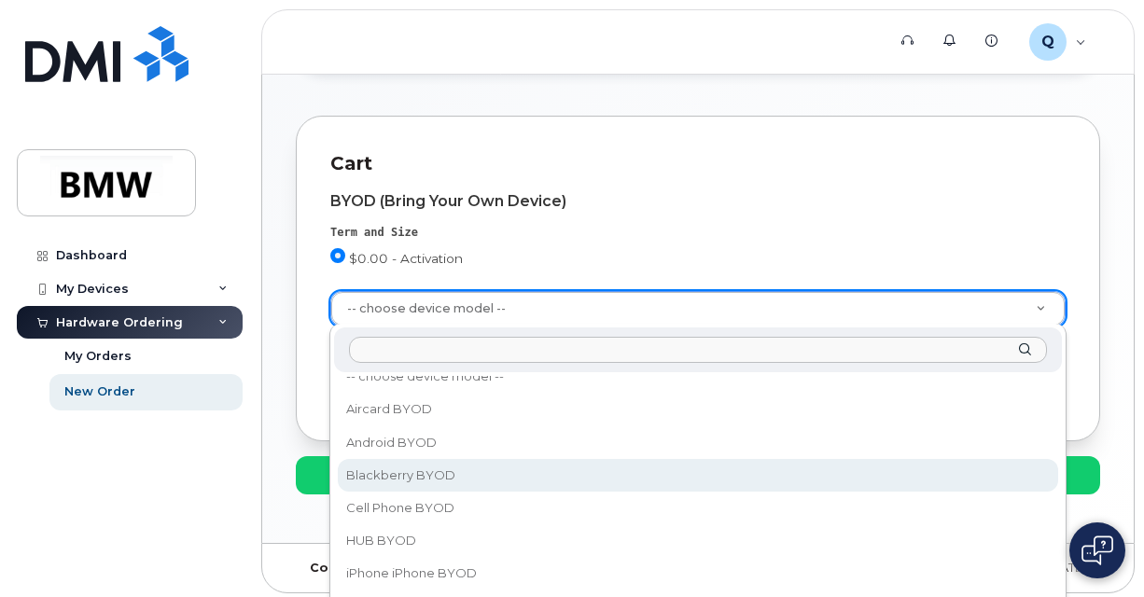
scroll to position [0, 0]
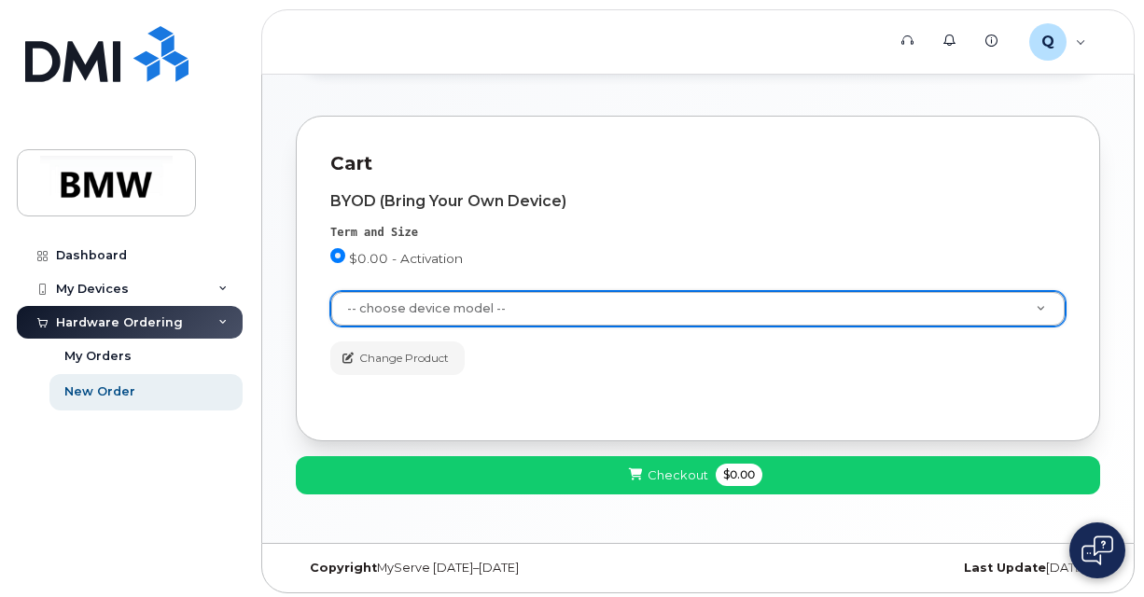
type input "i"
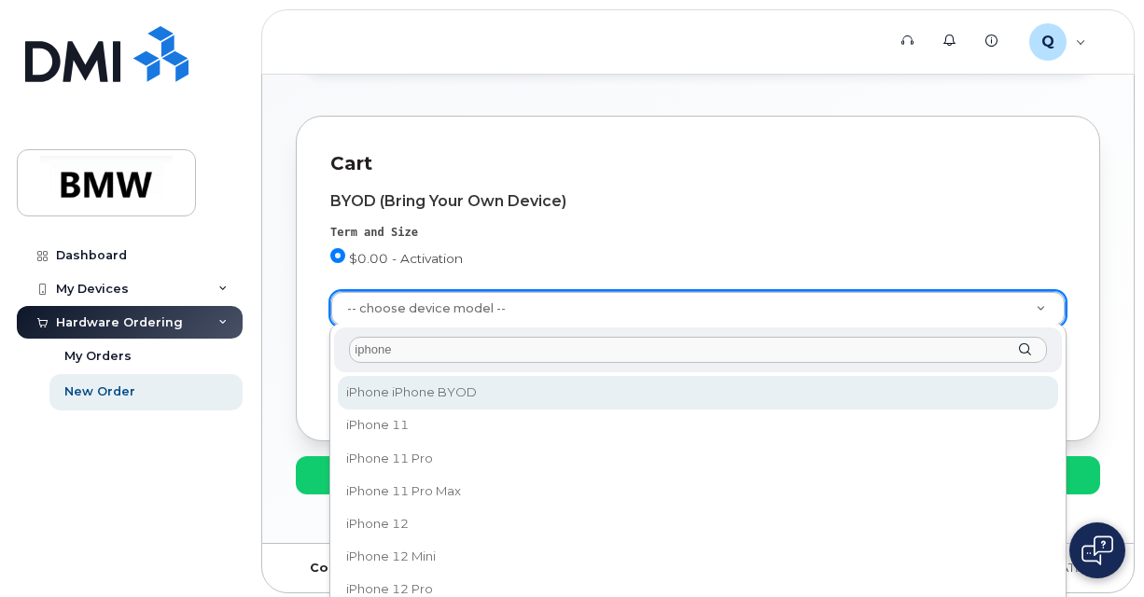
type input "iphone"
select select "2421"
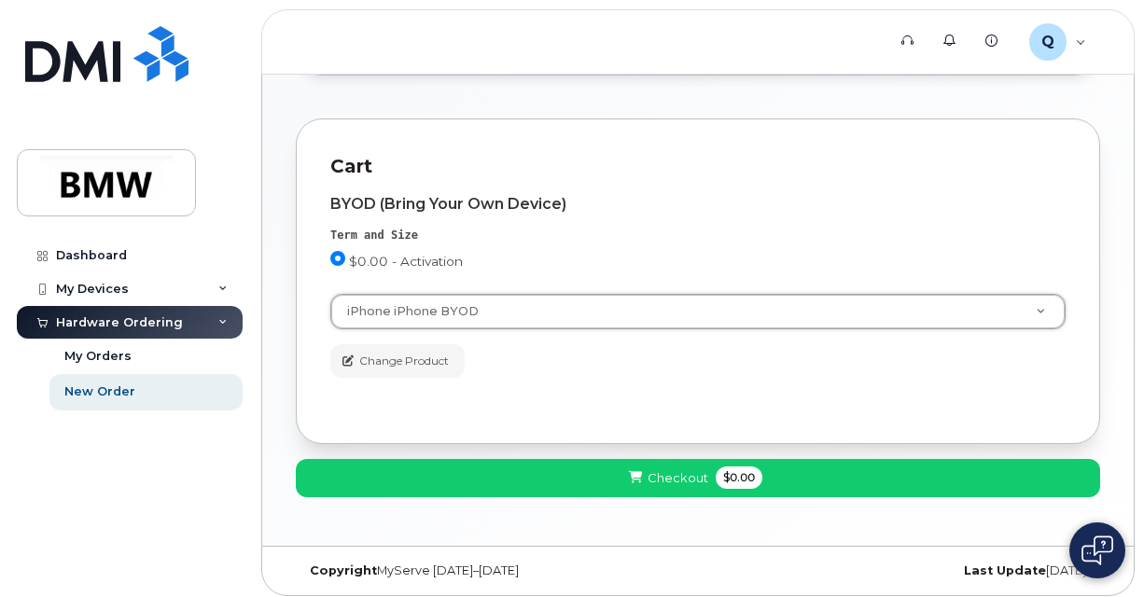
scroll to position [317, 0]
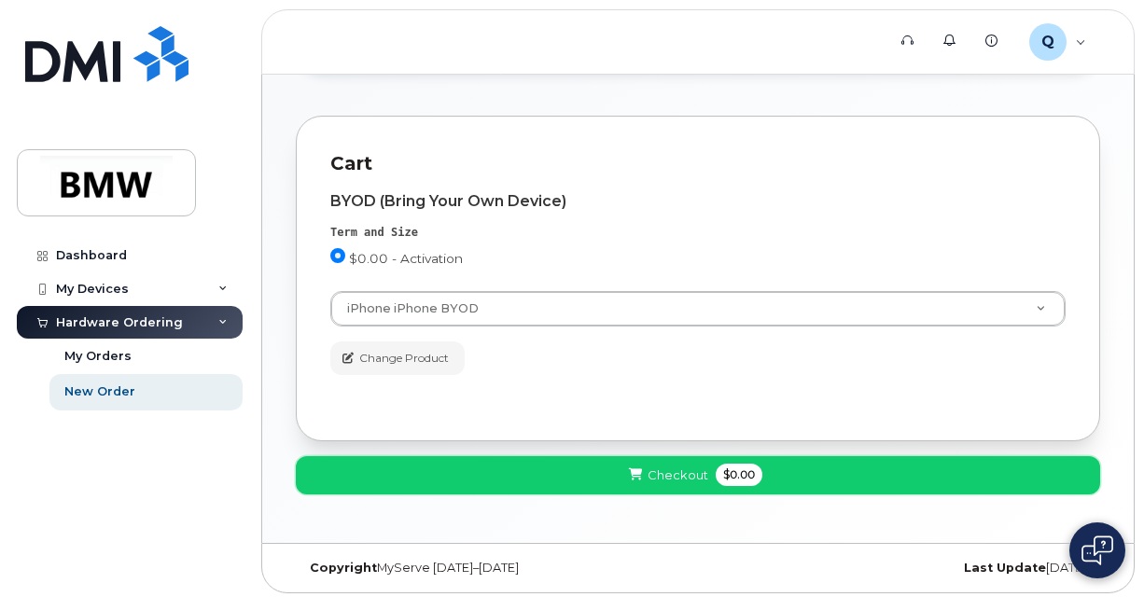
click at [658, 467] on span "Checkout" at bounding box center [678, 476] width 61 height 18
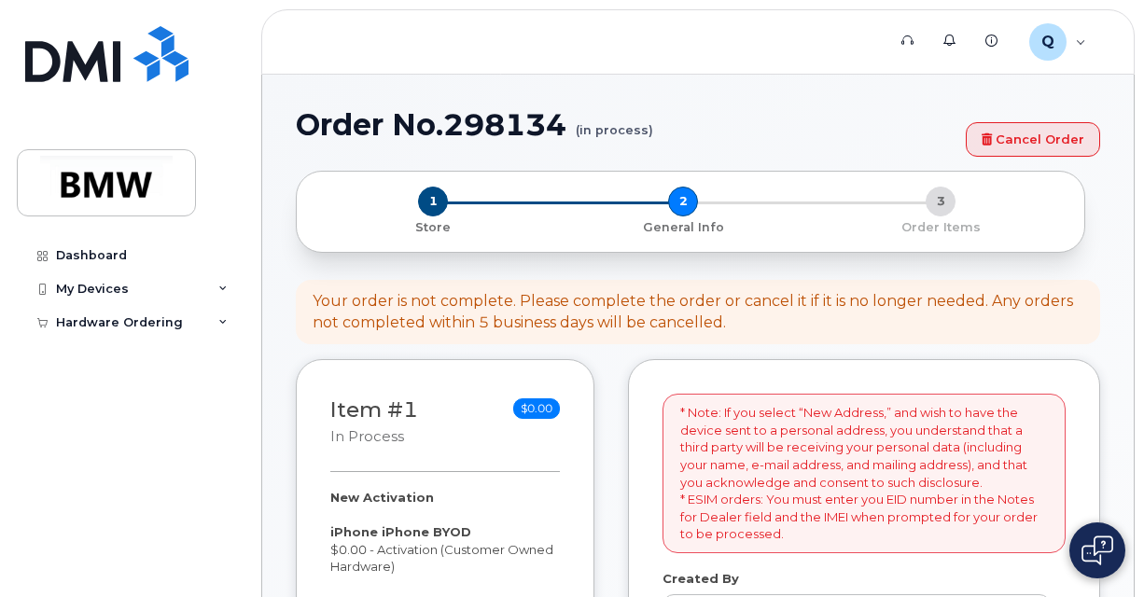
select select
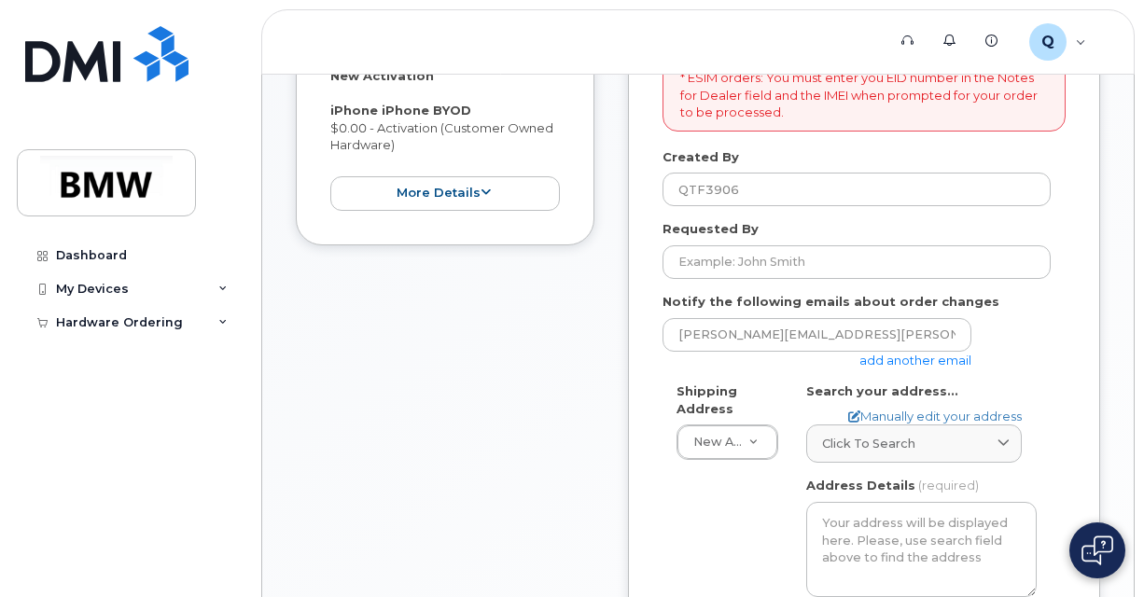
scroll to position [392, 0]
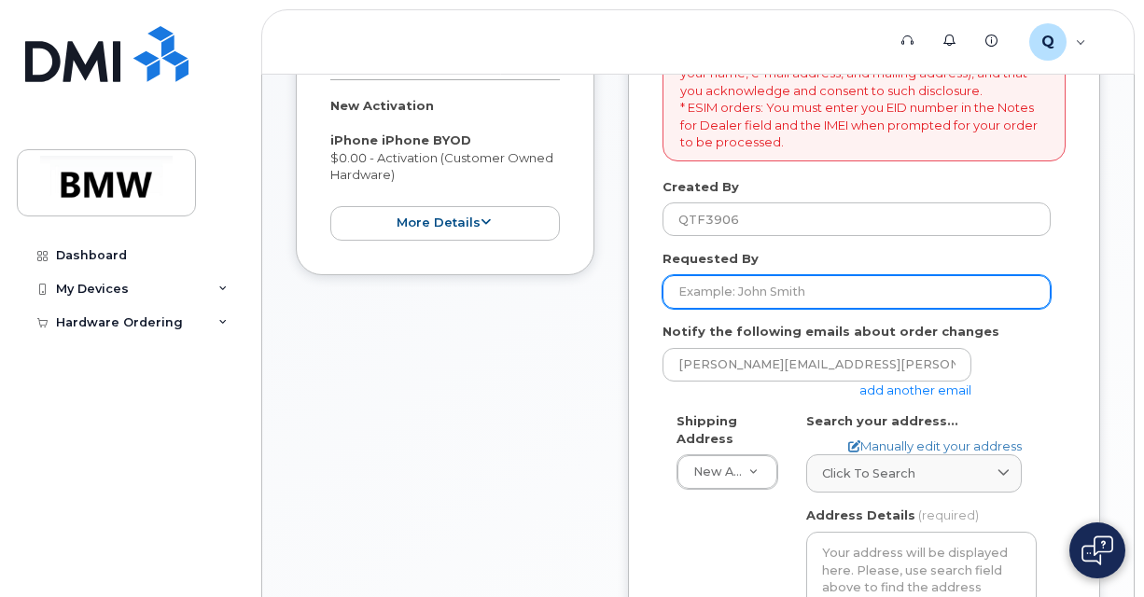
click at [704, 298] on input "Requested By" at bounding box center [857, 292] width 388 height 34
type input "kelvin ozier"
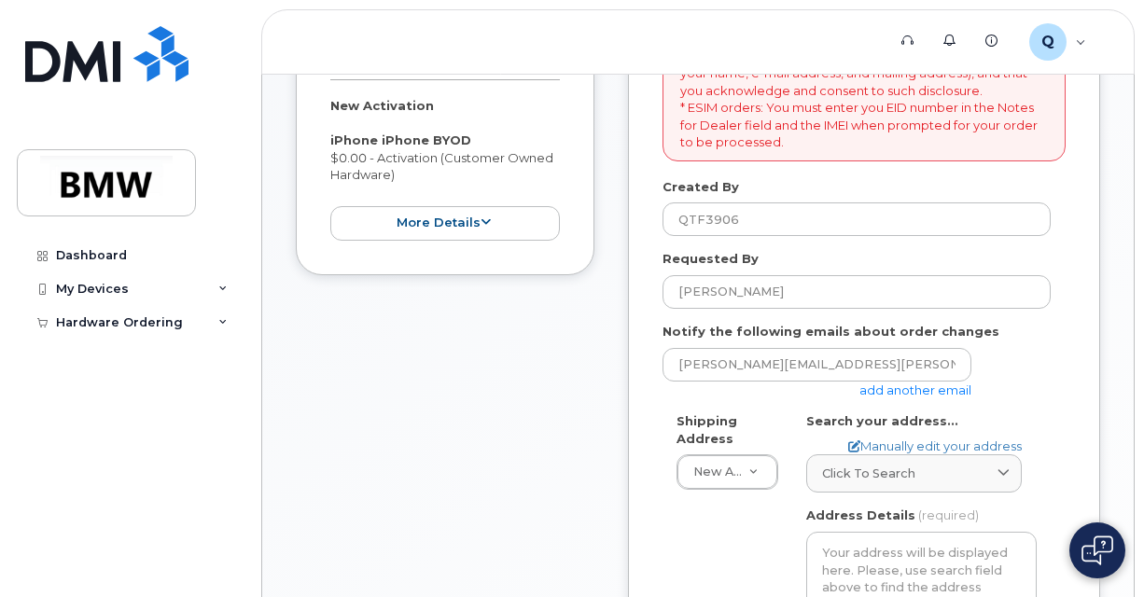
type input "office area a"
type input "Kelvin Ozier"
type input "8129461800"
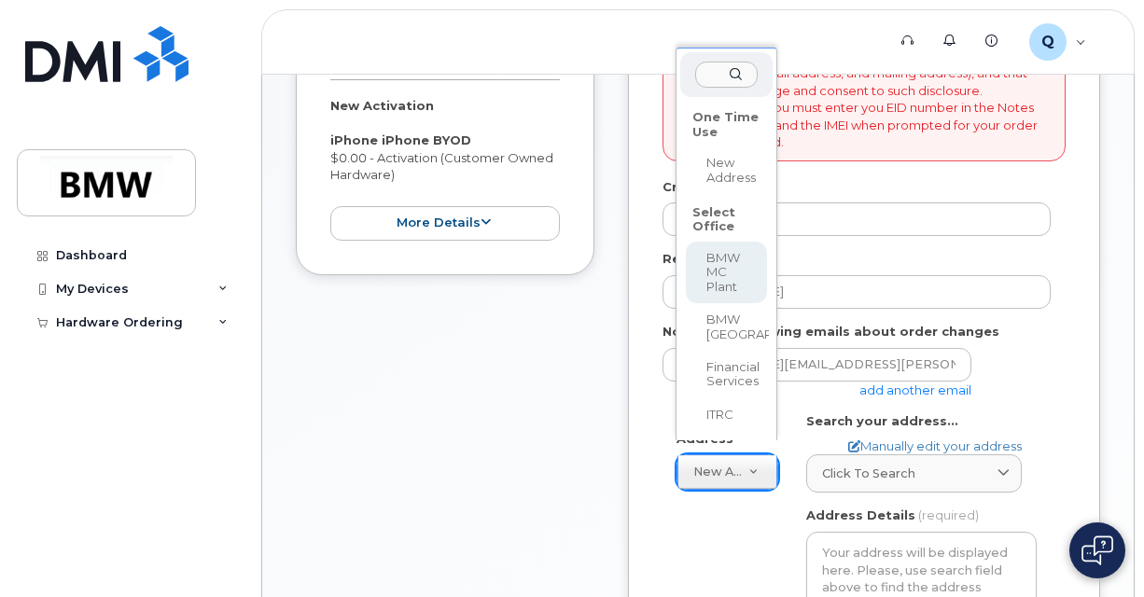
select select
type textarea "1400 Highway 101 S GREER SC 29651-6731 UNITED STATES Greer South Carolina 29651…"
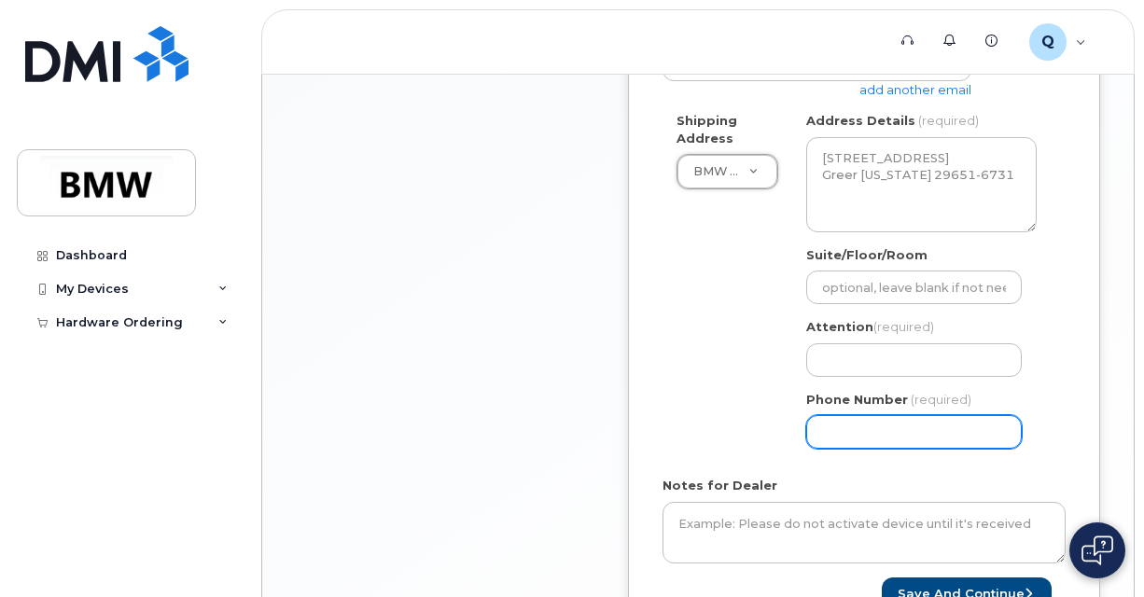
scroll to position [765, 0]
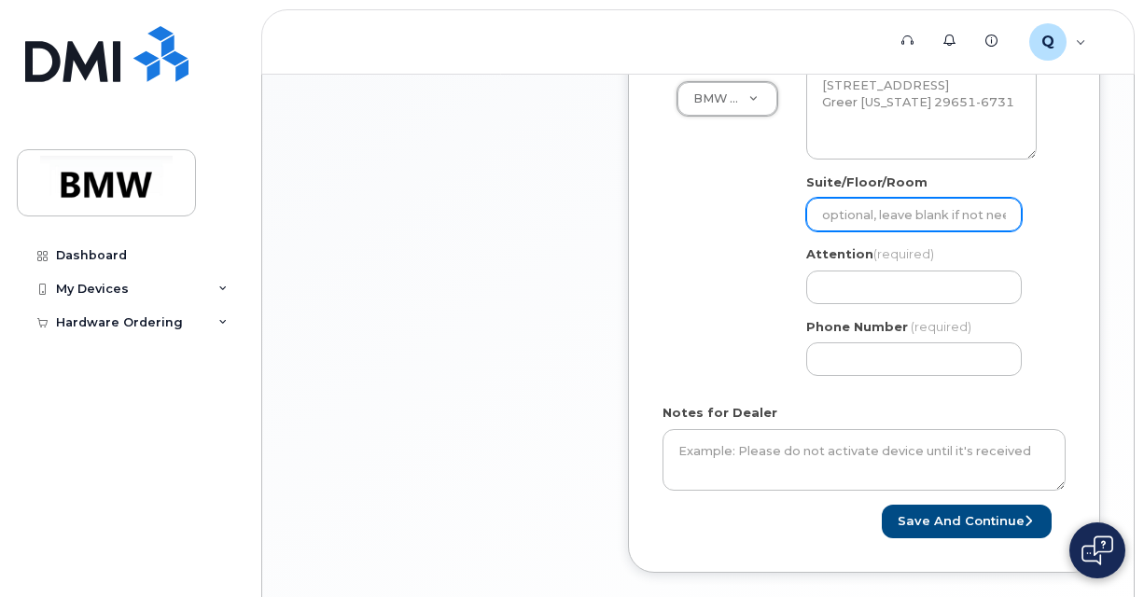
click at [878, 218] on input "Suite/Floor/Room" at bounding box center [914, 215] width 216 height 34
type input "office area a"
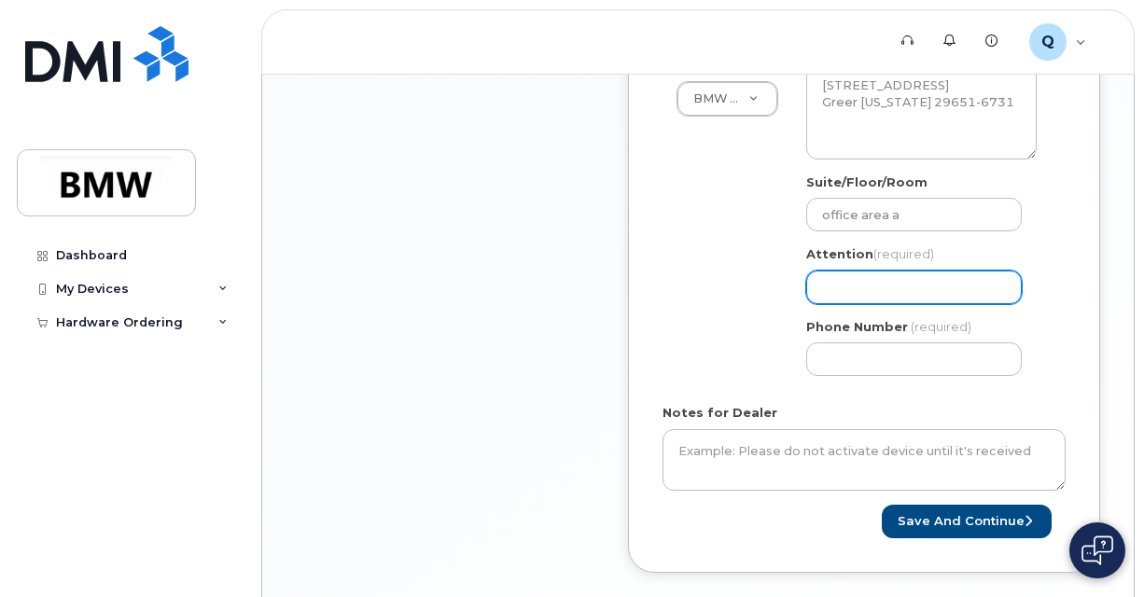
type input "Kelvin Ozier"
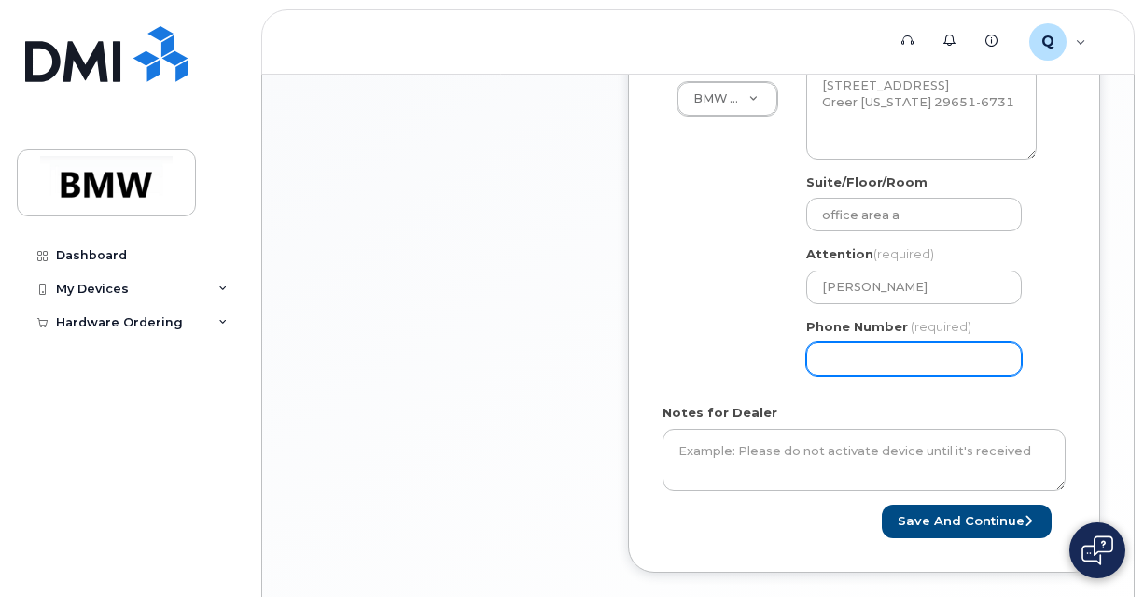
type input "8129461800"
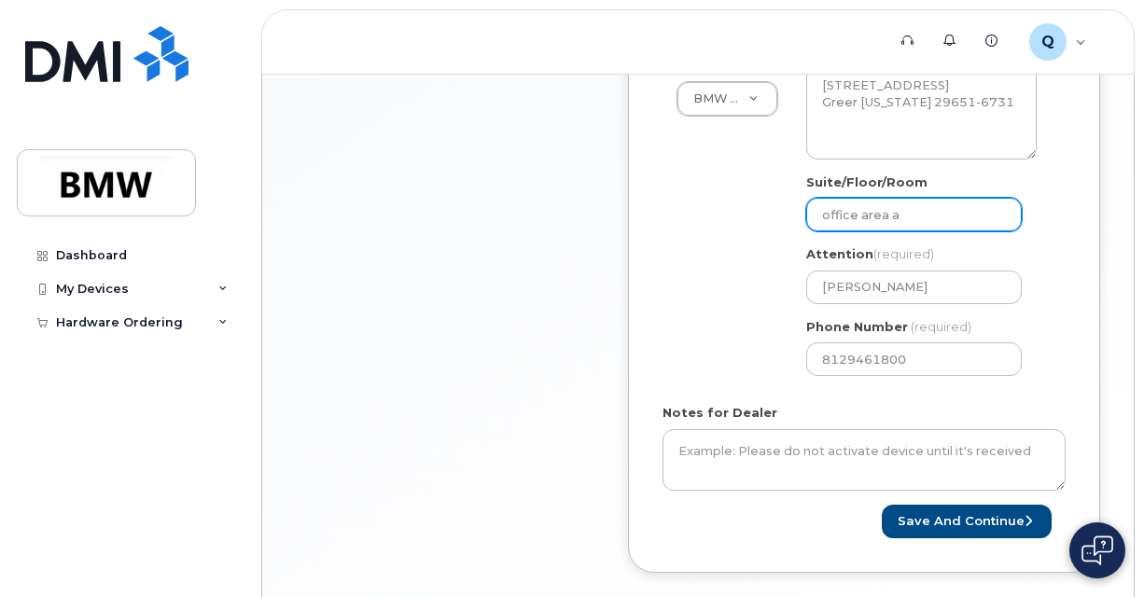
select select
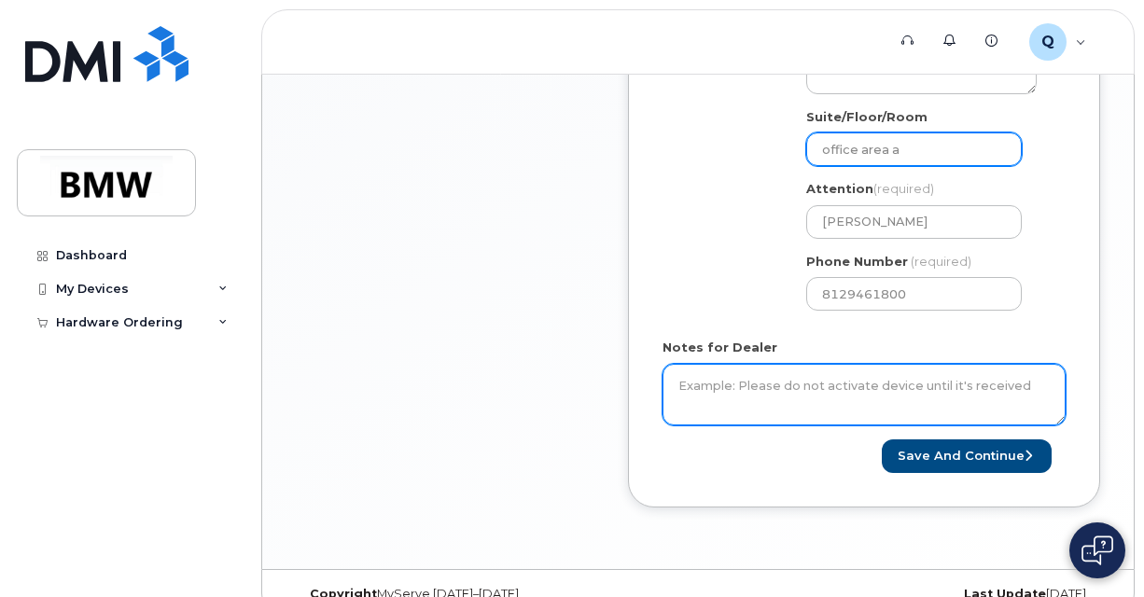
scroll to position [859, 0]
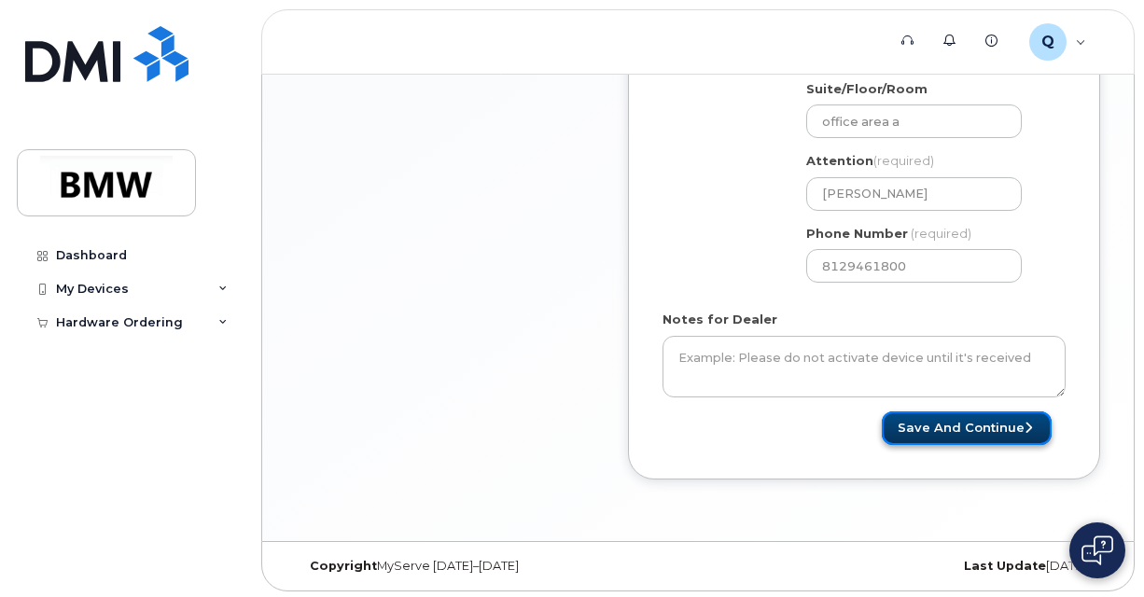
click at [974, 433] on button "Save and Continue" at bounding box center [967, 429] width 170 height 35
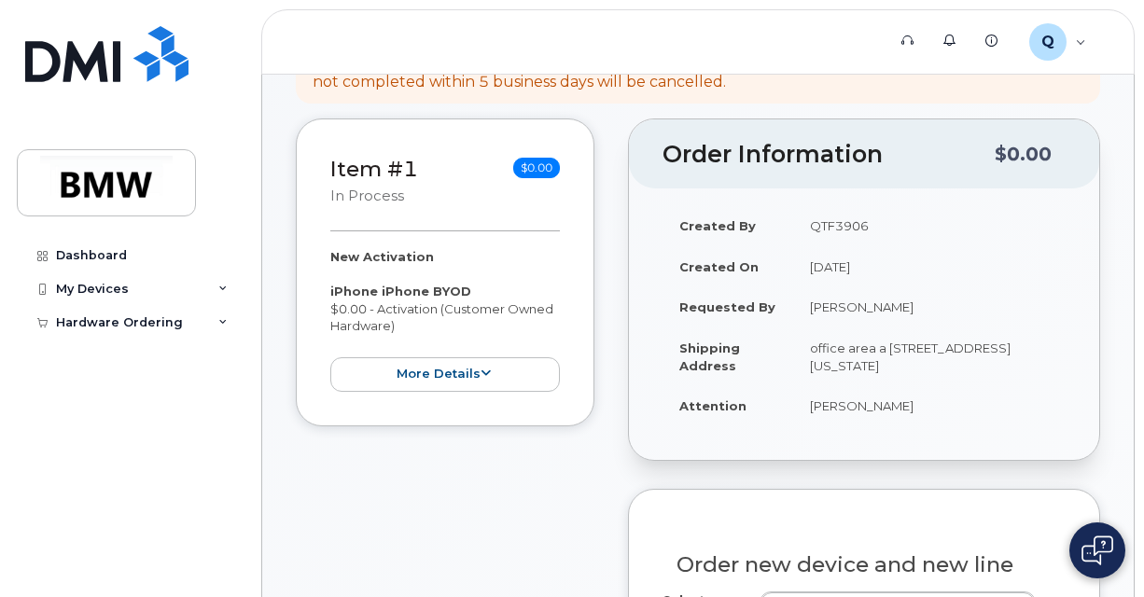
scroll to position [280, 0]
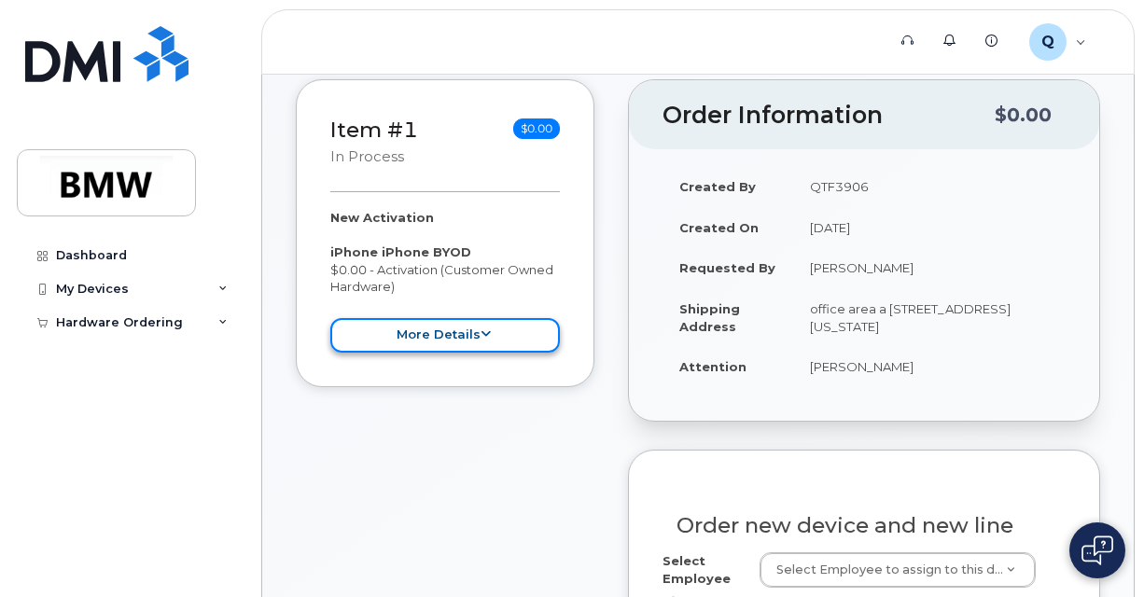
click at [481, 332] on icon at bounding box center [486, 334] width 10 height 12
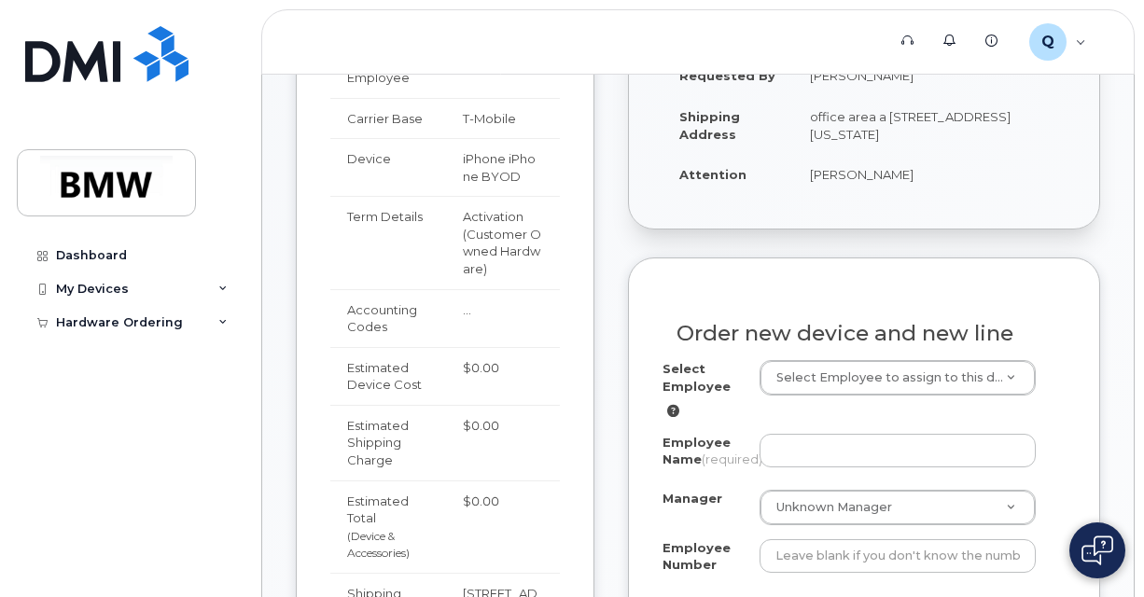
scroll to position [747, 0]
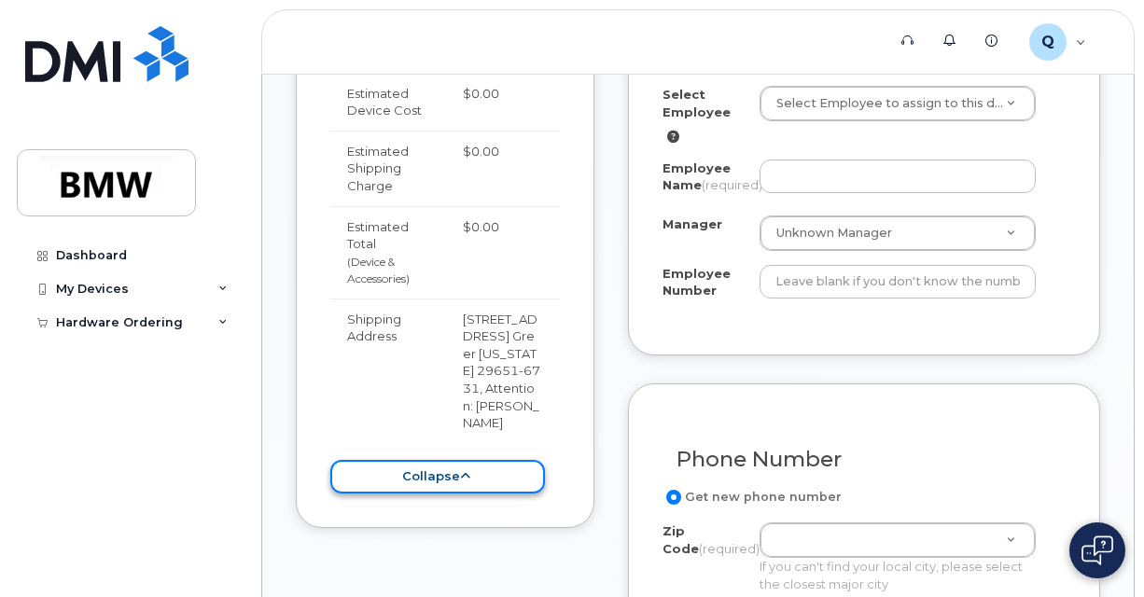
click at [457, 495] on button "collapse" at bounding box center [437, 477] width 215 height 35
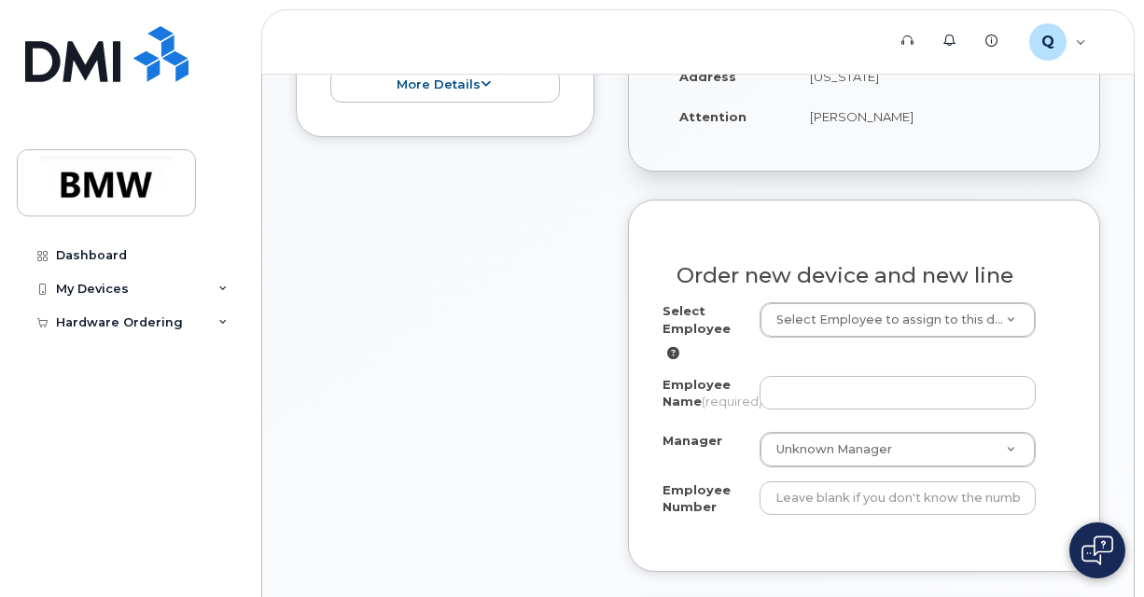
scroll to position [560, 0]
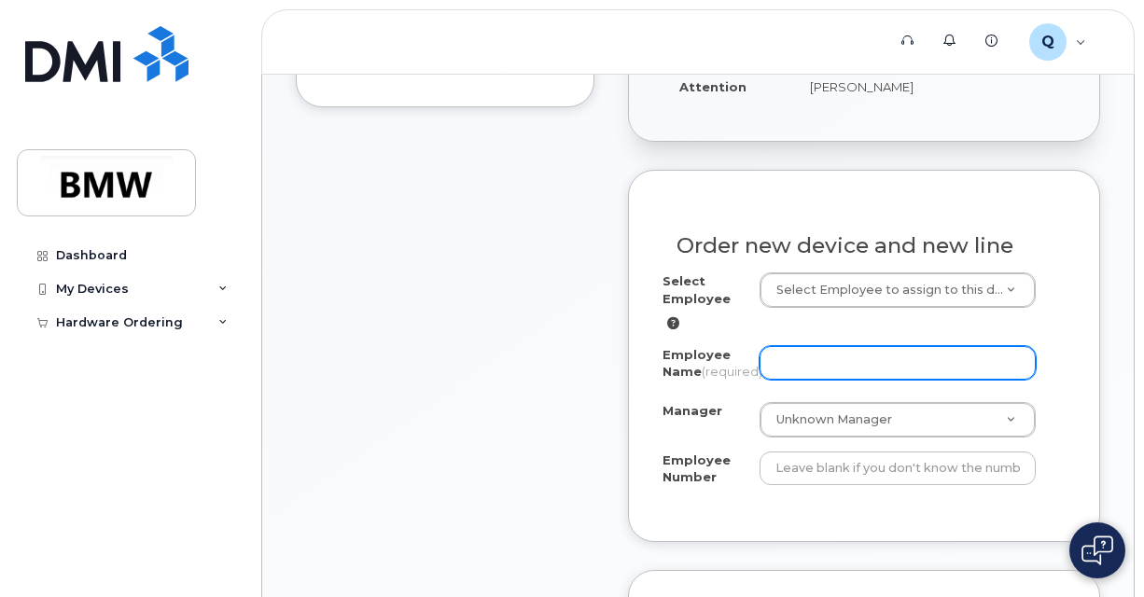
click at [853, 380] on input "Employee Name (required)" at bounding box center [898, 363] width 276 height 34
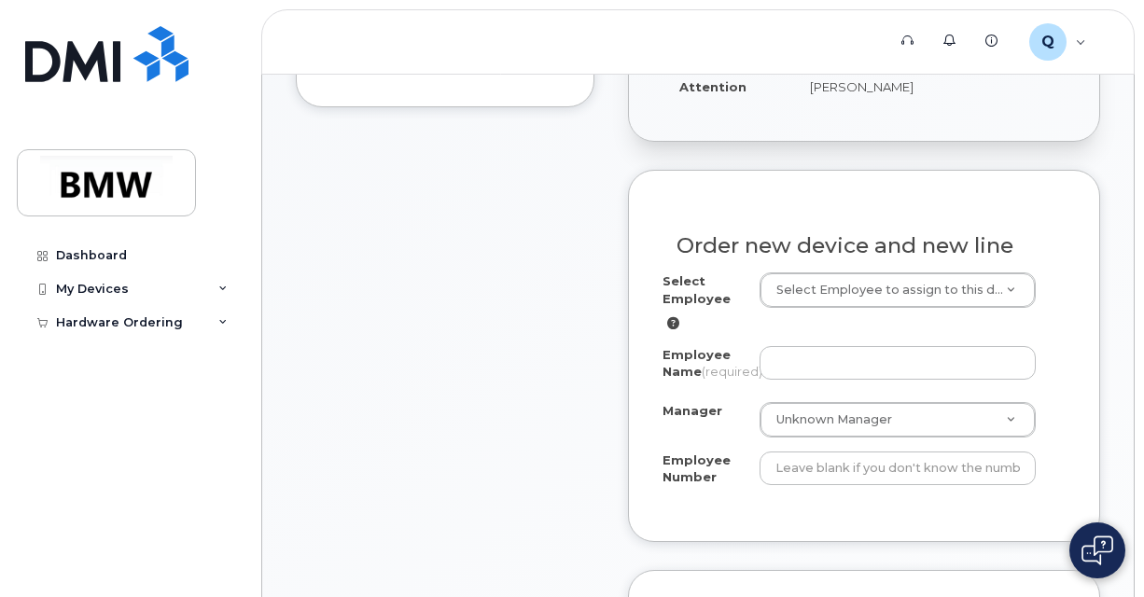
click at [831, 332] on div "Select Employee Select Employee to assign to this device" at bounding box center [864, 302] width 403 height 60
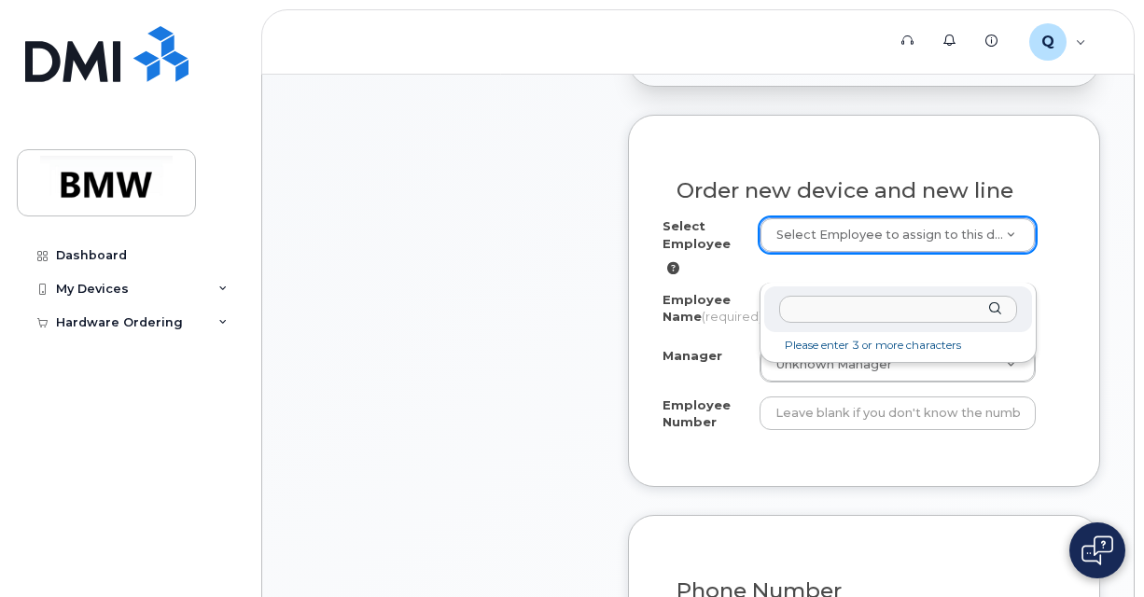
scroll to position [653, 0]
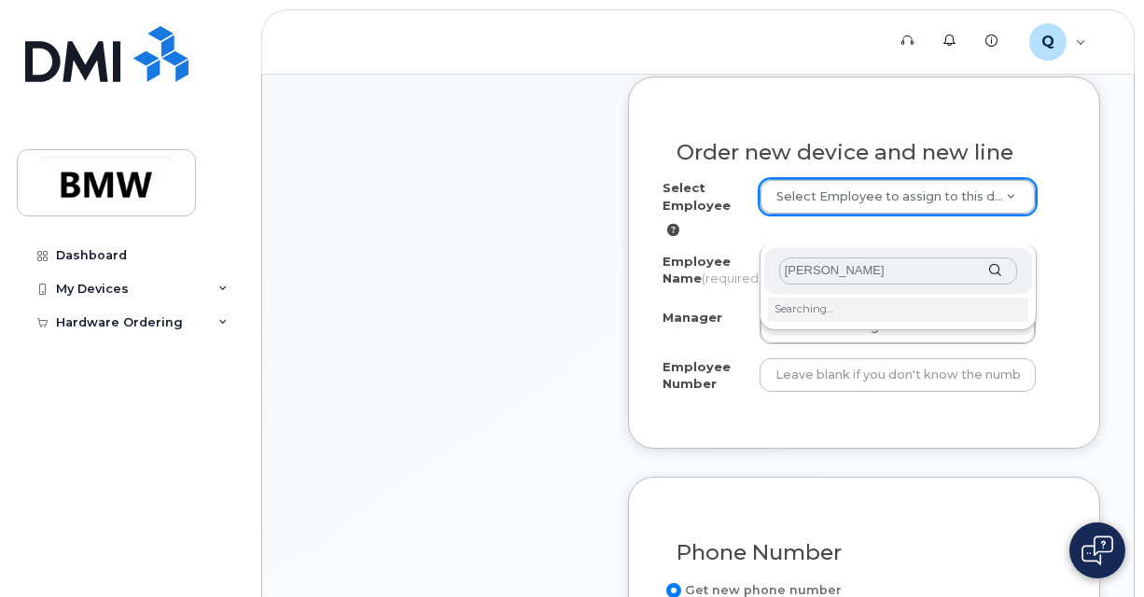
type input "[PERSON_NAME]"
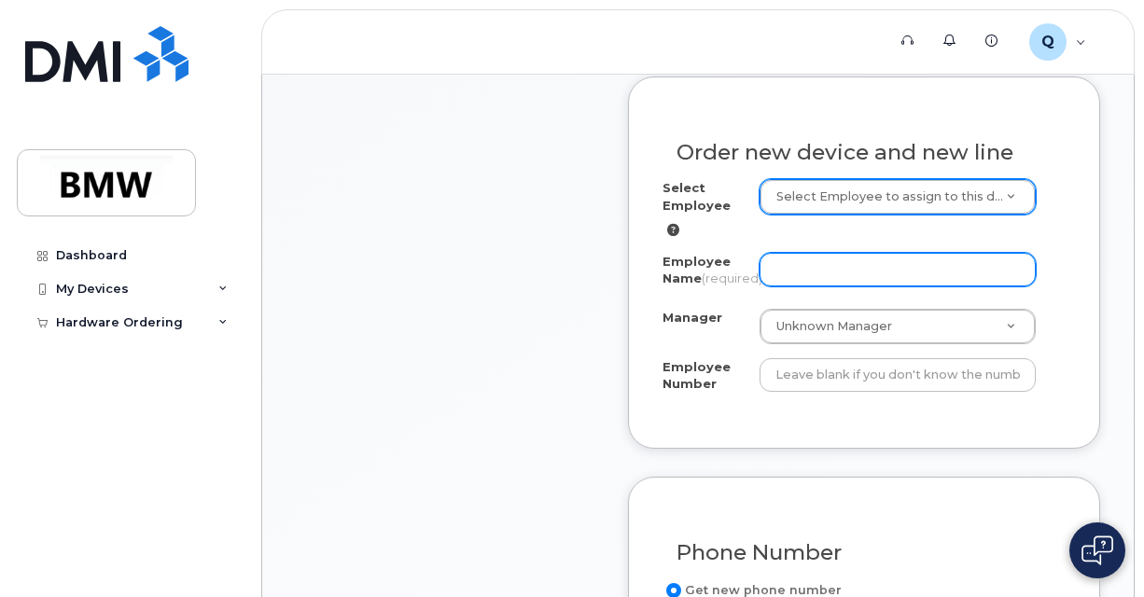
drag, startPoint x: 963, startPoint y: 306, endPoint x: 950, endPoint y: 293, distance: 18.5
click at [955, 286] on input "Employee Name (required)" at bounding box center [898, 270] width 276 height 34
type input "k"
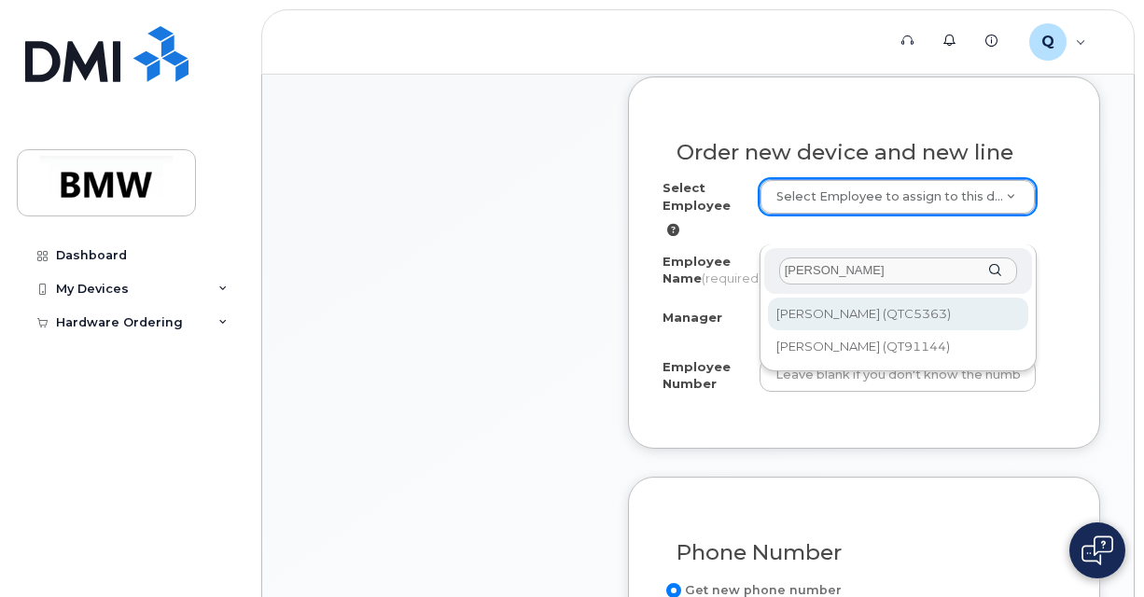
type input "ozier"
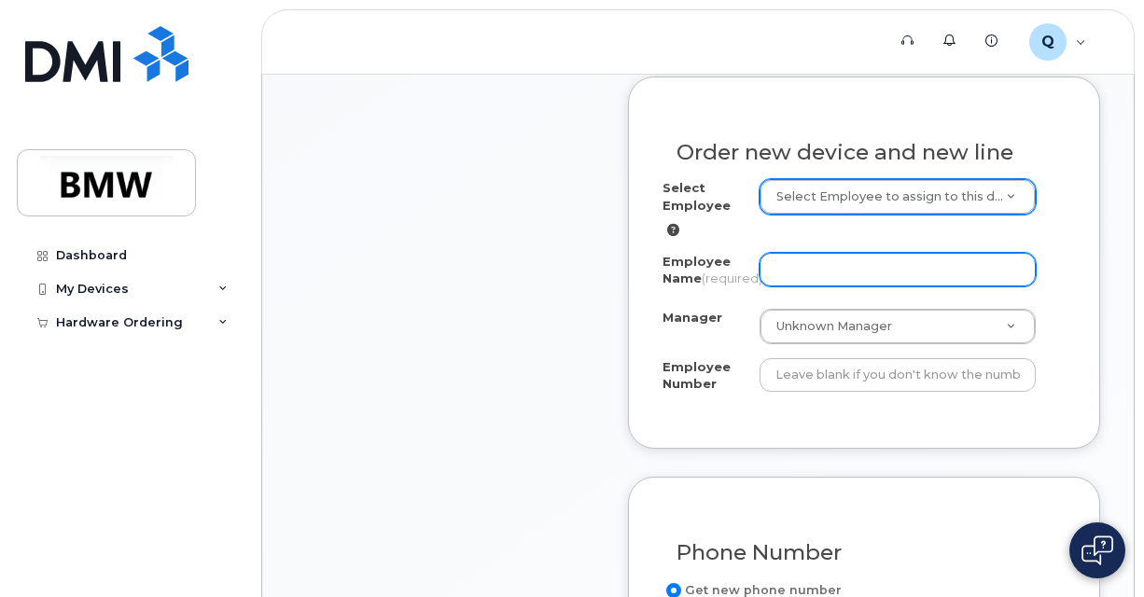
click at [888, 286] on input "Employee Name (required)" at bounding box center [898, 270] width 276 height 34
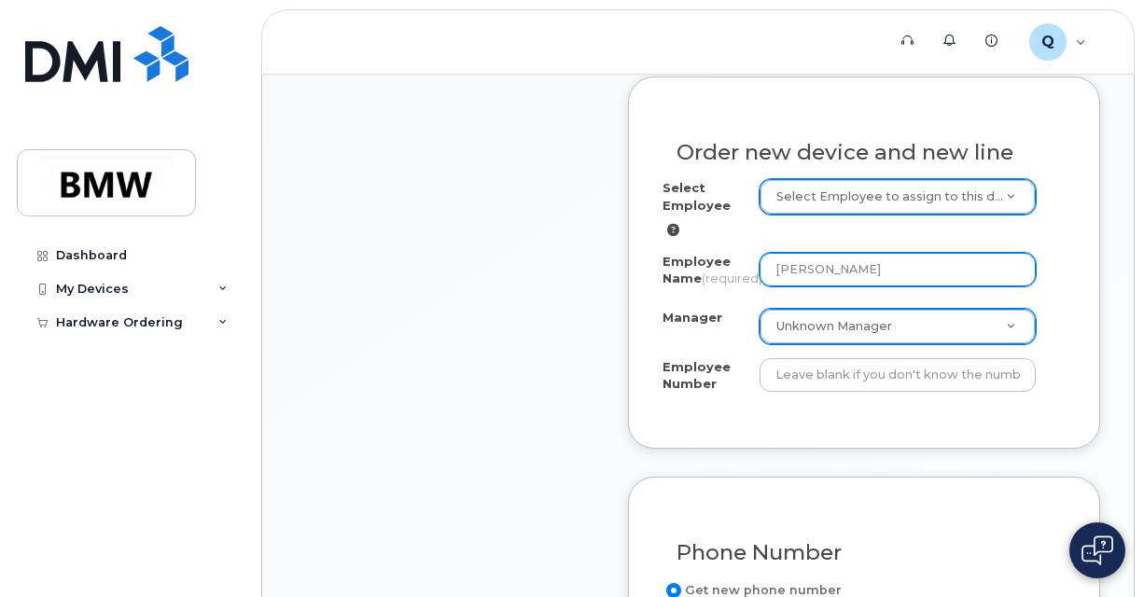
type input "[PERSON_NAME]"
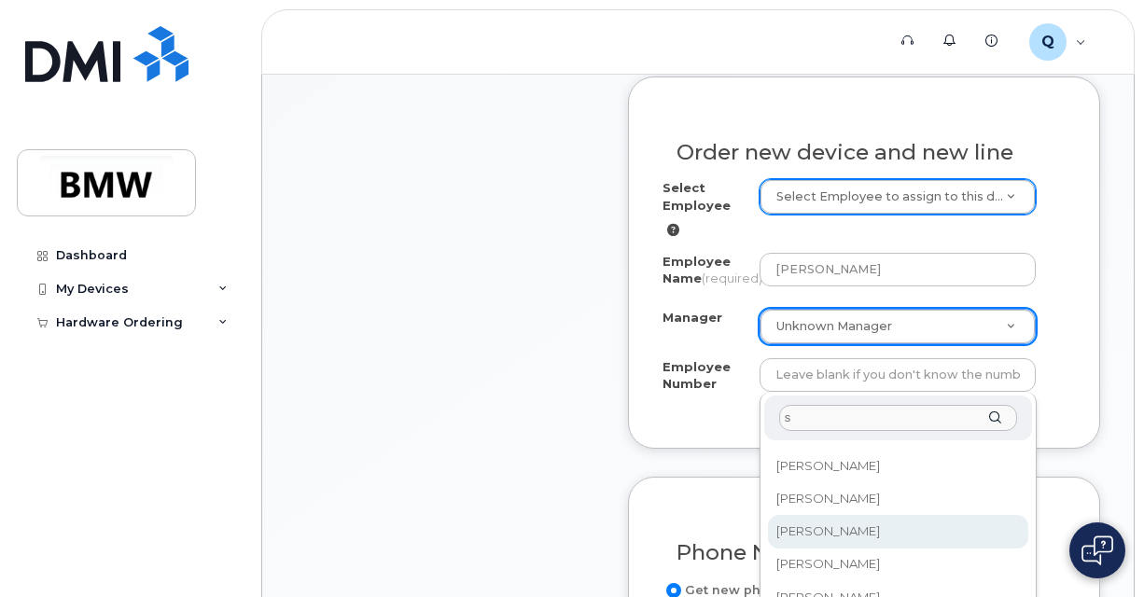
scroll to position [0, 0]
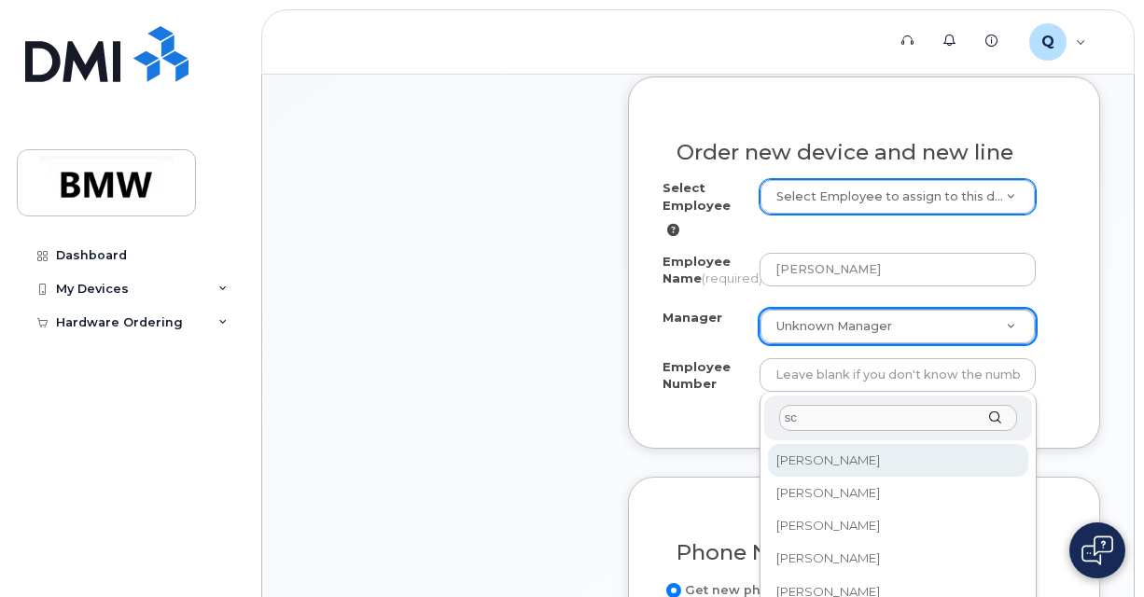
type input "s"
type input "med"
select select "1899089"
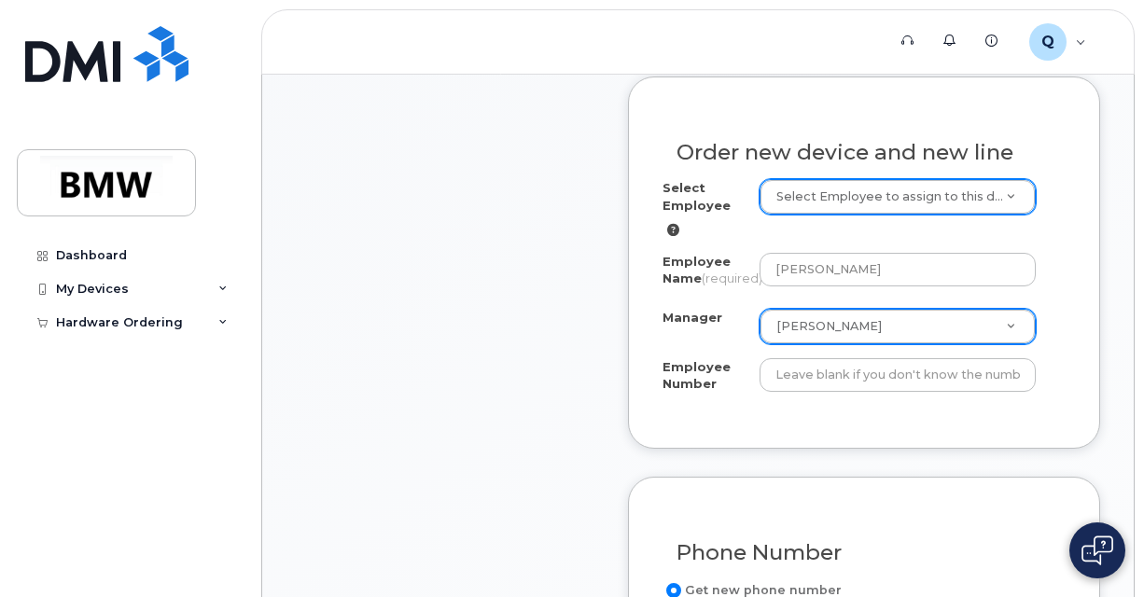
click at [931, 449] on div "Order new device and new line Select Employee Select Employee to assign to this…" at bounding box center [864, 263] width 472 height 372
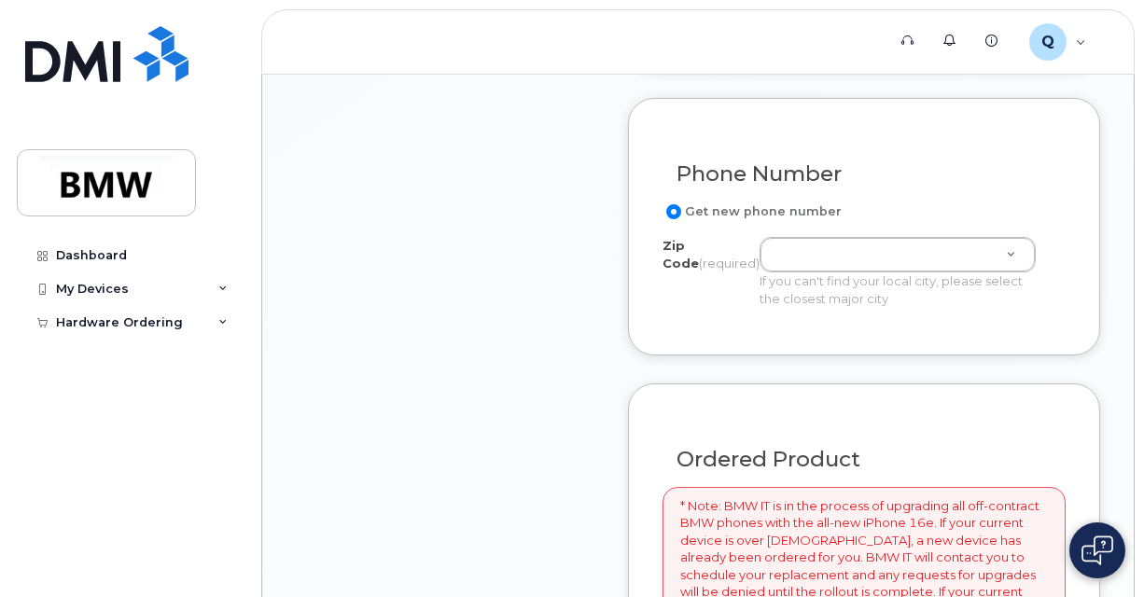
scroll to position [1026, 0]
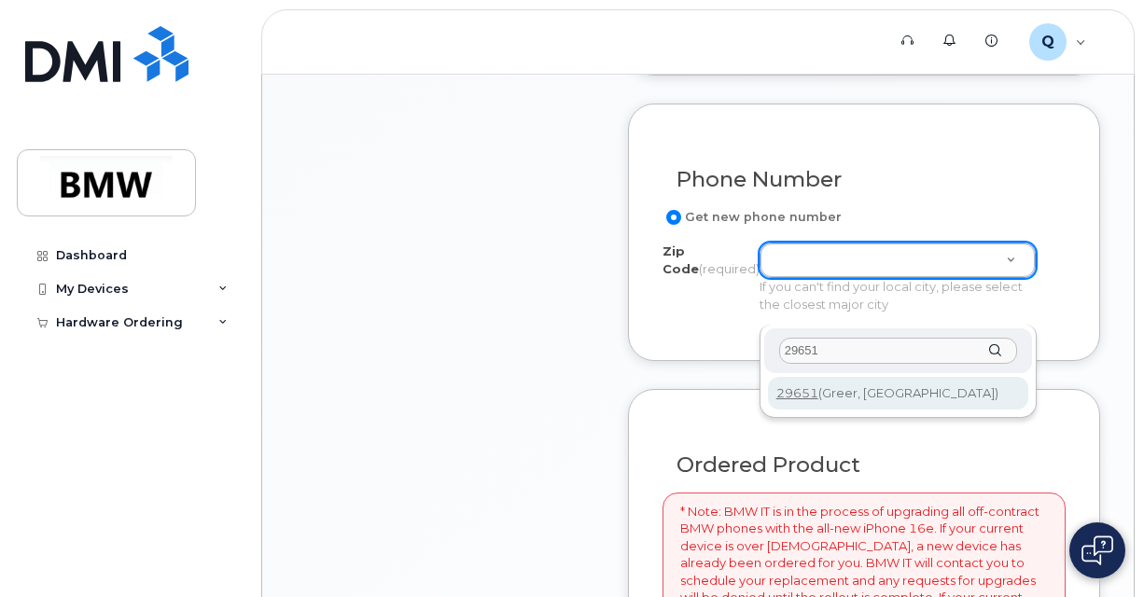
type input "29651"
type input "29651 (Greer, [GEOGRAPHIC_DATA])"
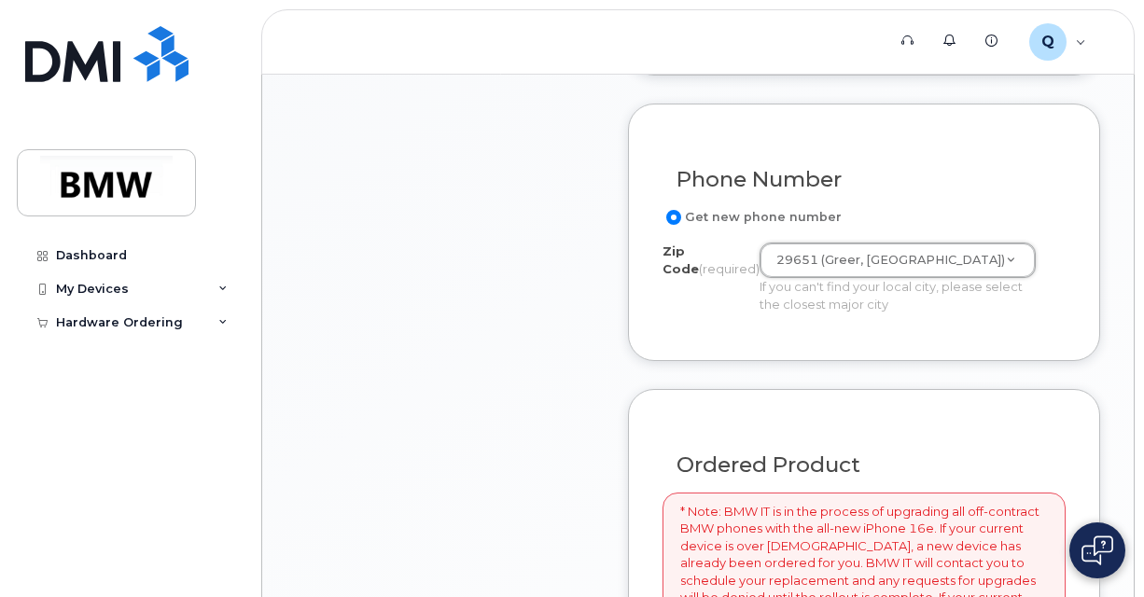
click at [882, 327] on div "Get new phone number Zip Code (required) 29651 (Greer, SC) Zip Code (required) …" at bounding box center [864, 266] width 403 height 120
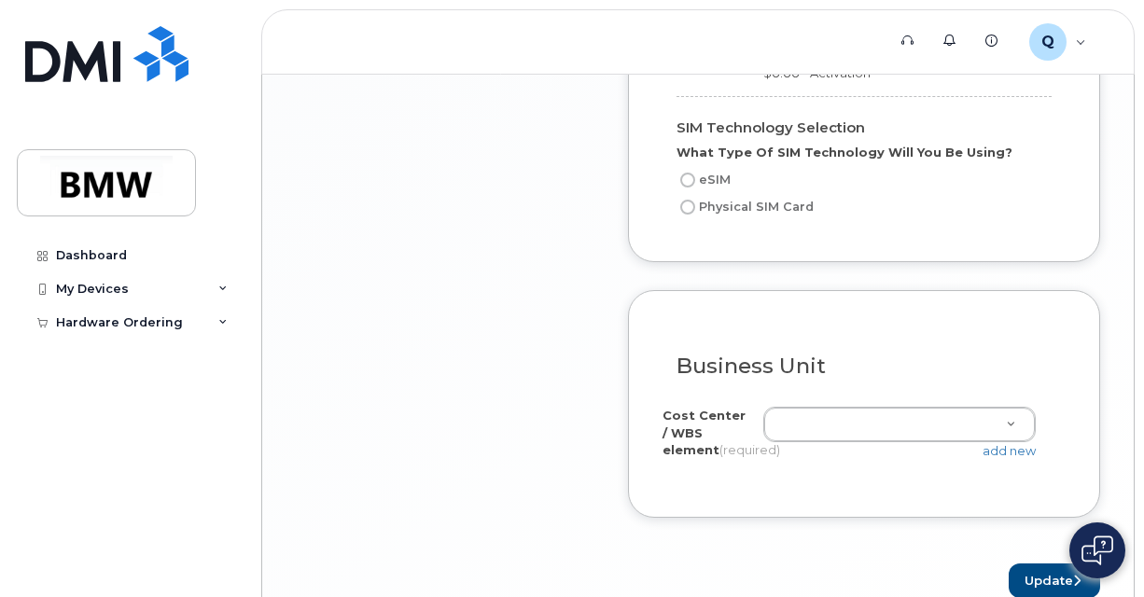
scroll to position [1773, 0]
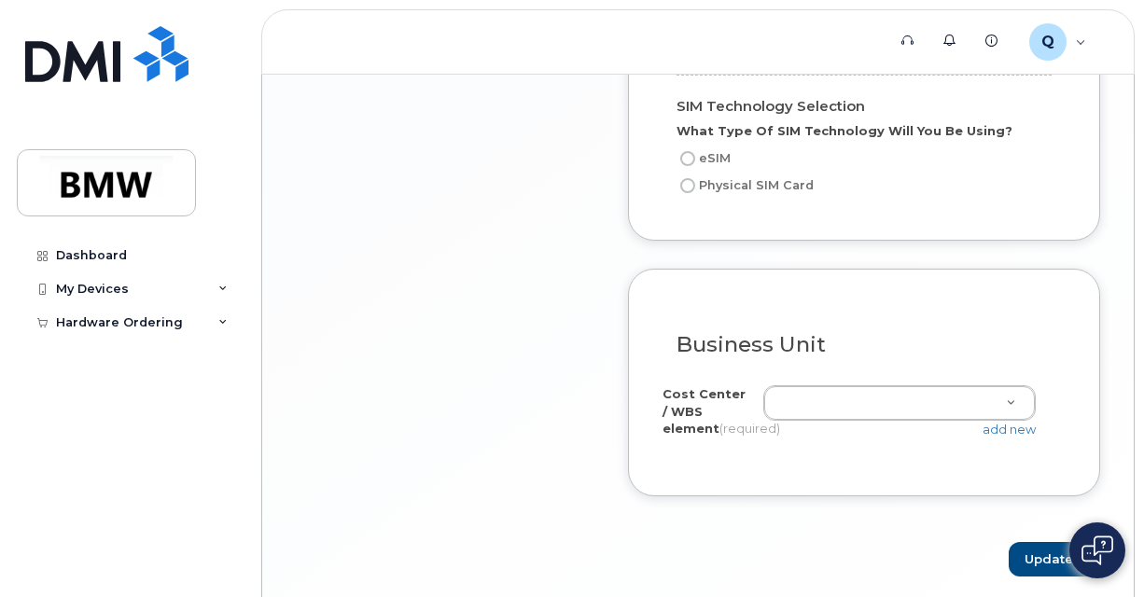
click at [722, 197] on label "Physical SIM Card" at bounding box center [745, 186] width 137 height 22
click at [695, 193] on input "Physical SIM Card" at bounding box center [687, 185] width 15 height 15
radio input "true"
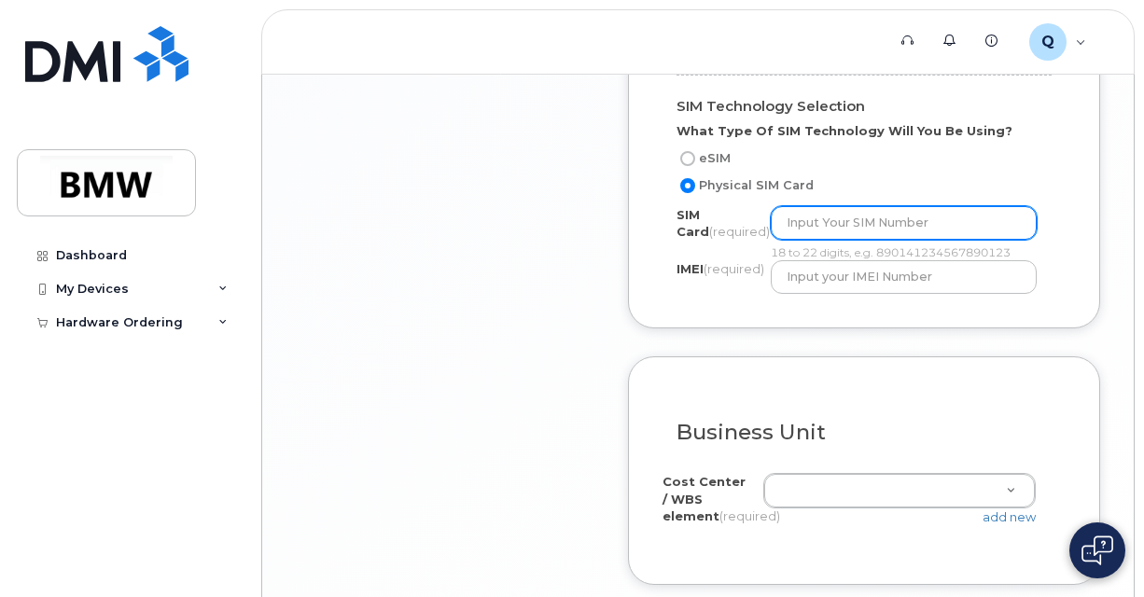
click at [823, 240] on input "text" at bounding box center [904, 223] width 267 height 34
click at [849, 240] on input "text" at bounding box center [904, 223] width 267 height 34
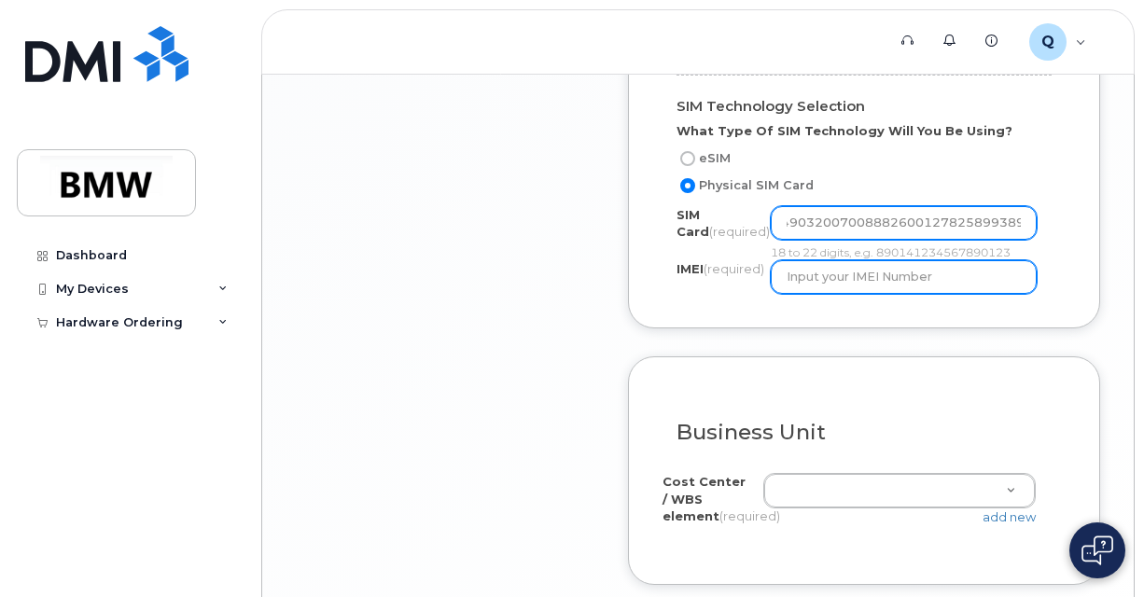
type input "89049032007008882600127825899389"
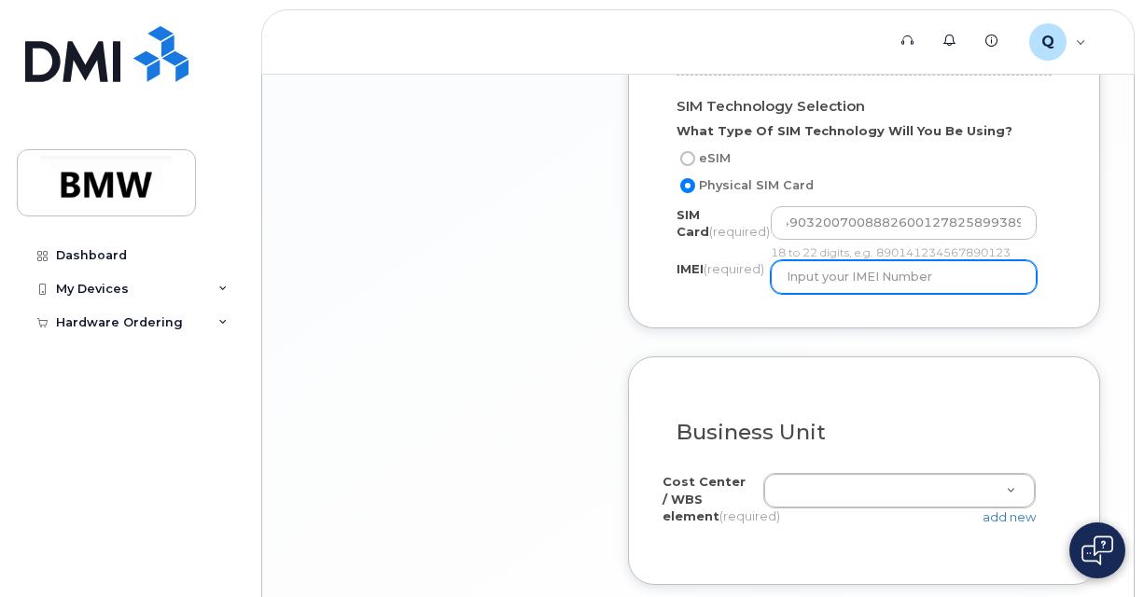
click at [889, 294] on input "text" at bounding box center [904, 277] width 267 height 34
type input "354398683325708"
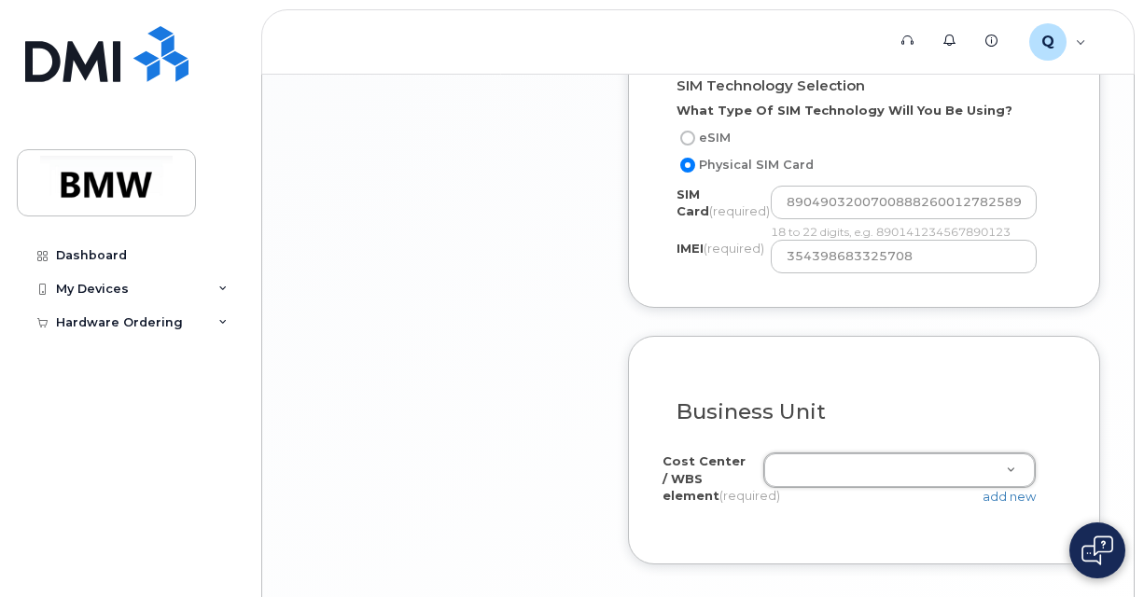
scroll to position [1816, 0]
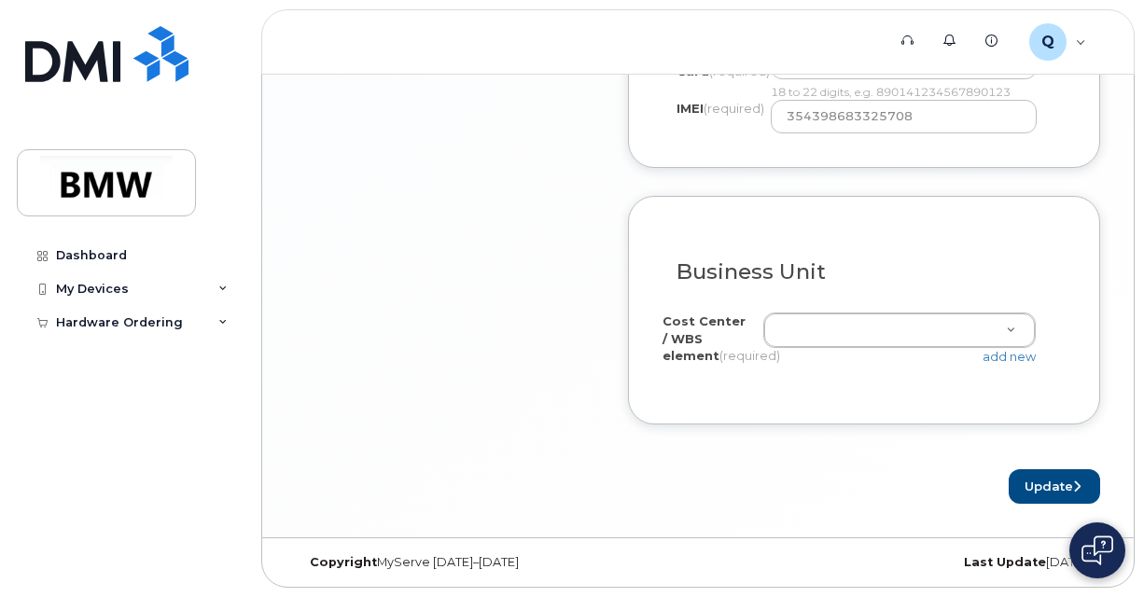
scroll to position [2003, 0]
click at [1017, 484] on button "Update" at bounding box center [1054, 486] width 91 height 35
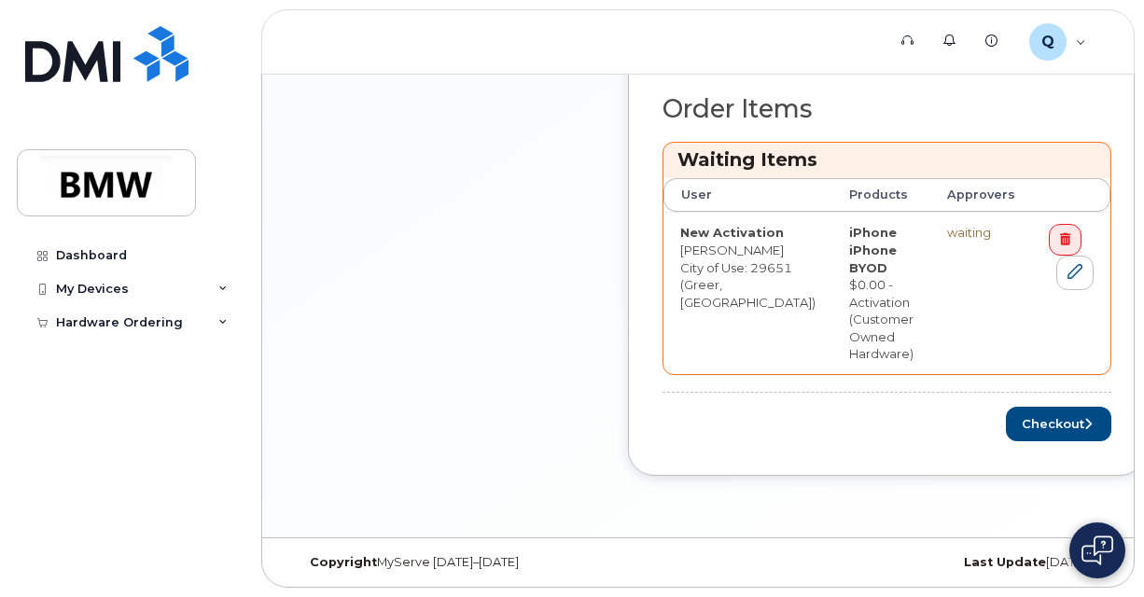
scroll to position [792, 0]
click at [1006, 422] on button "Checkout" at bounding box center [1058, 424] width 105 height 35
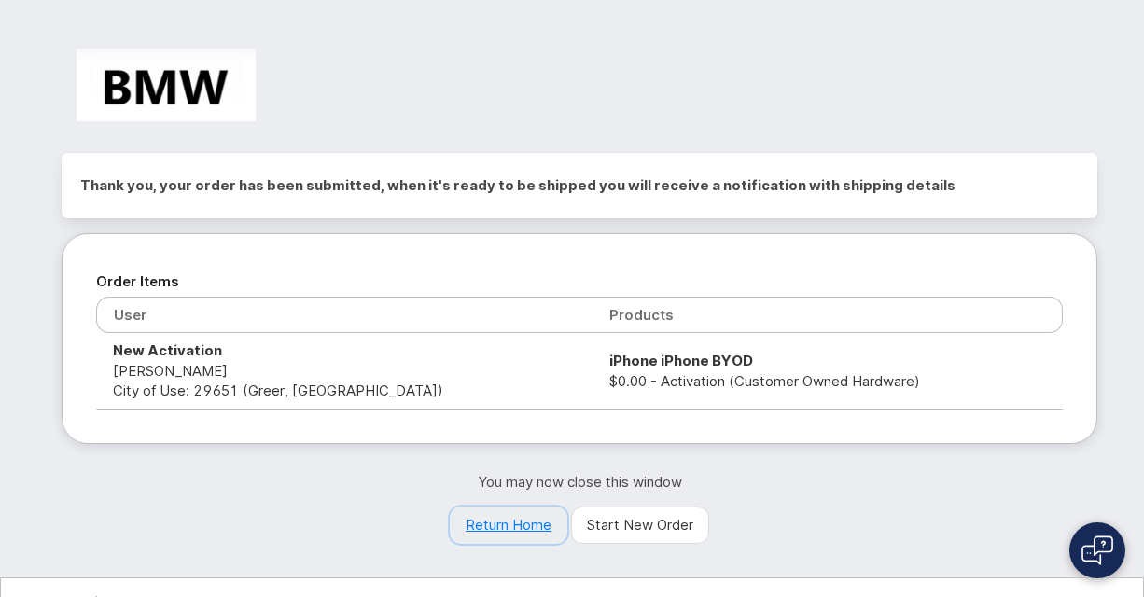
click at [476, 526] on link "Return Home" at bounding box center [509, 525] width 118 height 37
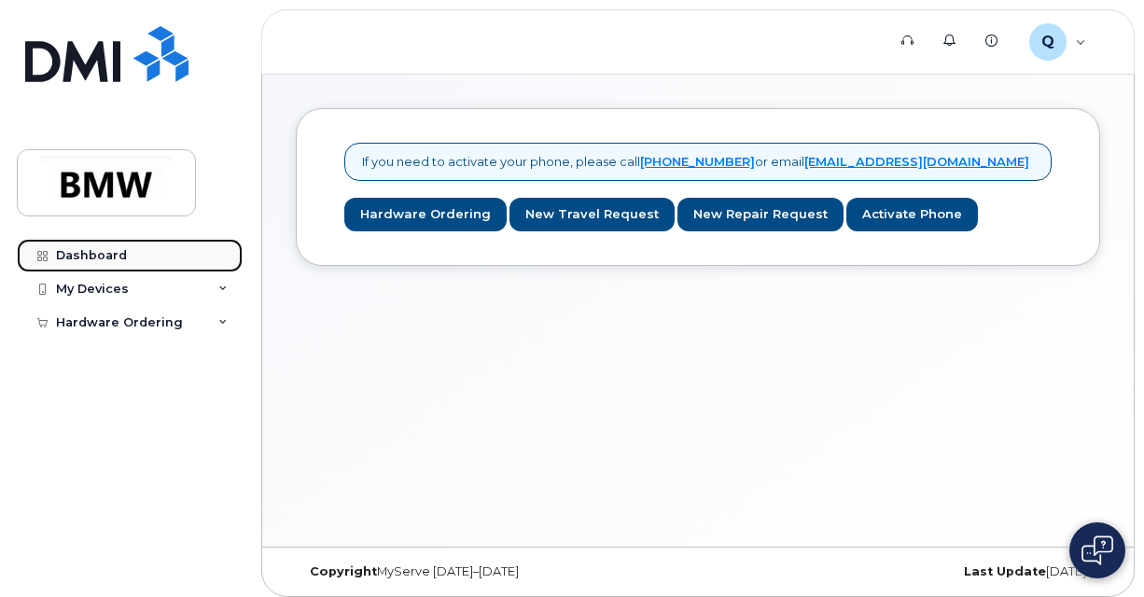
click at [99, 248] on div "Dashboard" at bounding box center [91, 255] width 71 height 15
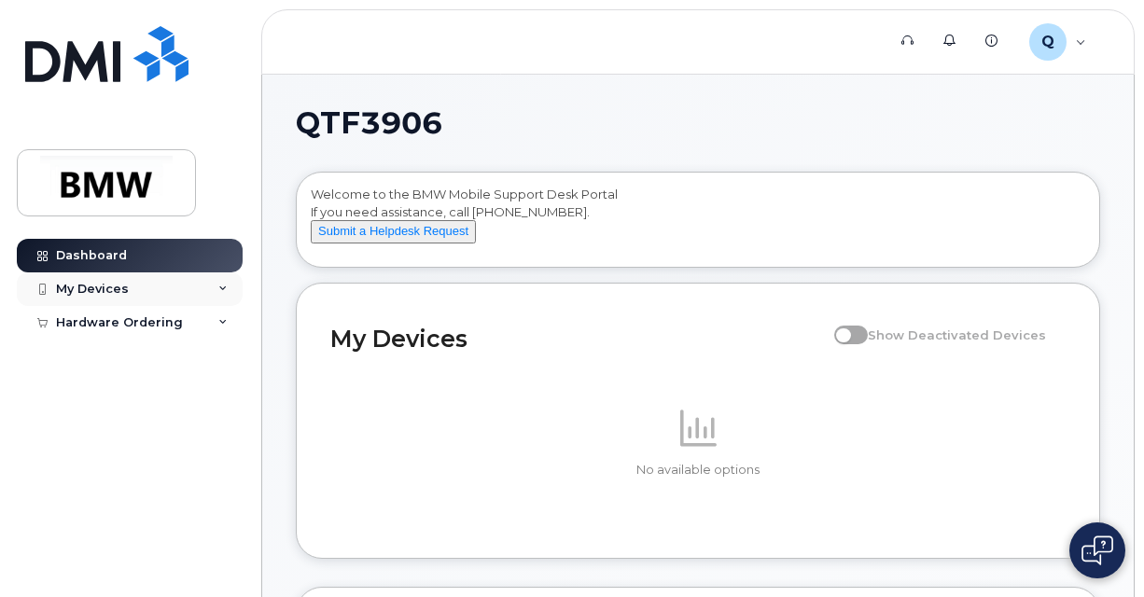
click at [113, 303] on div "My Devices" at bounding box center [130, 289] width 226 height 34
click at [146, 373] on div "Hardware Ordering" at bounding box center [130, 359] width 226 height 34
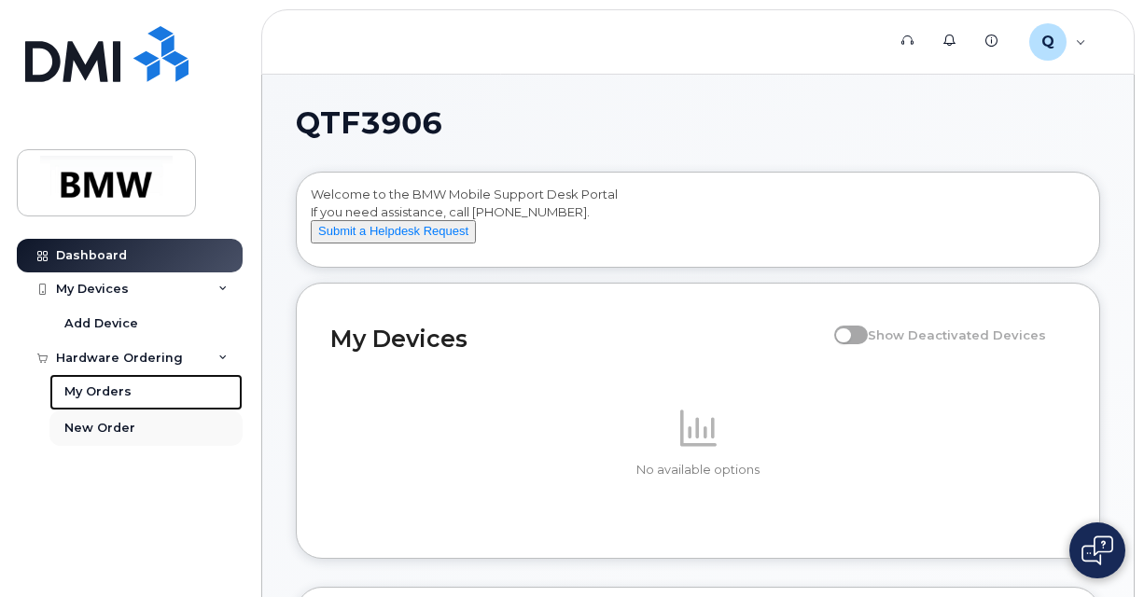
click at [133, 400] on link "My Orders" at bounding box center [145, 391] width 193 height 35
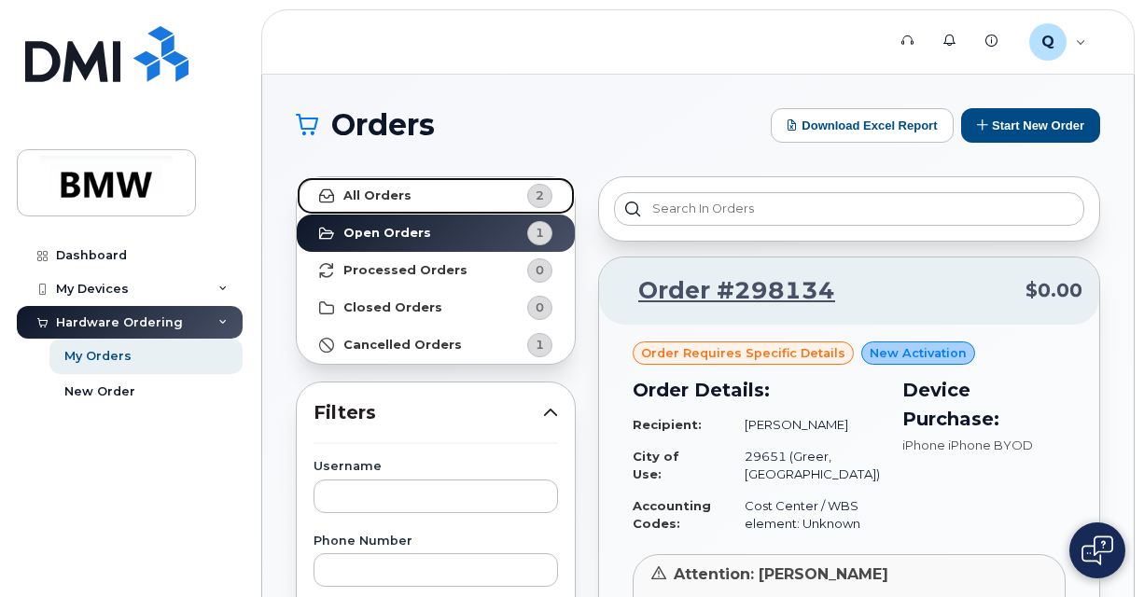
click at [385, 185] on link "All Orders 2" at bounding box center [436, 195] width 278 height 37
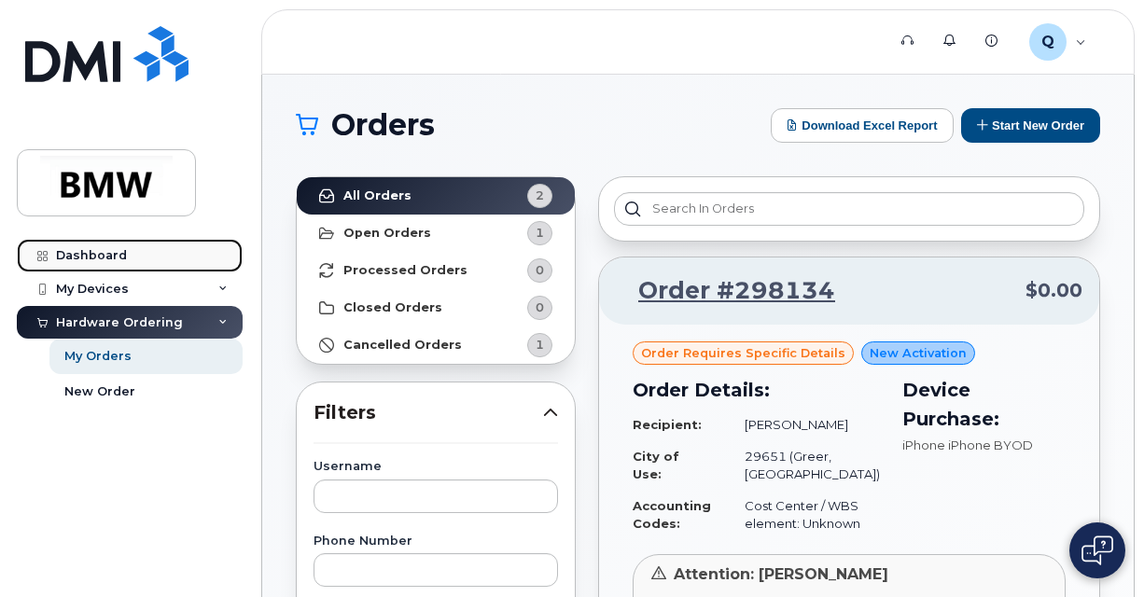
click at [91, 251] on div "Dashboard" at bounding box center [91, 255] width 71 height 15
